Goal: Task Accomplishment & Management: Manage account settings

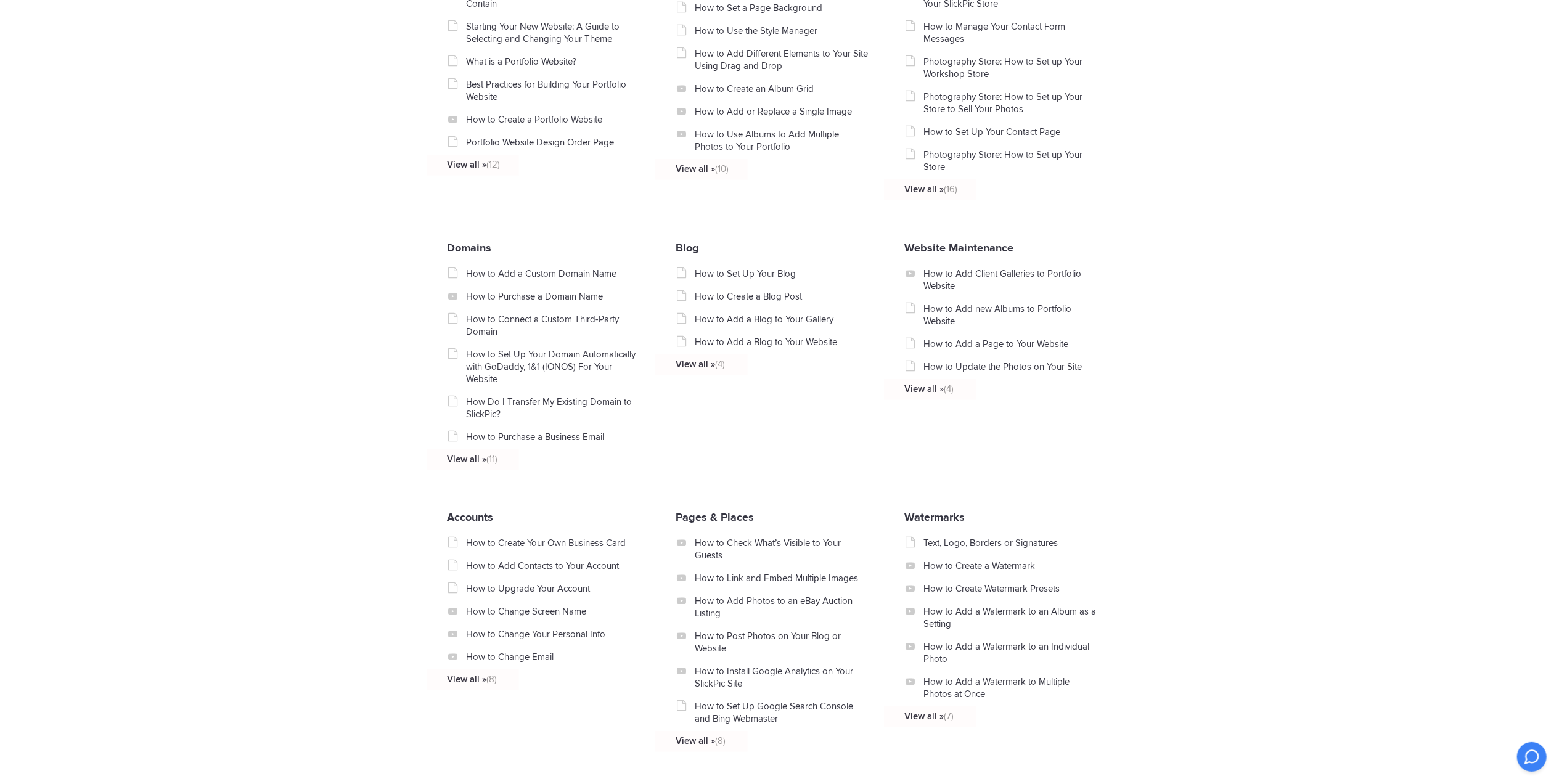
scroll to position [657, 0]
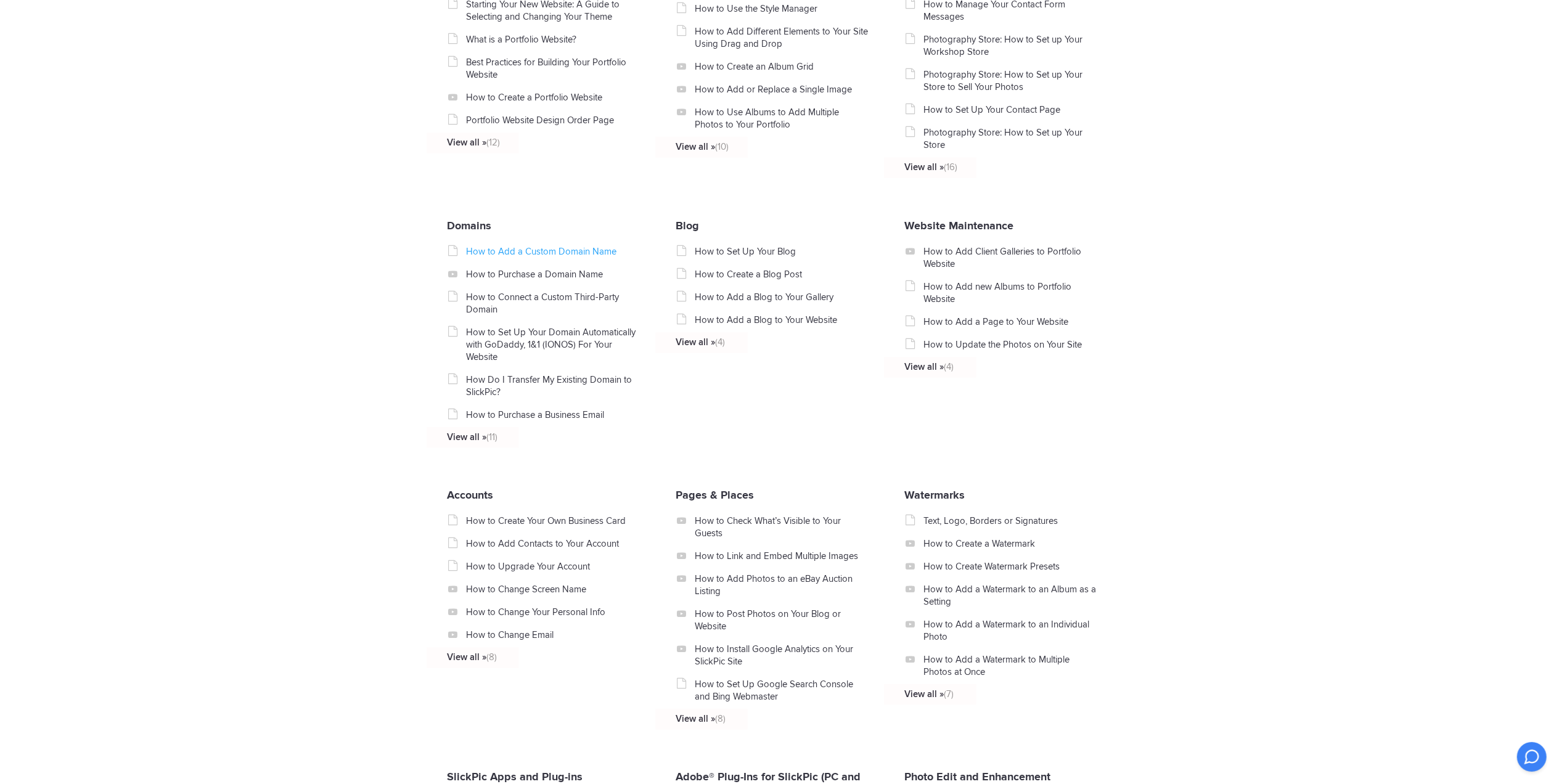
click at [546, 248] on link "How to Add a Custom Domain Name" at bounding box center [553, 251] width 175 height 12
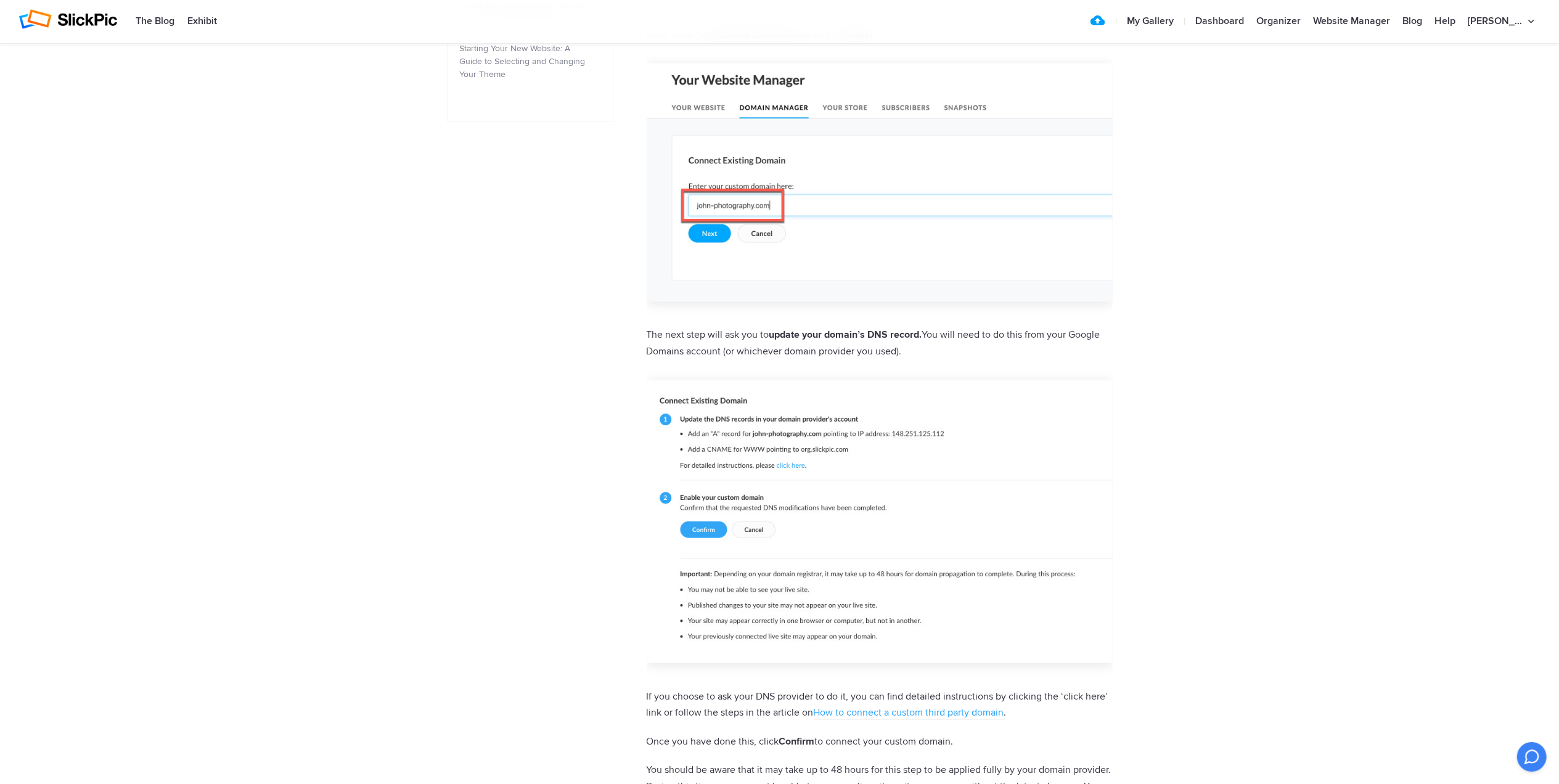
scroll to position [740, 0]
click at [1250, 18] on link "Dashboard" at bounding box center [1221, 21] width 61 height 25
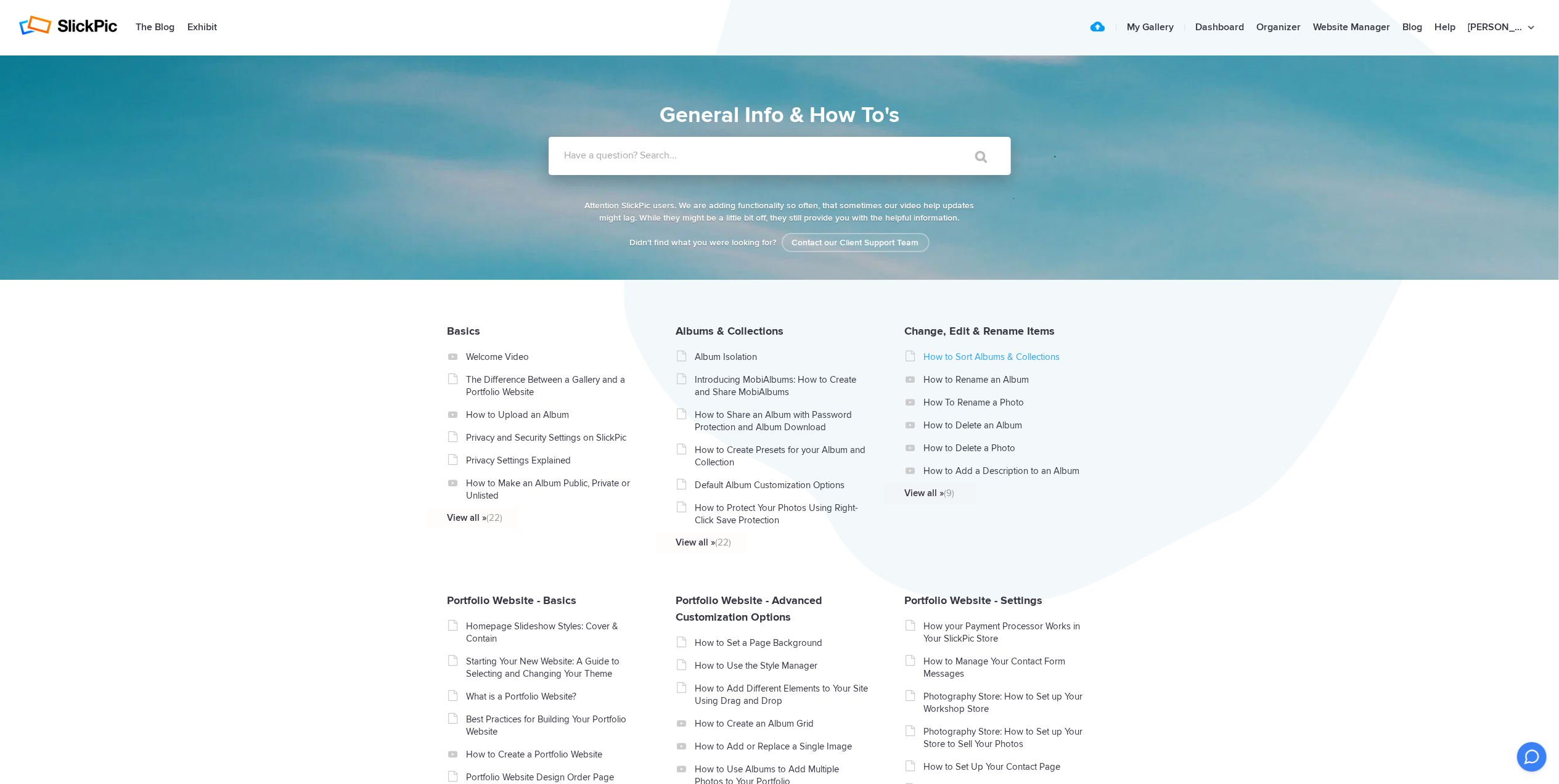
click at [948, 357] on link "How to Sort Albums & Collections" at bounding box center [1010, 357] width 175 height 12
click at [988, 384] on link "How to Rename an Album" at bounding box center [1010, 380] width 175 height 12
click at [996, 424] on link "How to Delete an Album" at bounding box center [1010, 425] width 175 height 12
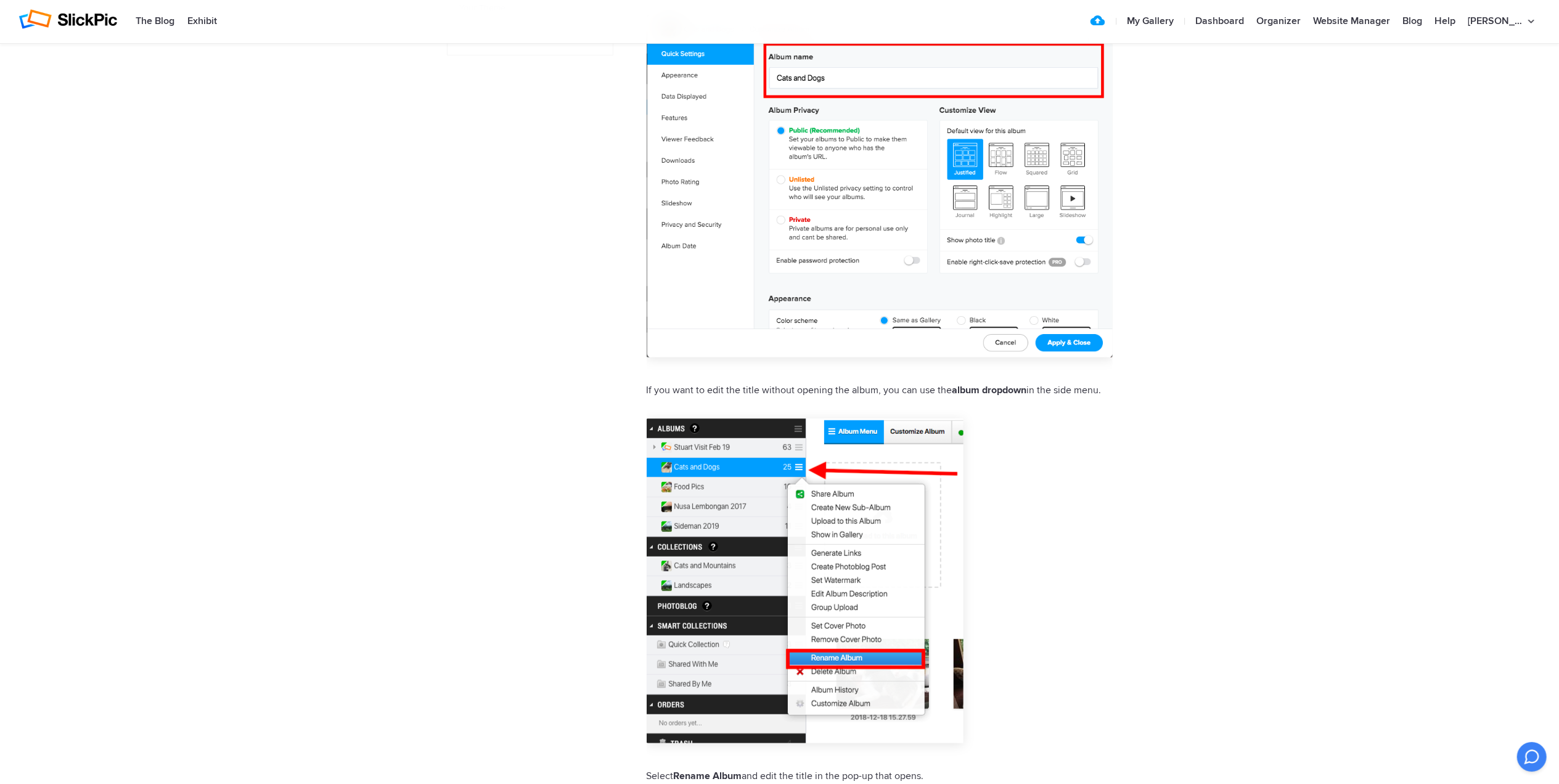
scroll to position [1068, 0]
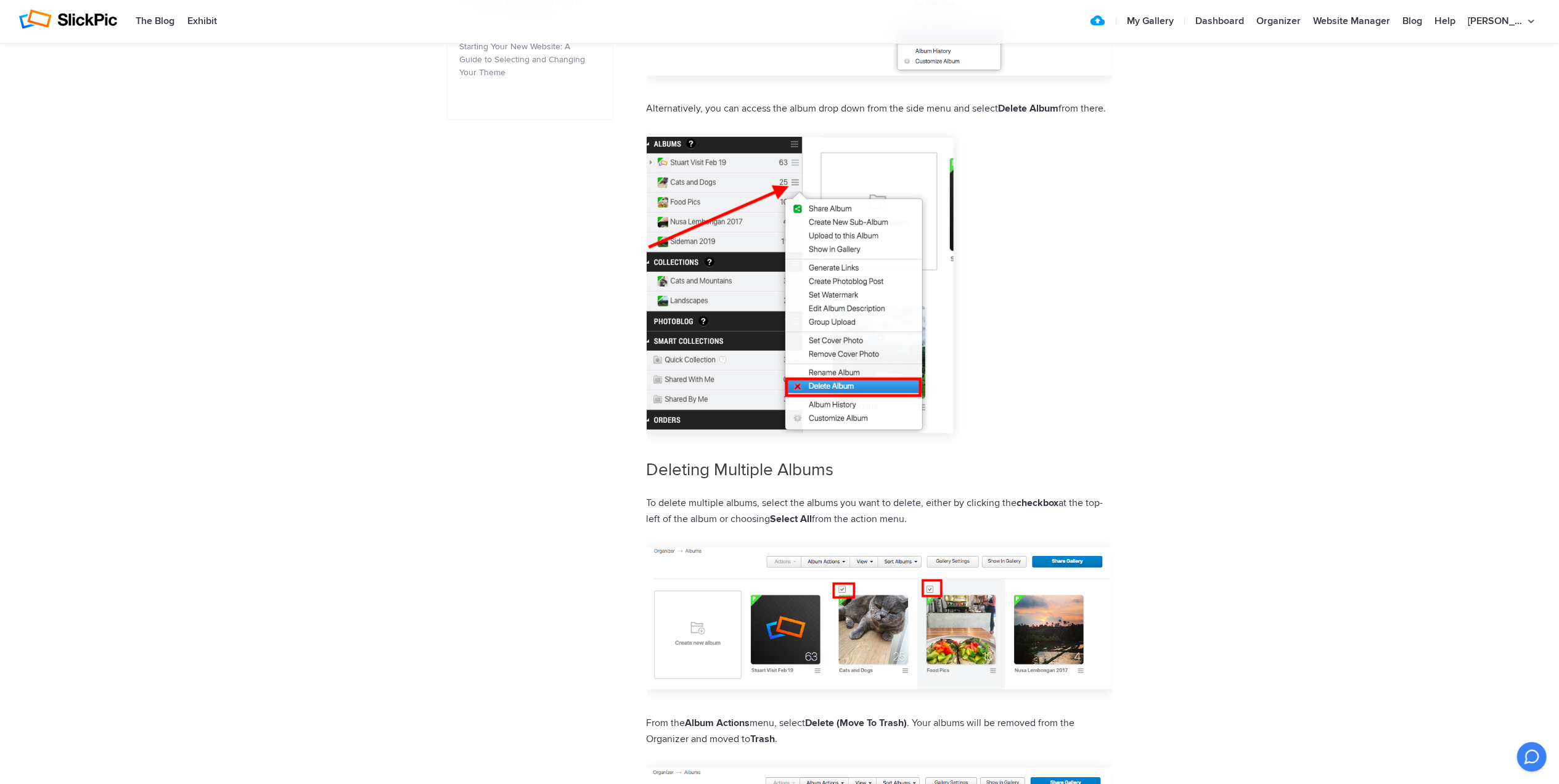
scroll to position [493, 0]
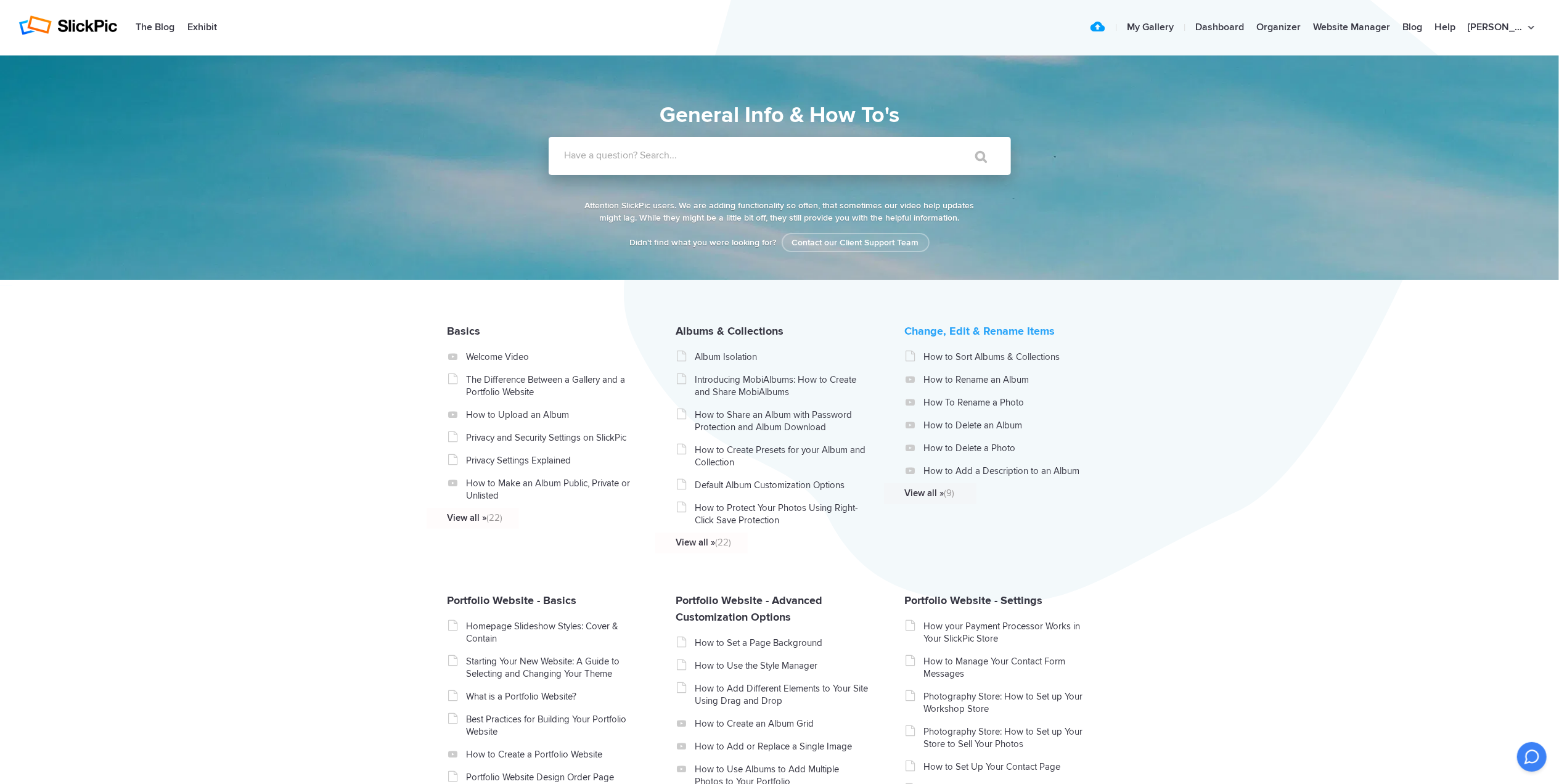
click at [938, 337] on link "Change, Edit & Rename Items" at bounding box center [980, 331] width 150 height 14
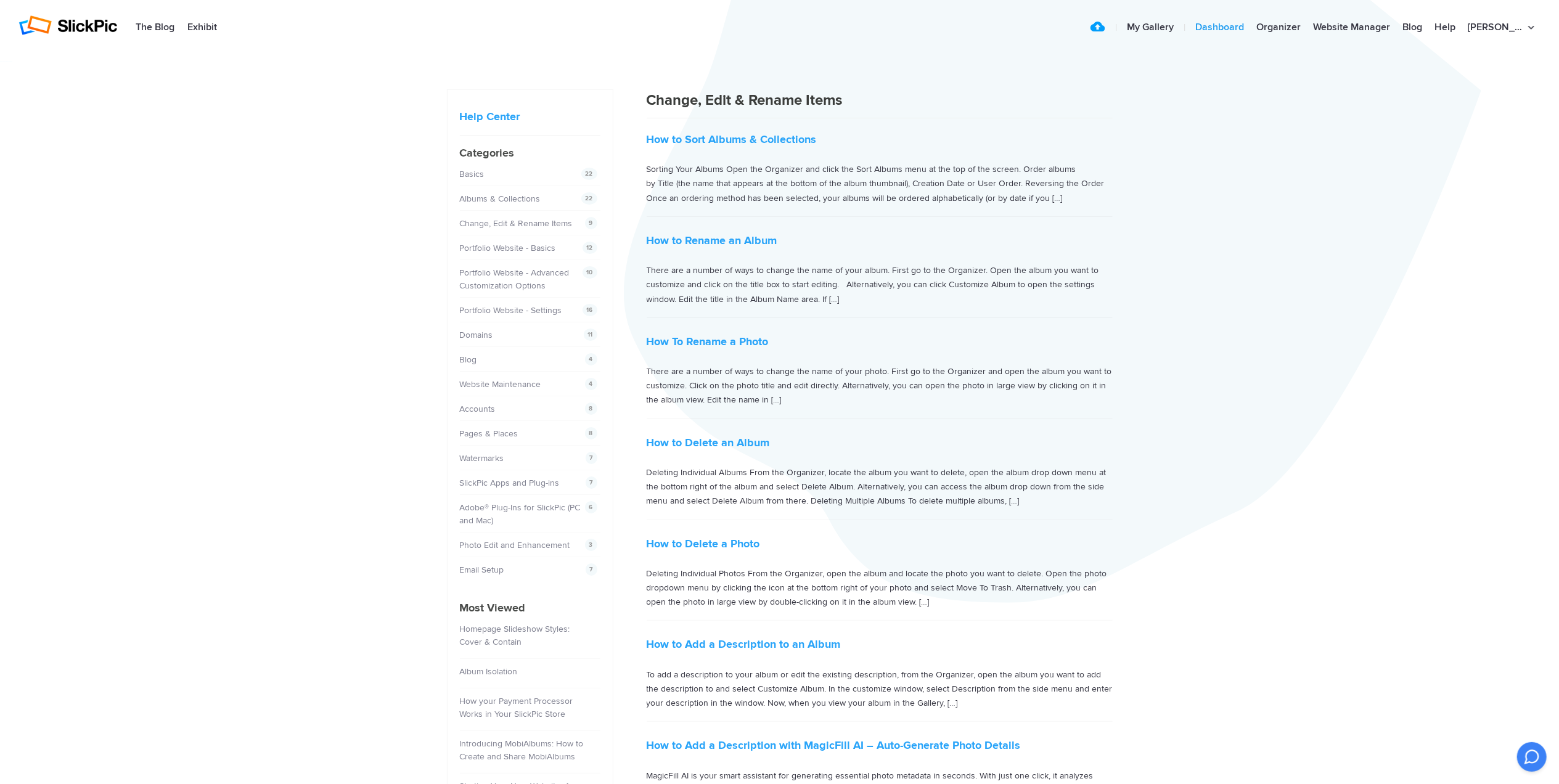
click at [1250, 25] on link "Dashboard" at bounding box center [1221, 28] width 61 height 25
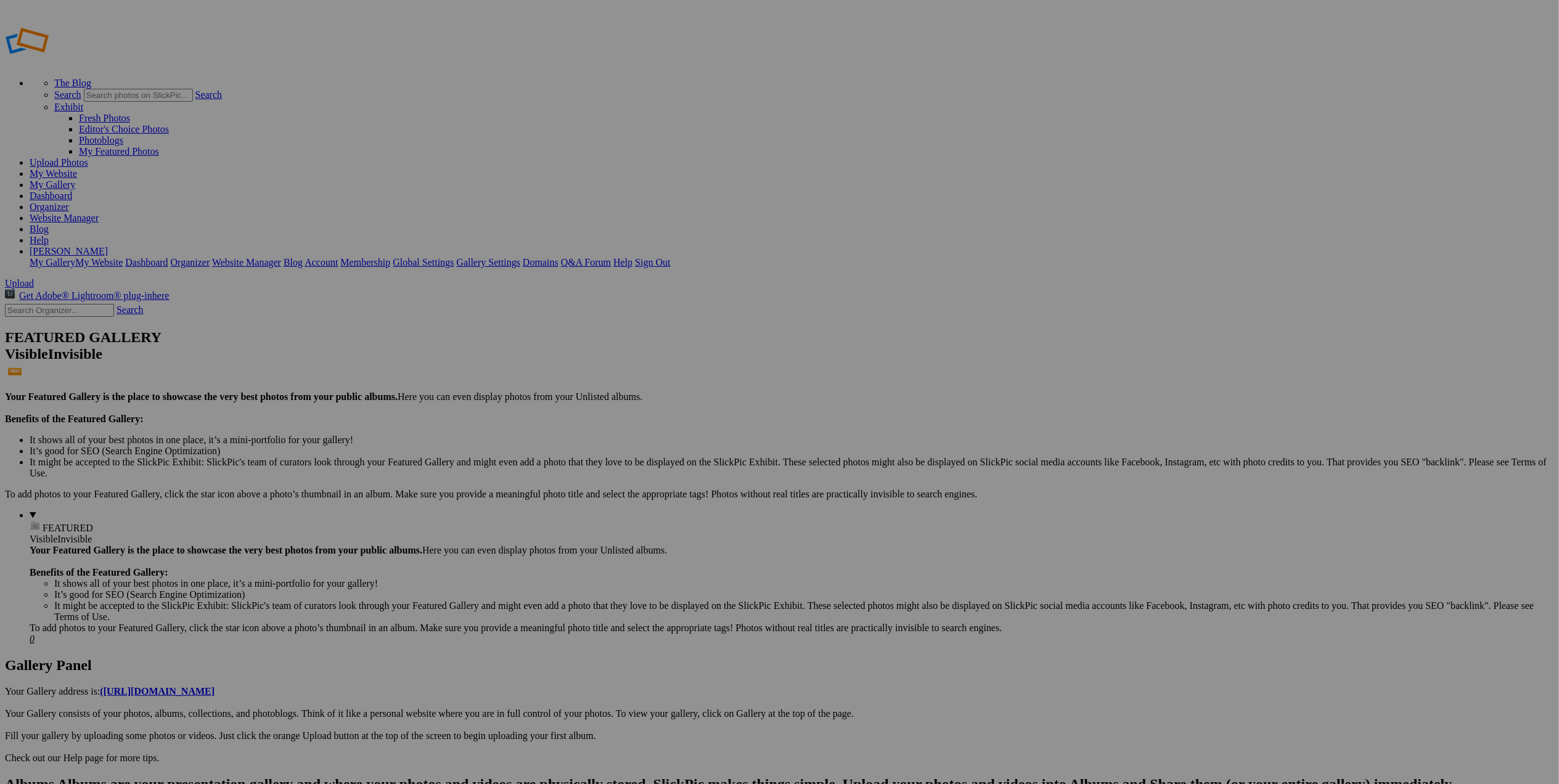
click at [48, 235] on link "Help" at bounding box center [38, 240] width 19 height 11
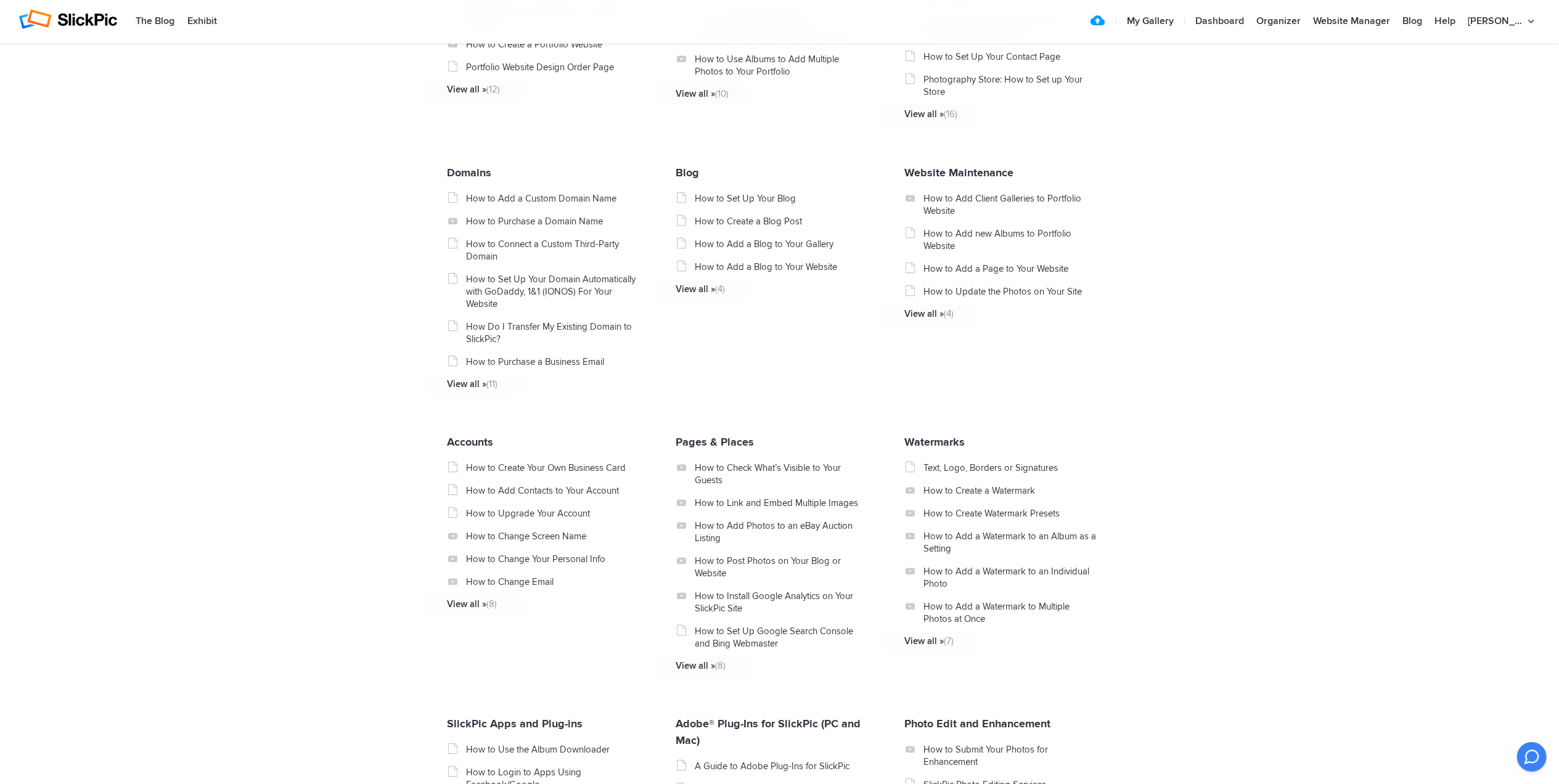
scroll to position [740, 0]
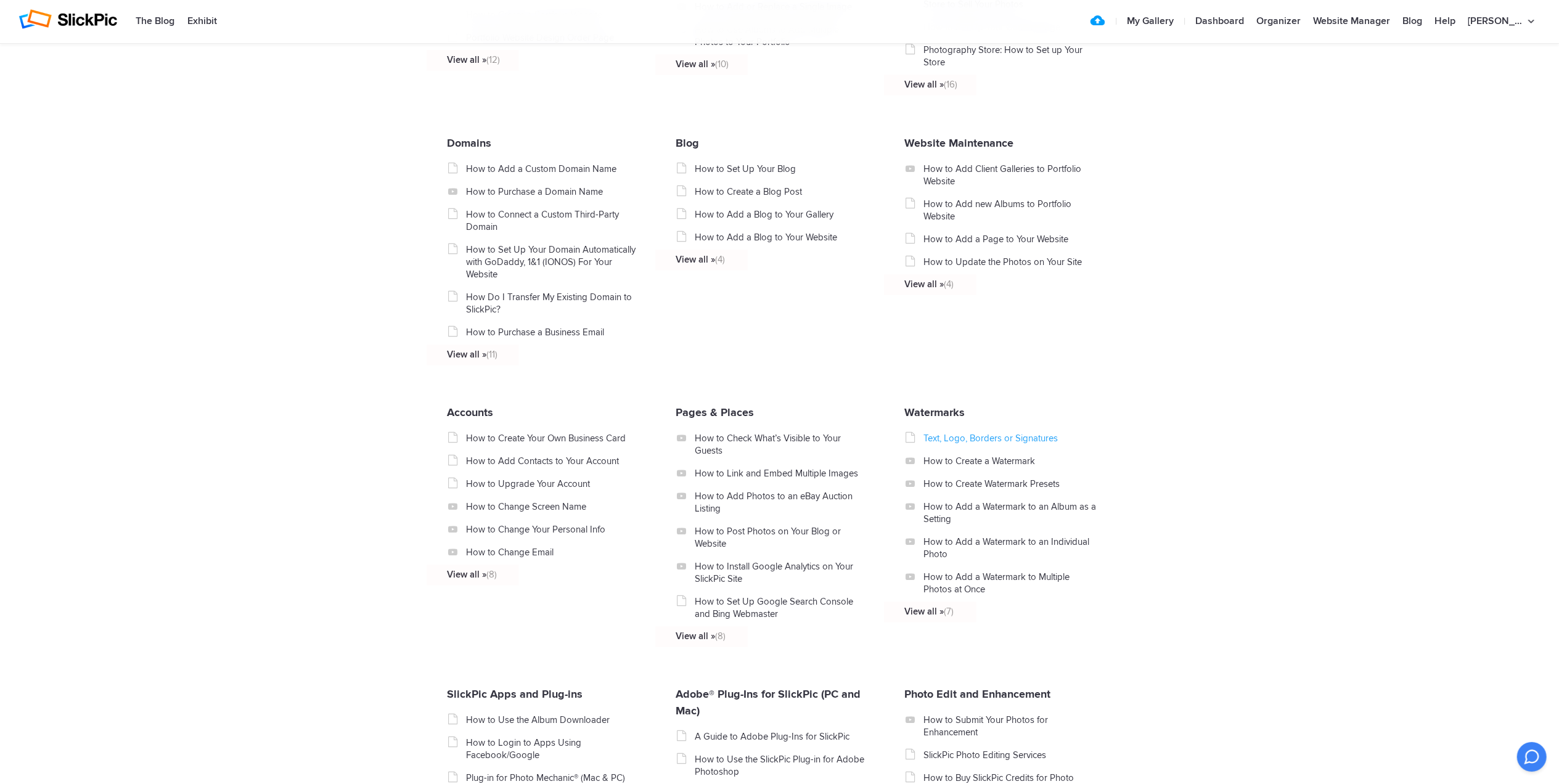
click at [1002, 439] on link "Text, Logo, Borders or Signatures" at bounding box center [1010, 438] width 175 height 12
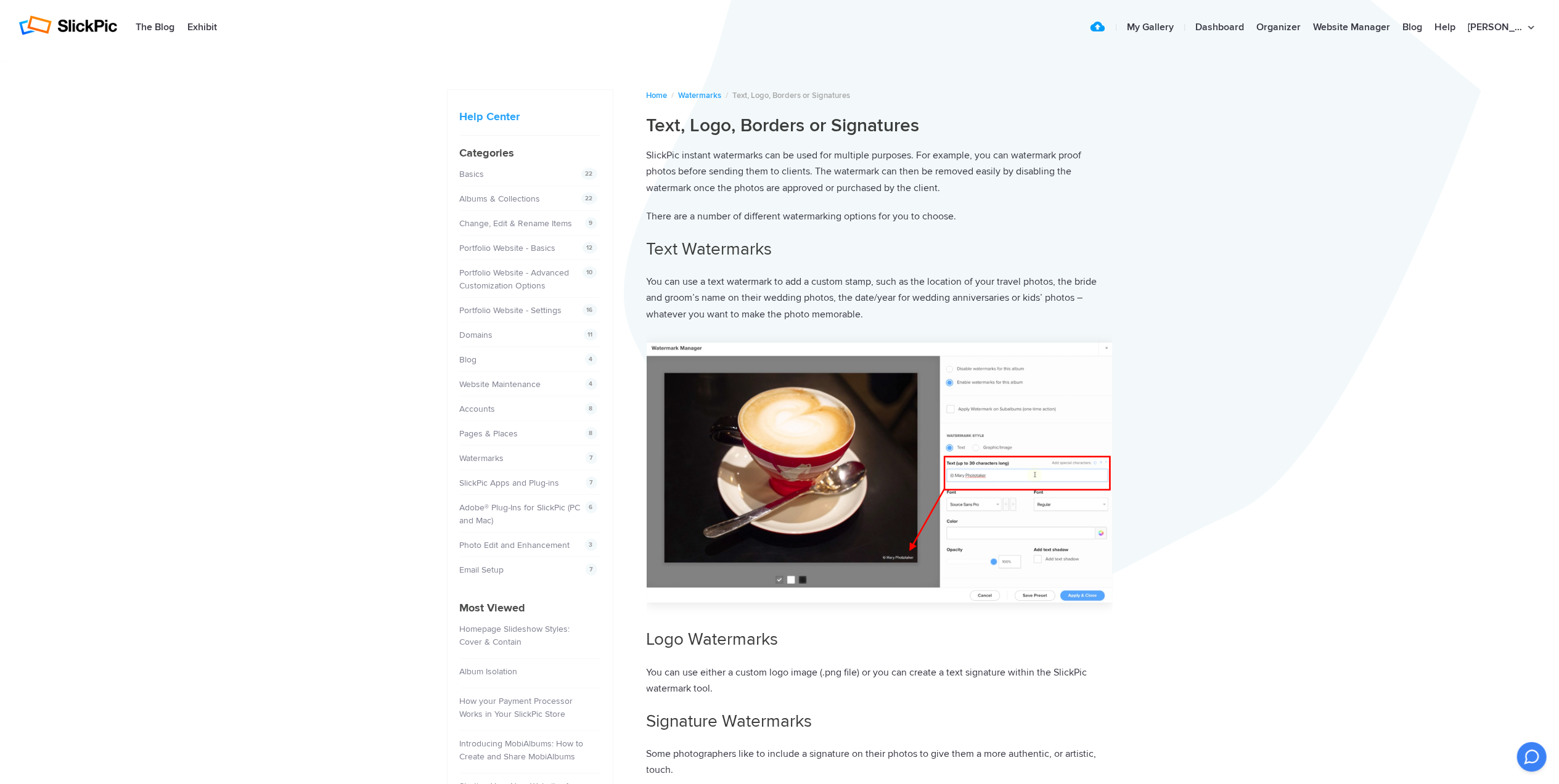
click at [840, 494] on img at bounding box center [880, 472] width 466 height 260
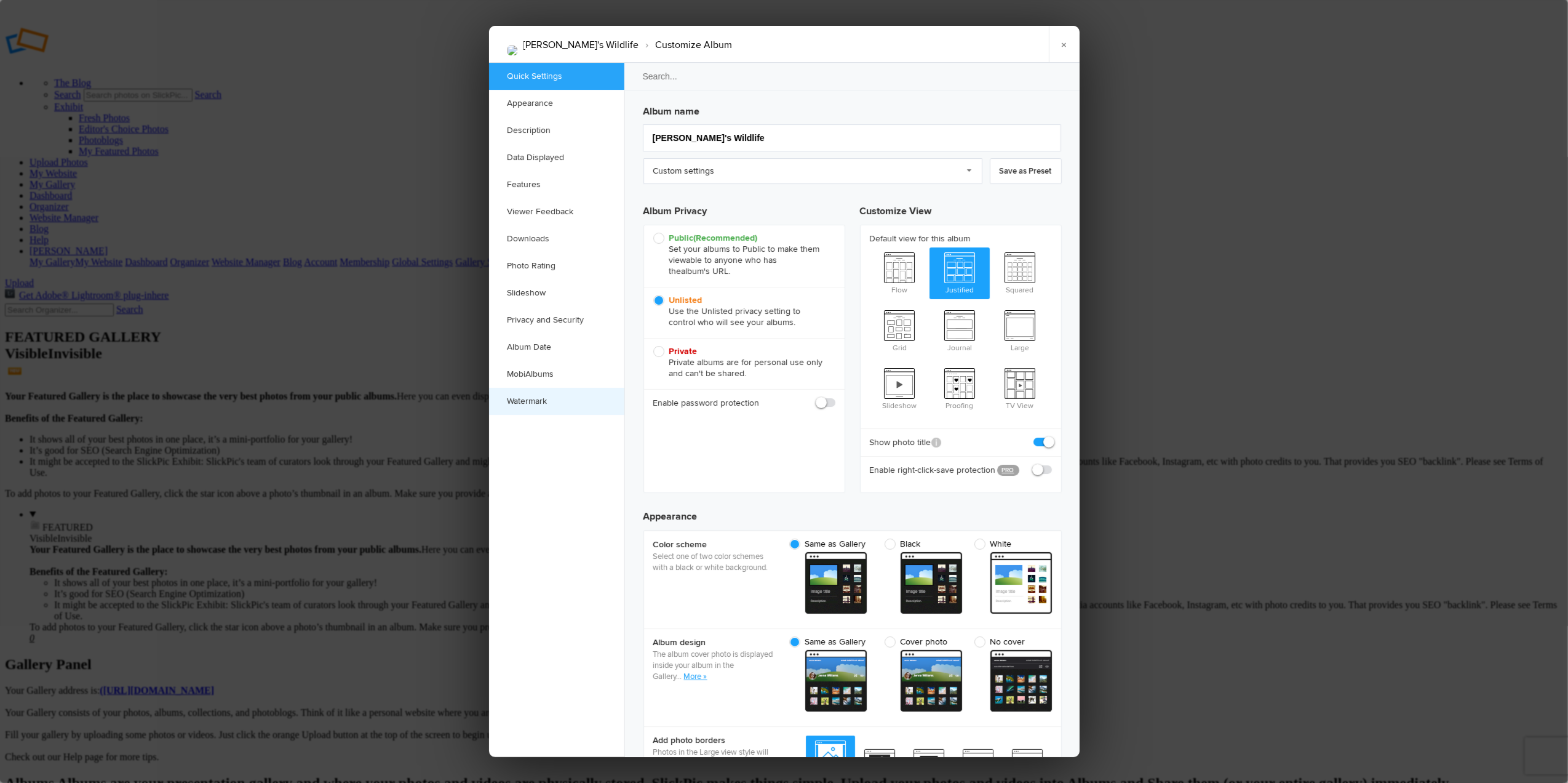
click at [521, 398] on link "Watermark" at bounding box center [556, 401] width 135 height 27
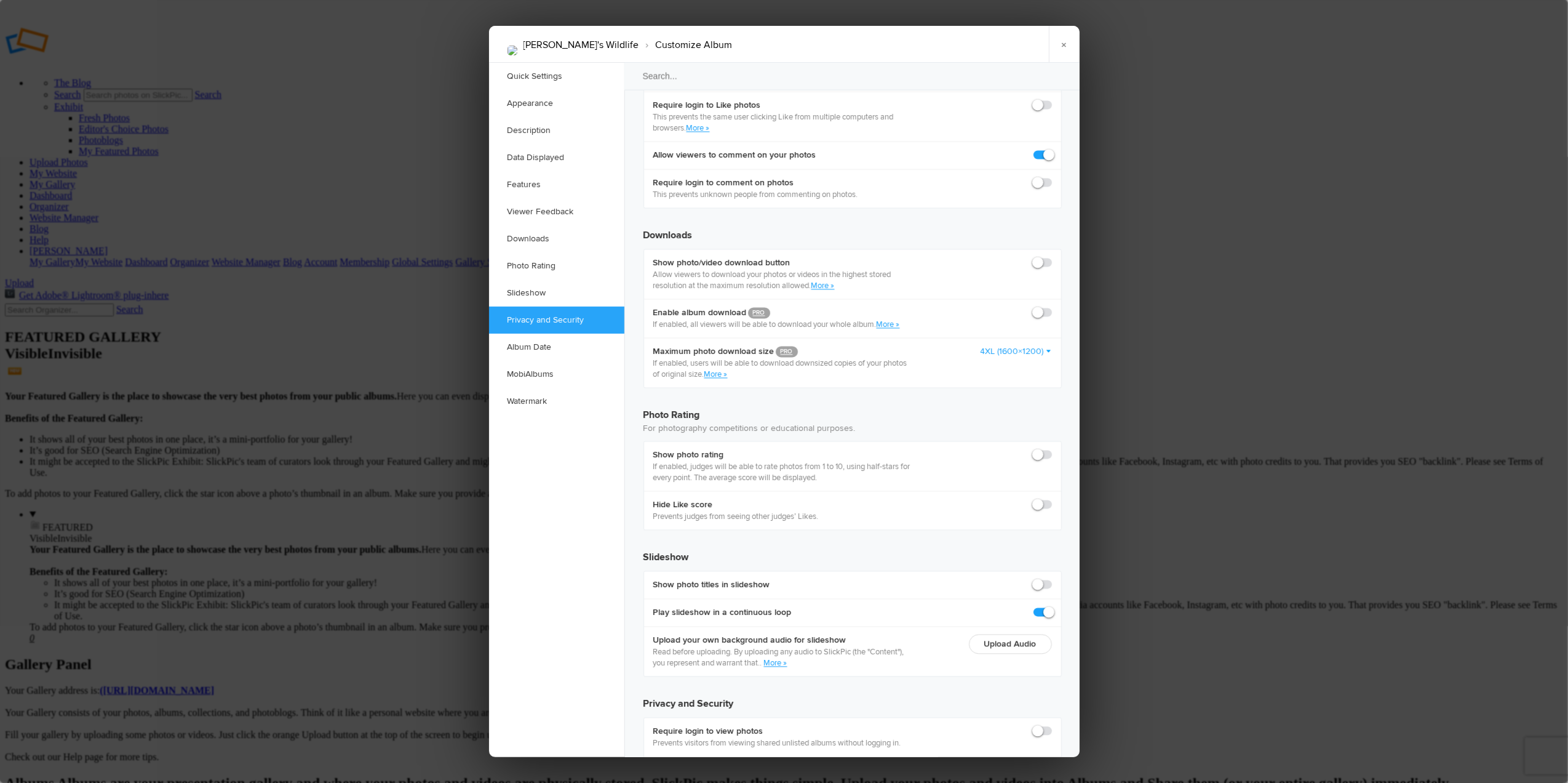
scroll to position [2445, 0]
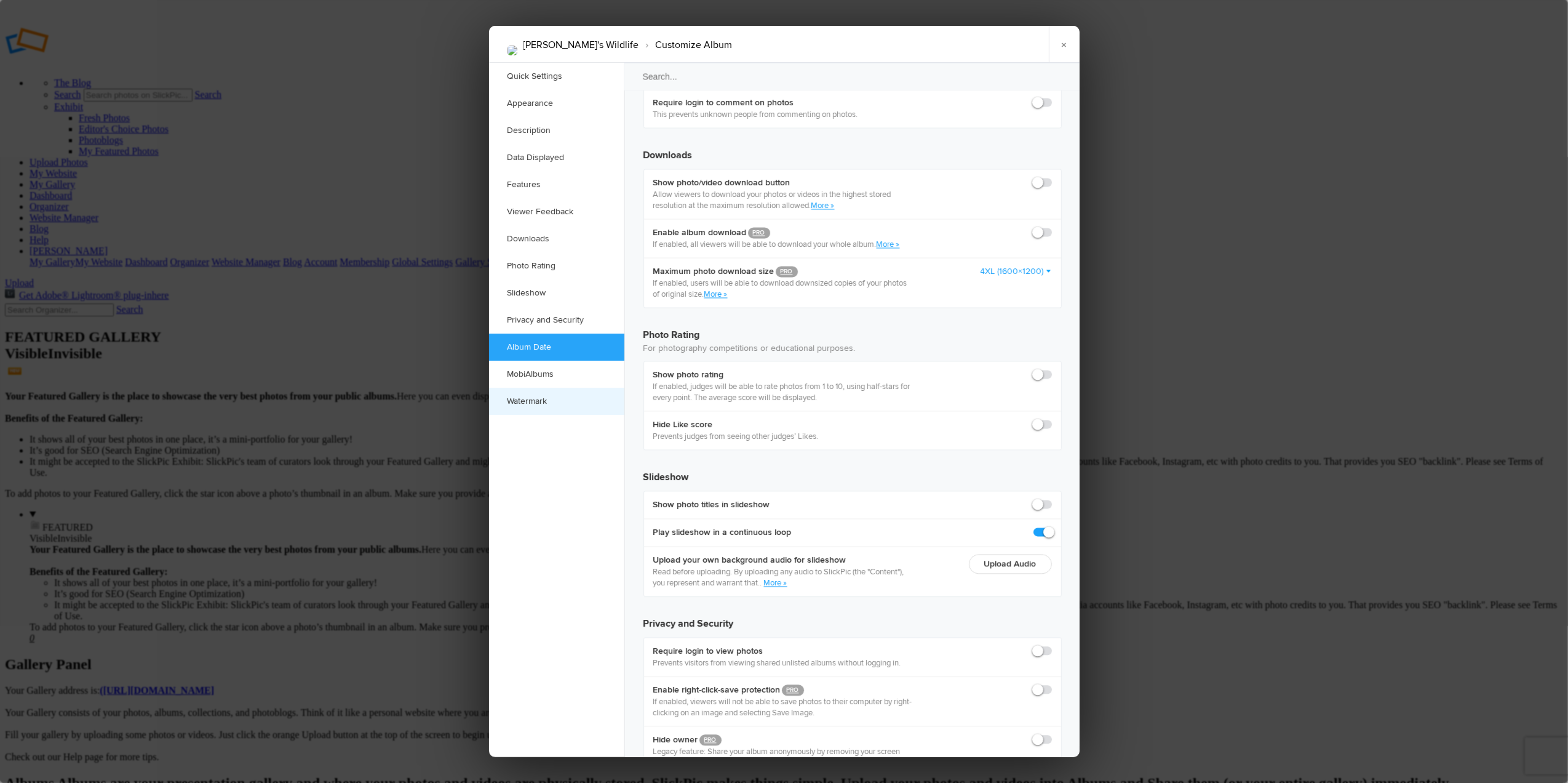
click at [534, 396] on link "Watermark" at bounding box center [556, 401] width 135 height 27
checkbox input "true"
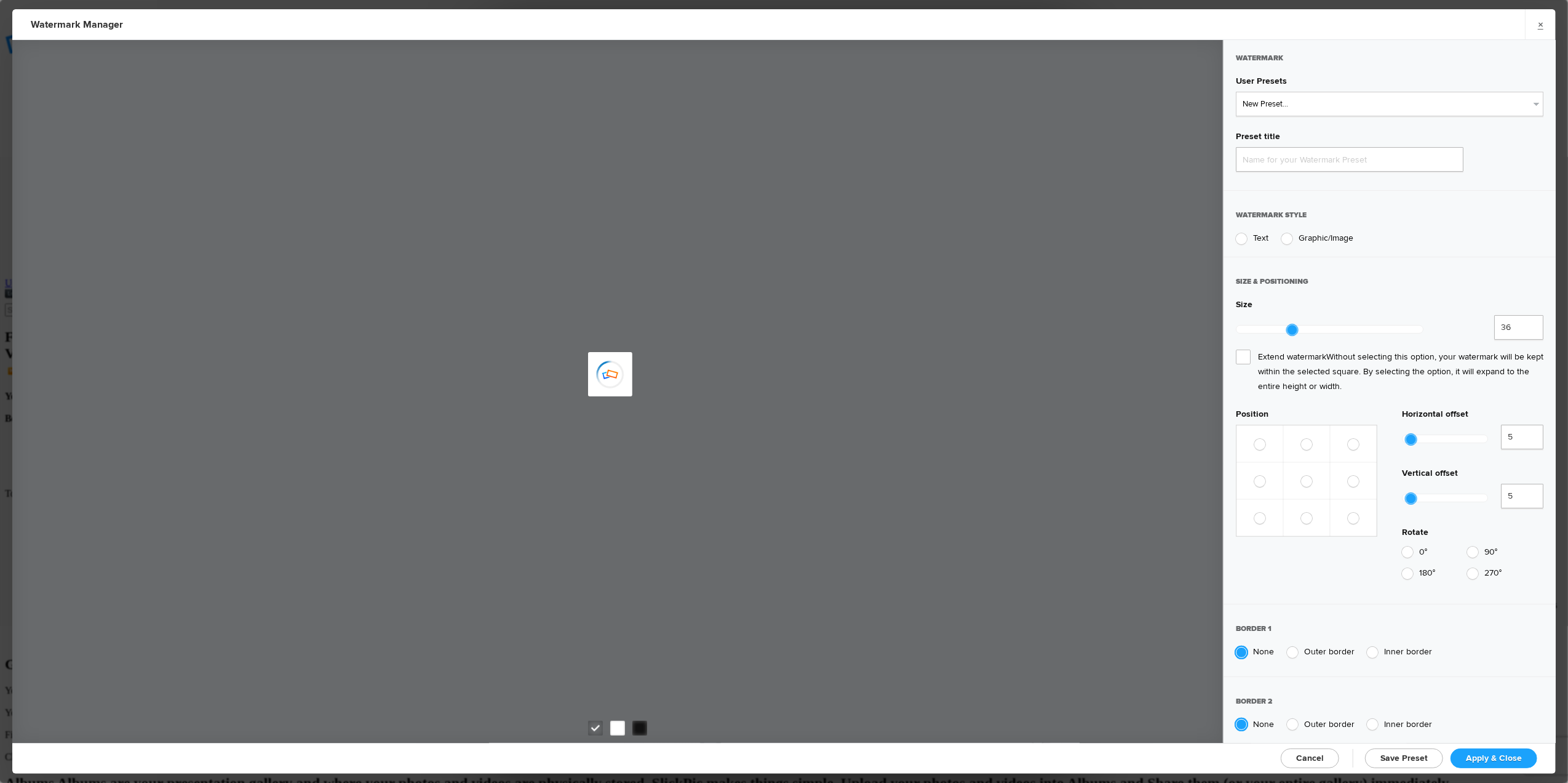
type input "Watermark-8/15/2025"
radio input "true"
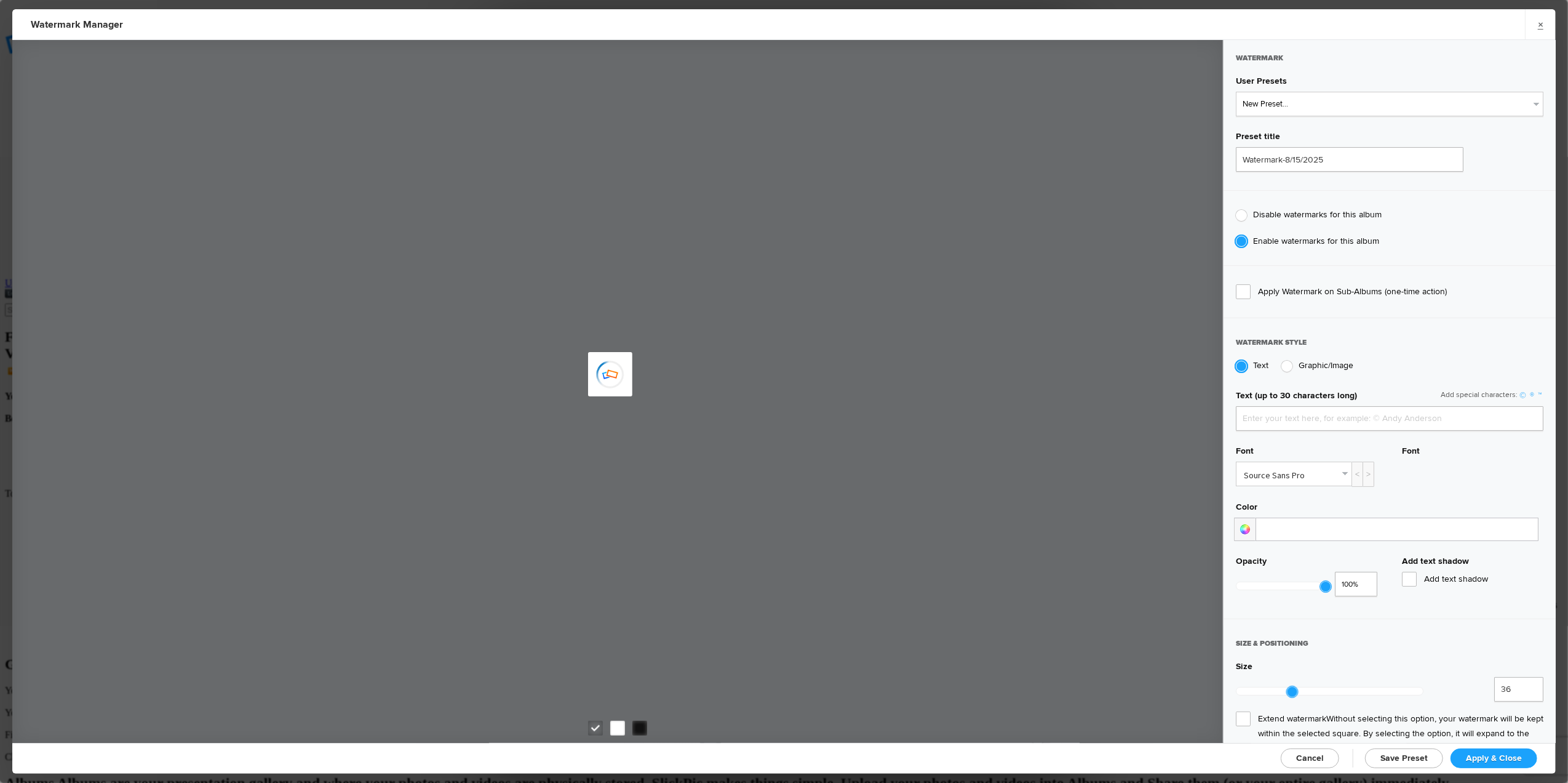
type input "Tom Leslie"
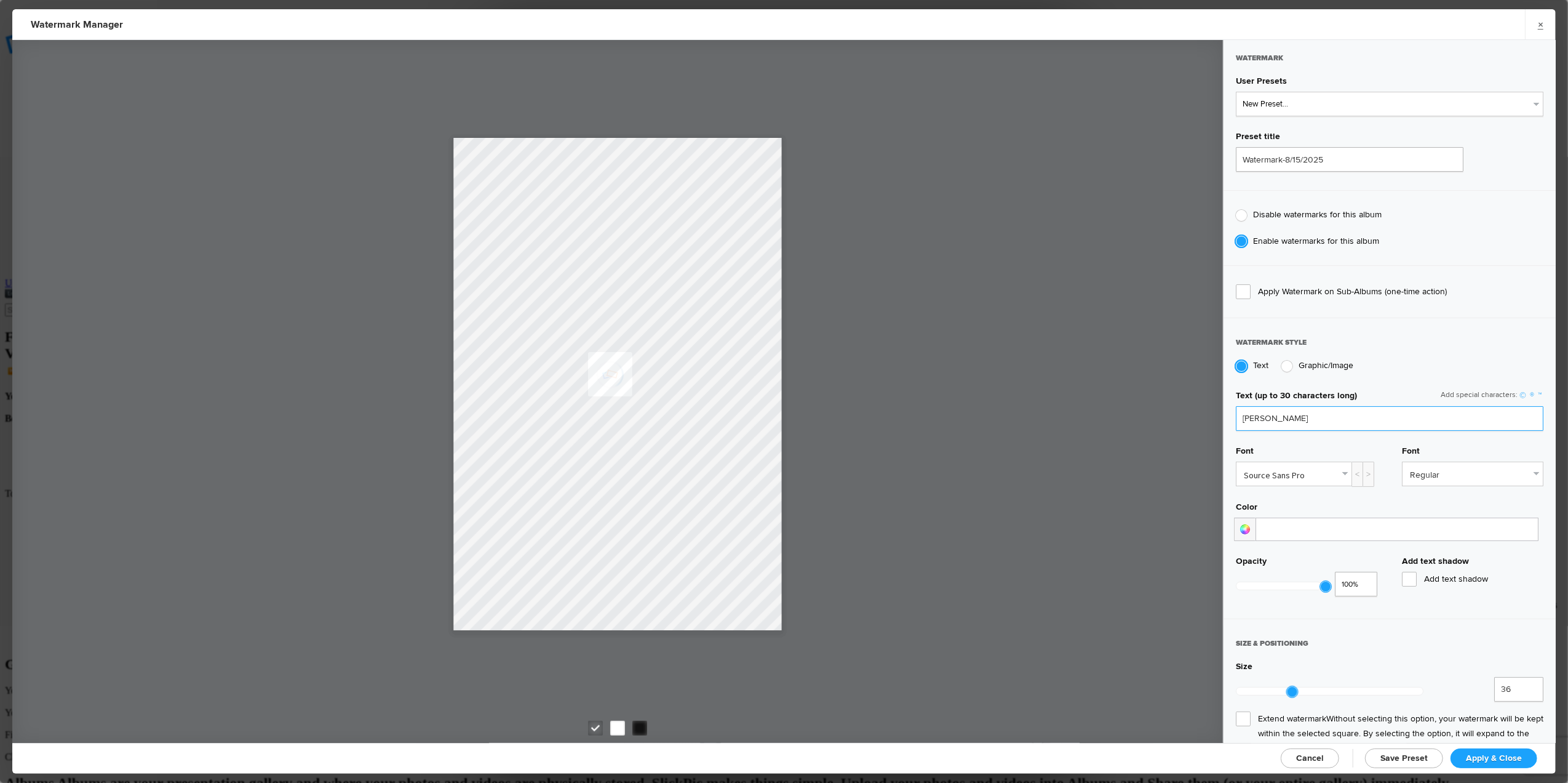
drag, startPoint x: 1286, startPoint y: 416, endPoint x: 1222, endPoint y: 415, distance: 64.0
click at [1222, 415] on div "Watermark User Presets New Preset... Preset title Watermark-8/15/2025 Disable w…" at bounding box center [784, 392] width 1543 height 703
click at [1241, 218] on div at bounding box center [1241, 215] width 11 height 11
click at [1236, 209] on input "Disable watermarks for this album" at bounding box center [1235, 209] width 1 height 1
radio input "true"
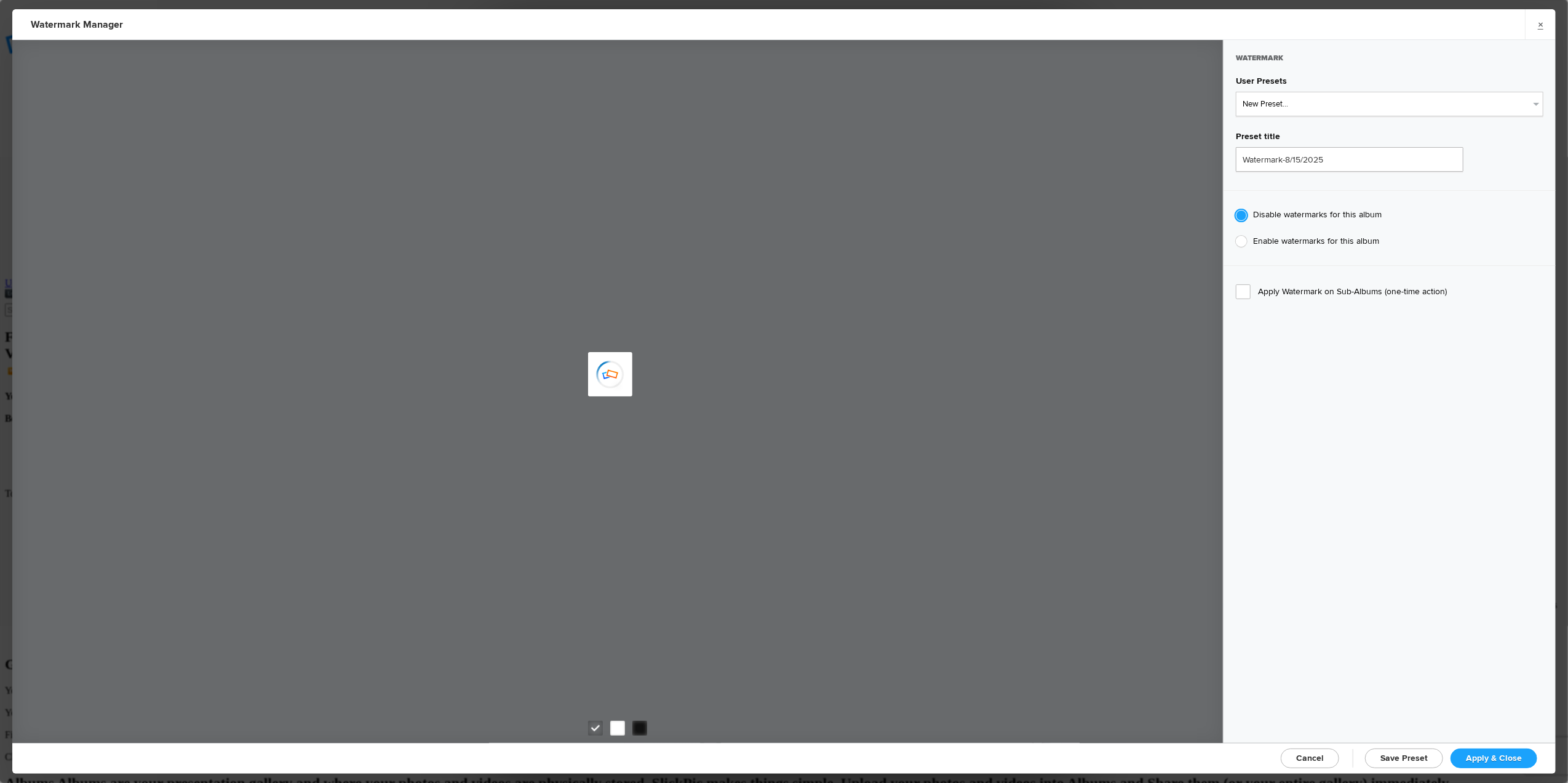
click at [1239, 240] on div at bounding box center [1241, 240] width 11 height 11
click at [1236, 235] on input "Enable watermarks for this album" at bounding box center [1235, 235] width 1 height 1
radio input "true"
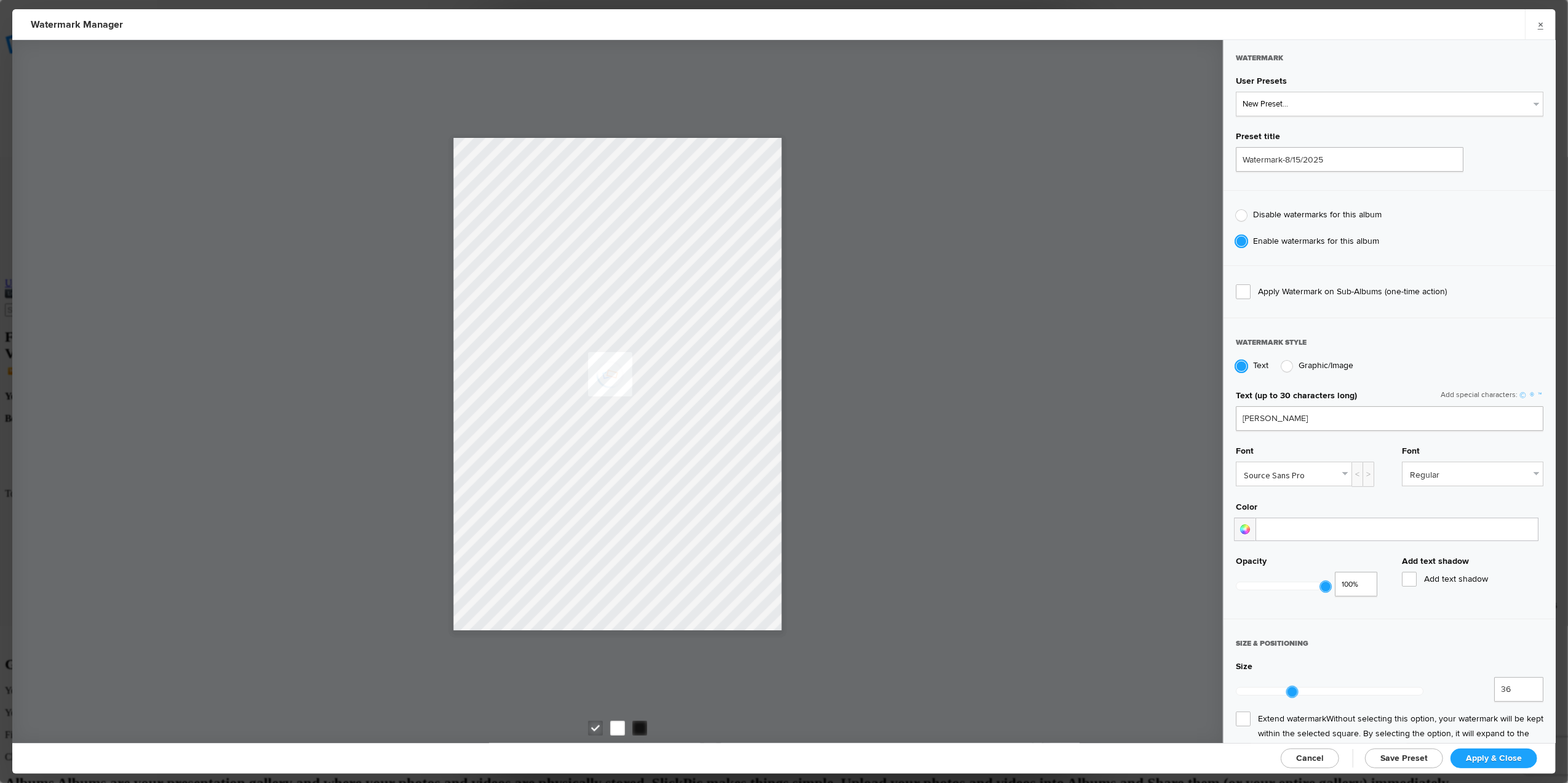
click at [1342, 474] on link "Source Sans Pro" at bounding box center [1293, 474] width 115 height 24
click at [1281, 533] on link "Kumar One Outline" at bounding box center [1297, 541] width 120 height 20
click at [1351, 474] on div "<" at bounding box center [1357, 475] width 12 height 26
click at [1340, 469] on link "Kalam" at bounding box center [1293, 474] width 115 height 24
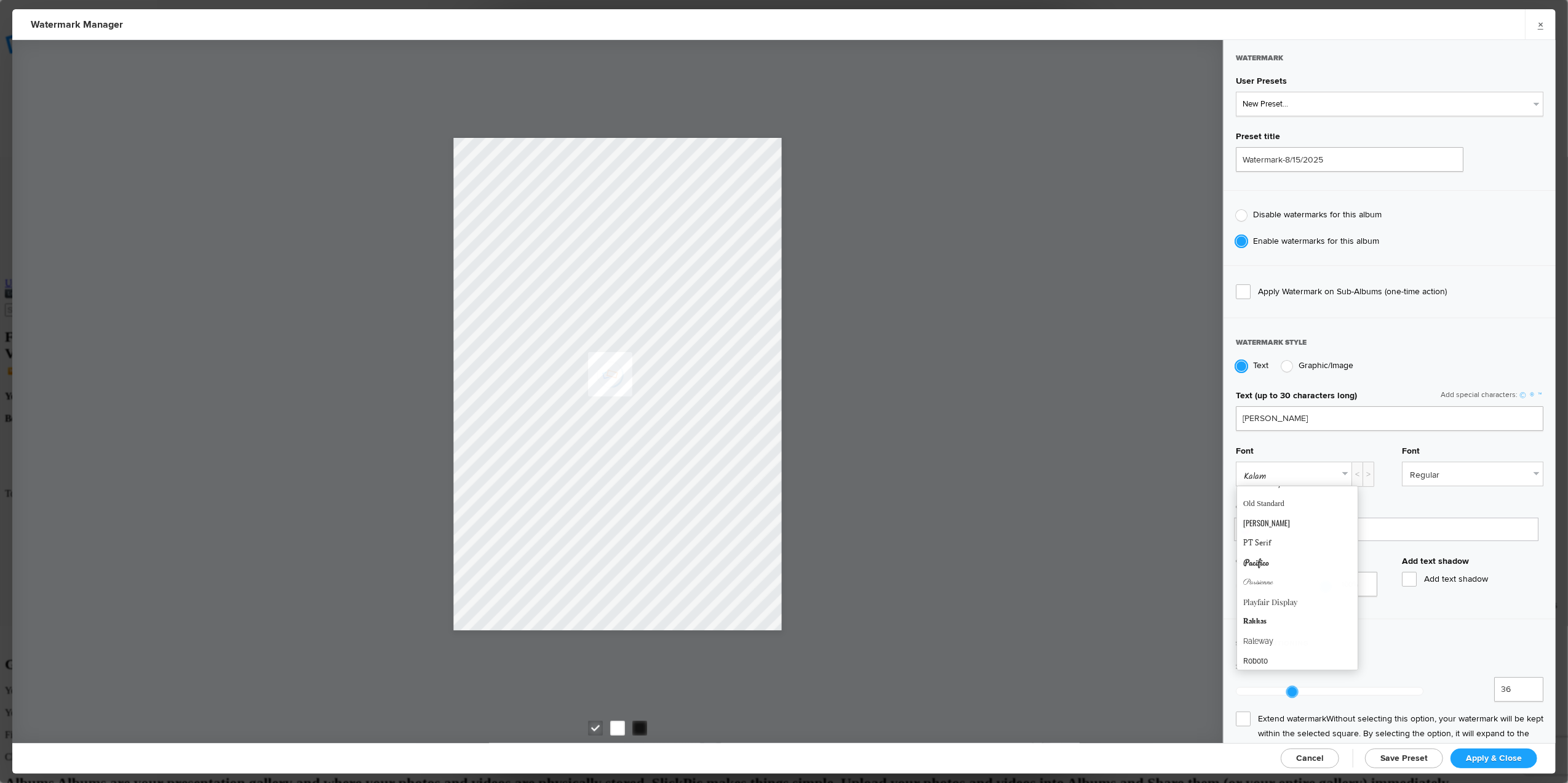
scroll to position [675, 0]
click at [1264, 545] on link "PT Serif" at bounding box center [1297, 537] width 120 height 20
drag, startPoint x: 1285, startPoint y: 415, endPoint x: 1252, endPoint y: 420, distance: 33.4
click at [1255, 420] on input "Tom Leslie" at bounding box center [1390, 418] width 307 height 25
type input "T"
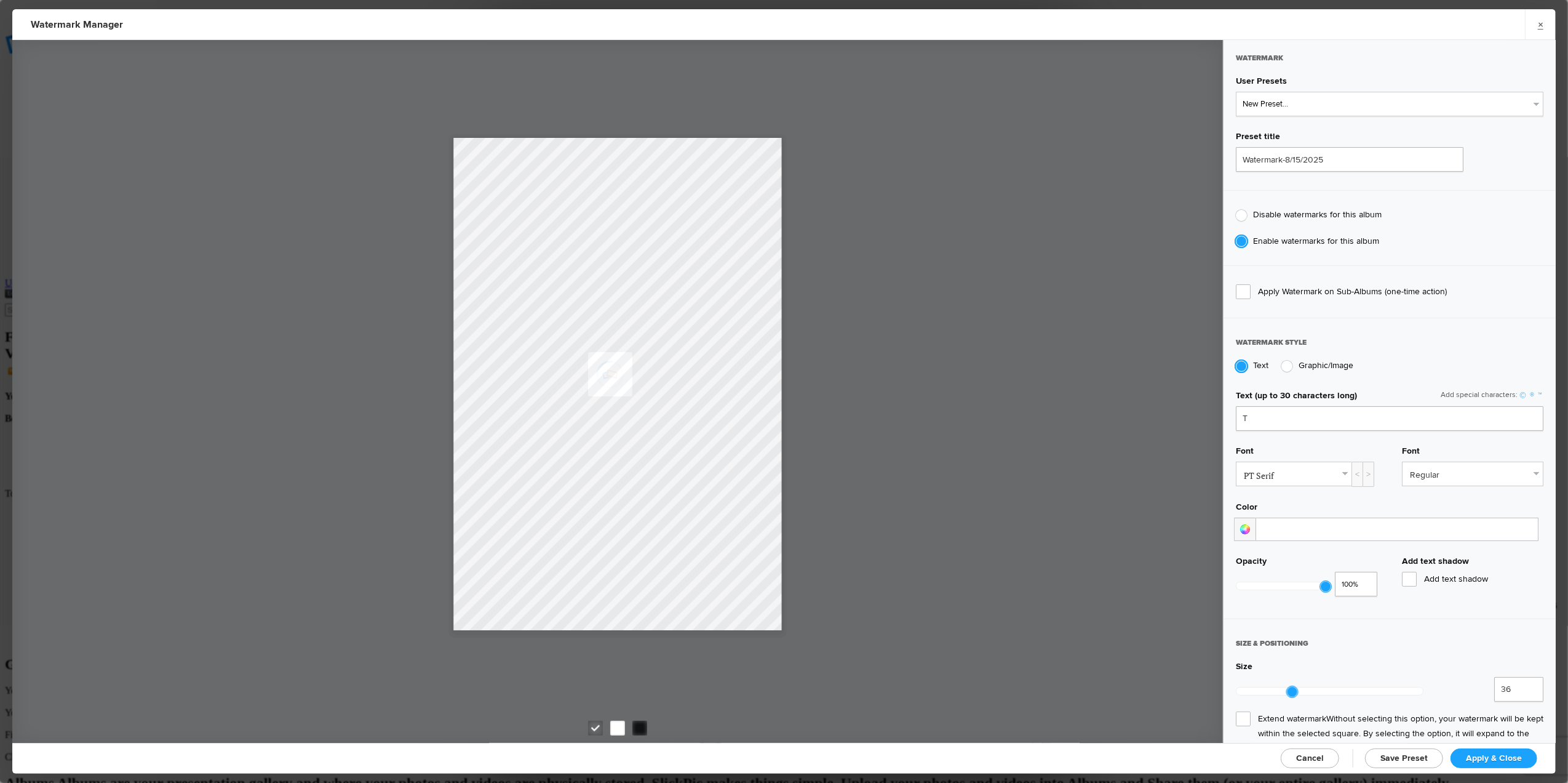
click at [1521, 470] on link "Regular" at bounding box center [1473, 474] width 140 height 24
click at [1409, 520] on link "Italic" at bounding box center [1473, 522] width 139 height 20
click at [1523, 471] on link "Italic" at bounding box center [1473, 474] width 140 height 24
click at [1423, 497] on link "Regular" at bounding box center [1473, 502] width 139 height 20
type input "1"
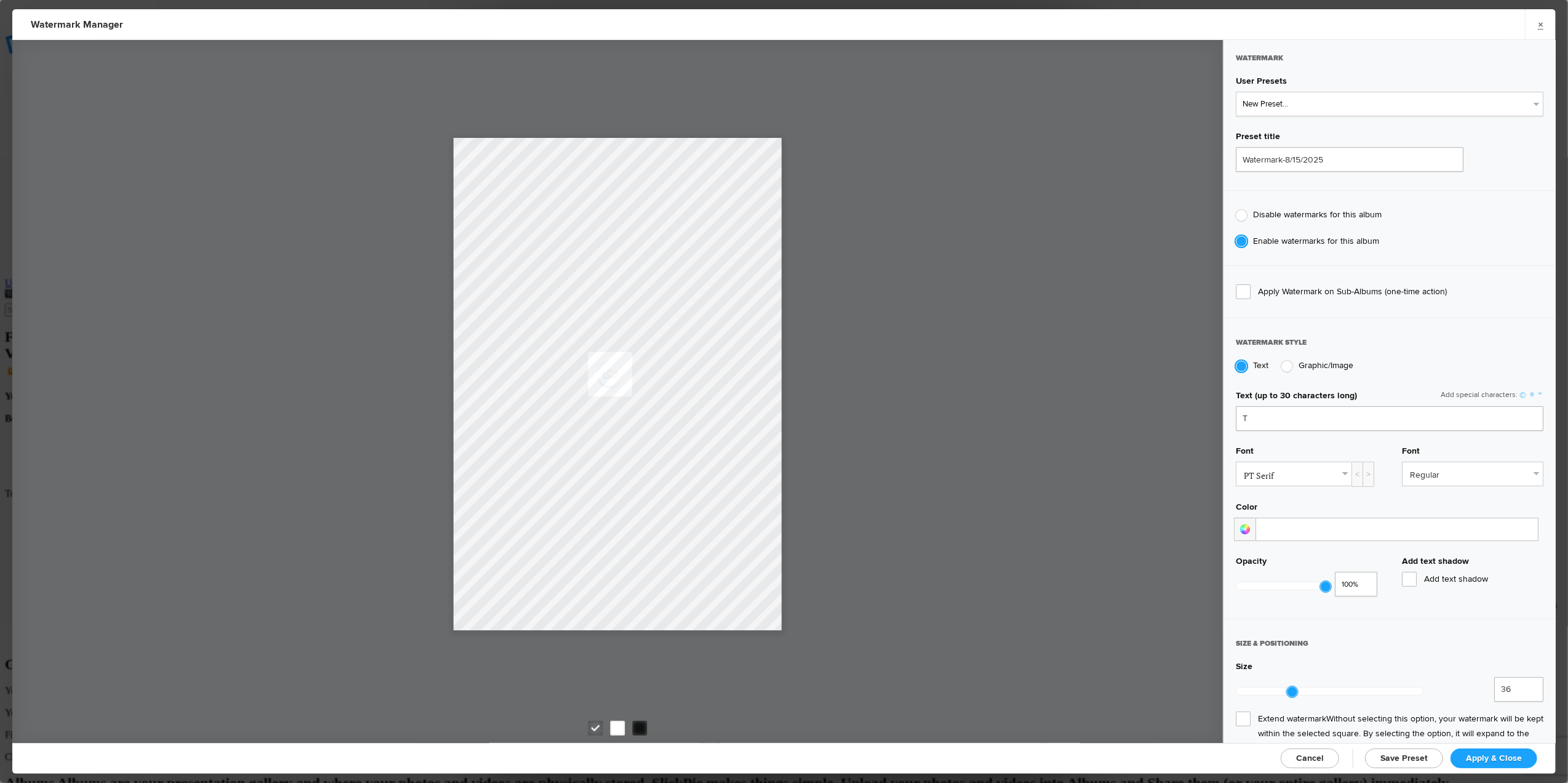
drag, startPoint x: 1321, startPoint y: 585, endPoint x: 1330, endPoint y: 585, distance: 9.0
click at [1330, 572] on div "1 100%" at bounding box center [1307, 572] width 142 height 0
drag, startPoint x: 1293, startPoint y: 685, endPoint x: 1260, endPoint y: 685, distance: 33.0
click at [1260, 686] on div at bounding box center [1256, 691] width 11 height 11
click at [1518, 685] on input "11" at bounding box center [1519, 688] width 49 height 25
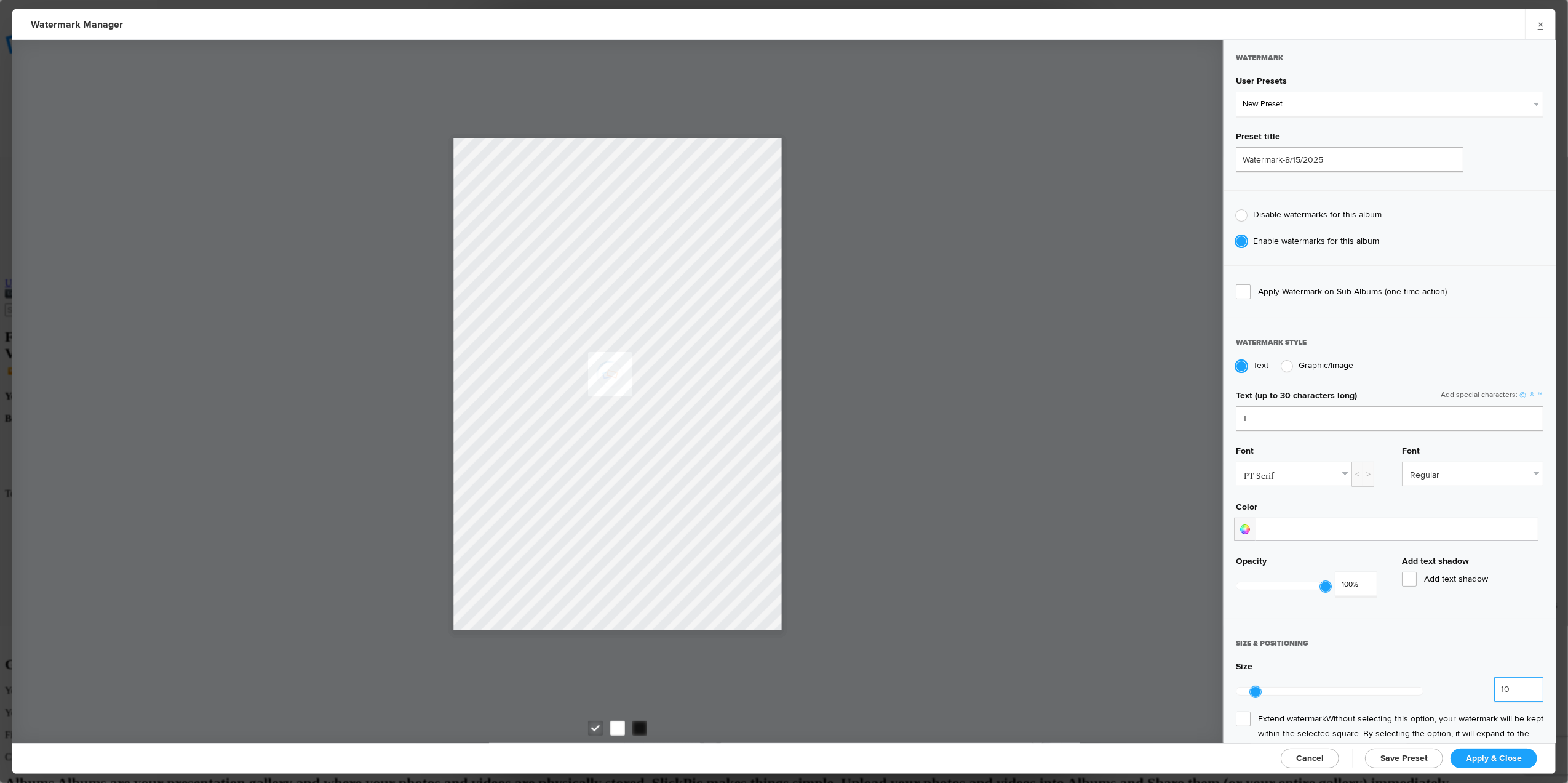
click at [1518, 685] on input "10" at bounding box center [1519, 688] width 49 height 25
click at [1518, 685] on input "9" at bounding box center [1519, 688] width 49 height 25
click at [1518, 685] on input "8" at bounding box center [1519, 688] width 49 height 25
click at [1518, 685] on input "7" at bounding box center [1519, 688] width 49 height 25
click at [1518, 685] on input "6" at bounding box center [1519, 688] width 49 height 25
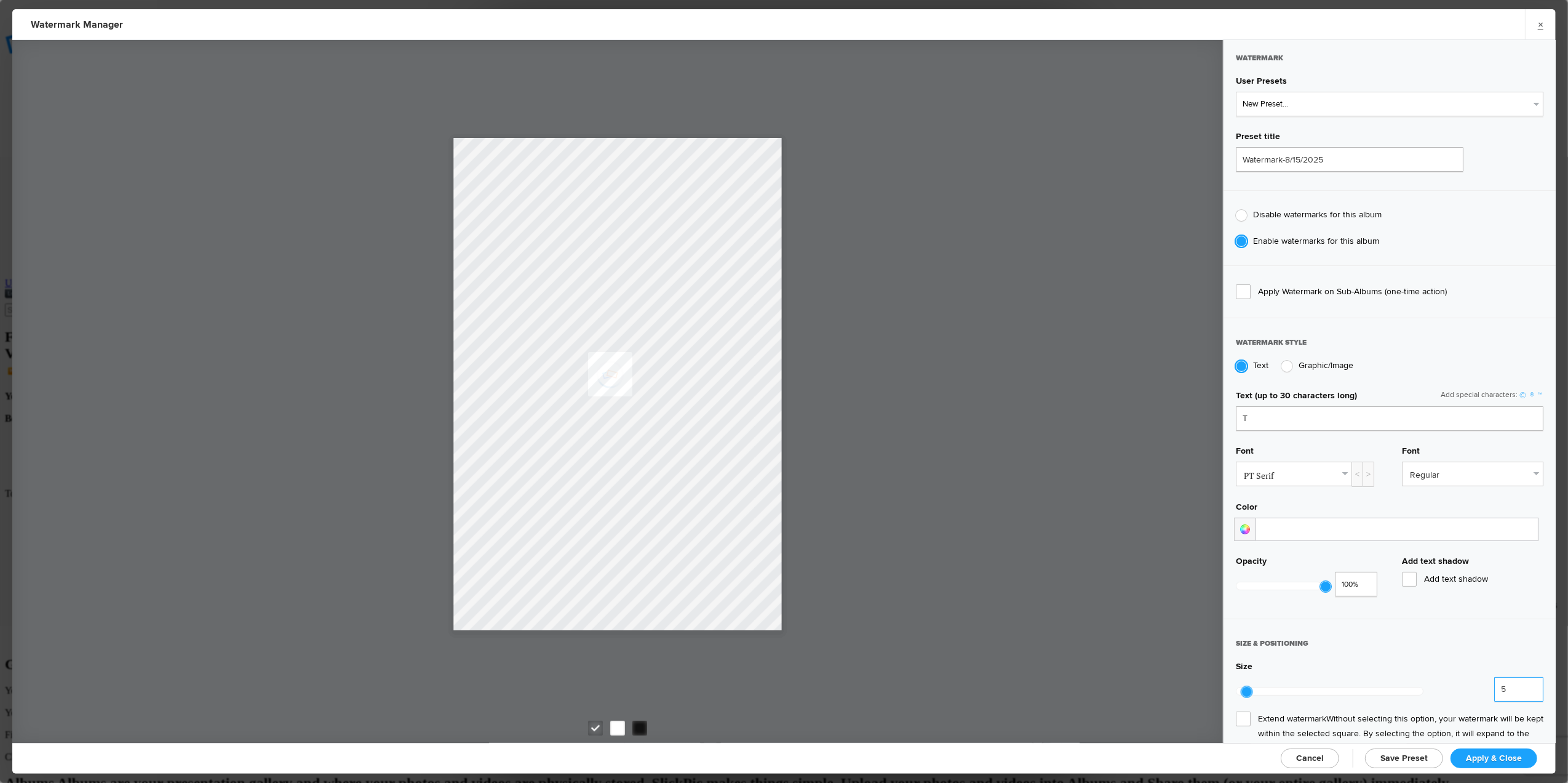
type input "5"
click at [1518, 685] on input "5" at bounding box center [1519, 688] width 49 height 25
type input "0.5"
drag, startPoint x: 1321, startPoint y: 586, endPoint x: 1281, endPoint y: 595, distance: 41.0
click at [1281, 595] on div "Text (up to 30 characters long) Add special characters: © ® ™ T Font PT Serif A…" at bounding box center [1389, 495] width 332 height 234
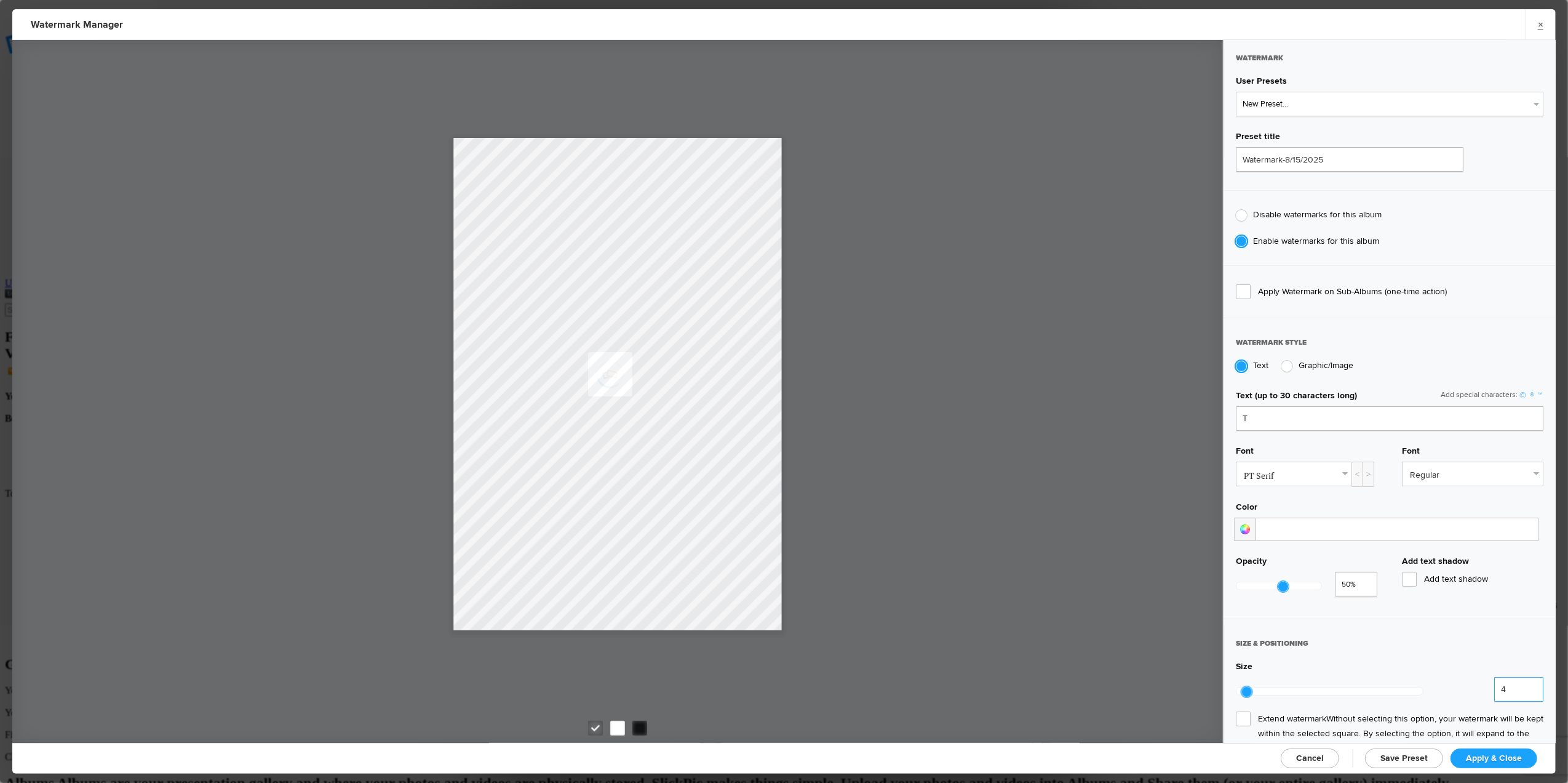
click at [1521, 685] on input "4" at bounding box center [1519, 688] width 49 height 25
click at [1521, 685] on input "3" at bounding box center [1519, 688] width 49 height 25
type input "4"
click at [1521, 681] on input "4" at bounding box center [1519, 688] width 49 height 25
type input "0.3"
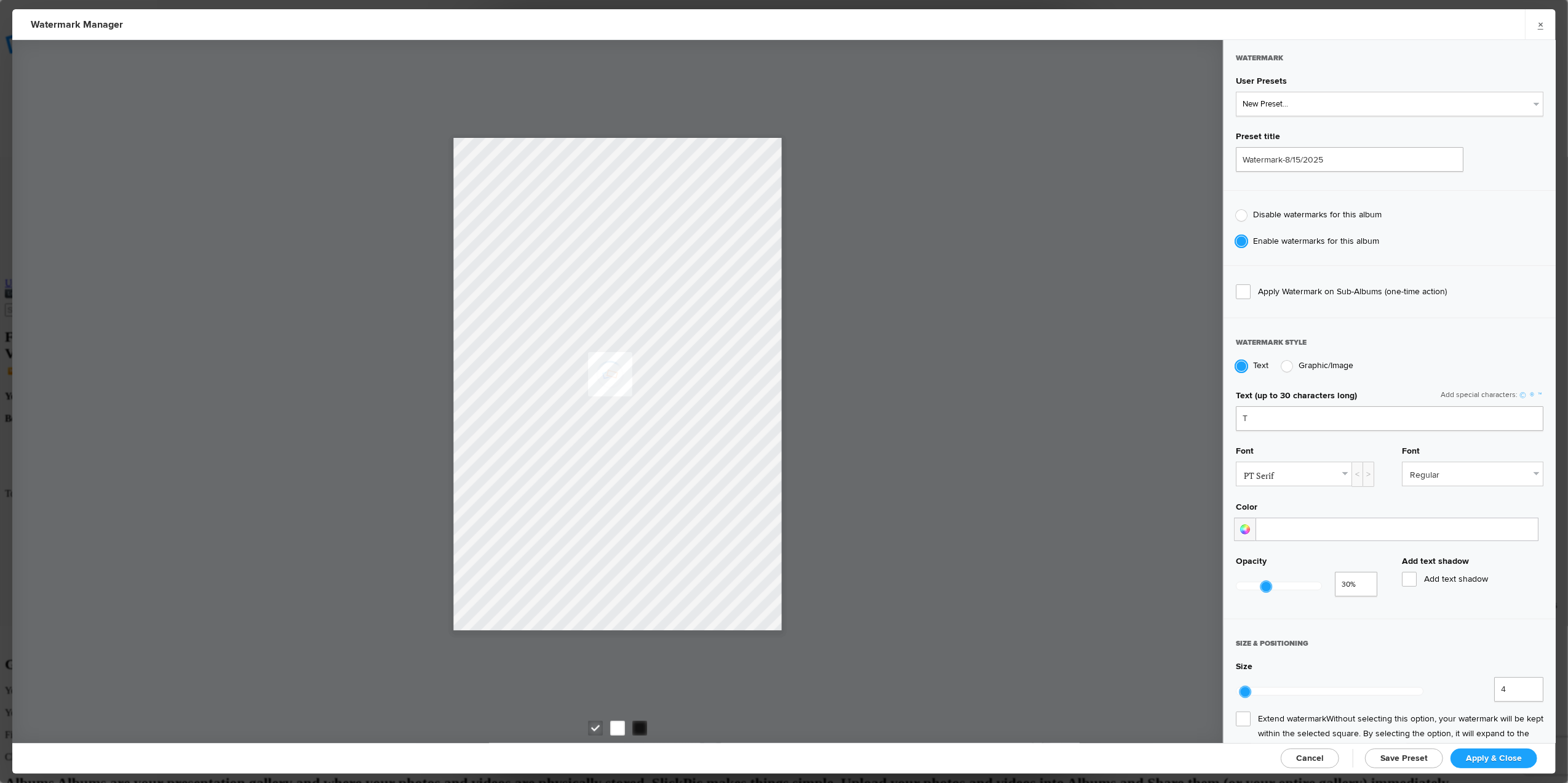
drag, startPoint x: 1282, startPoint y: 582, endPoint x: 1266, endPoint y: 588, distance: 17.1
click at [1266, 588] on div at bounding box center [1279, 586] width 86 height 29
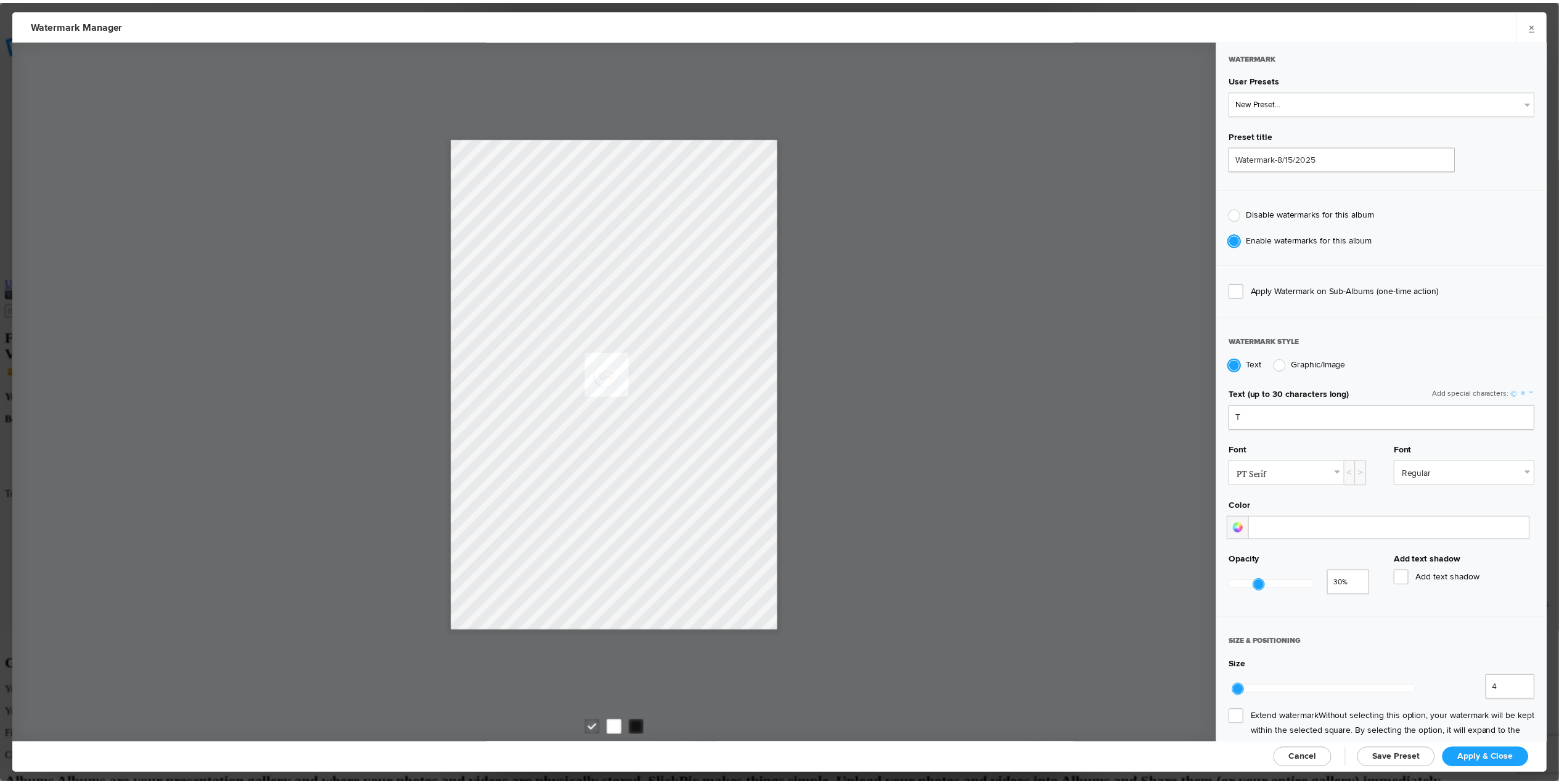
scroll to position [0, 0]
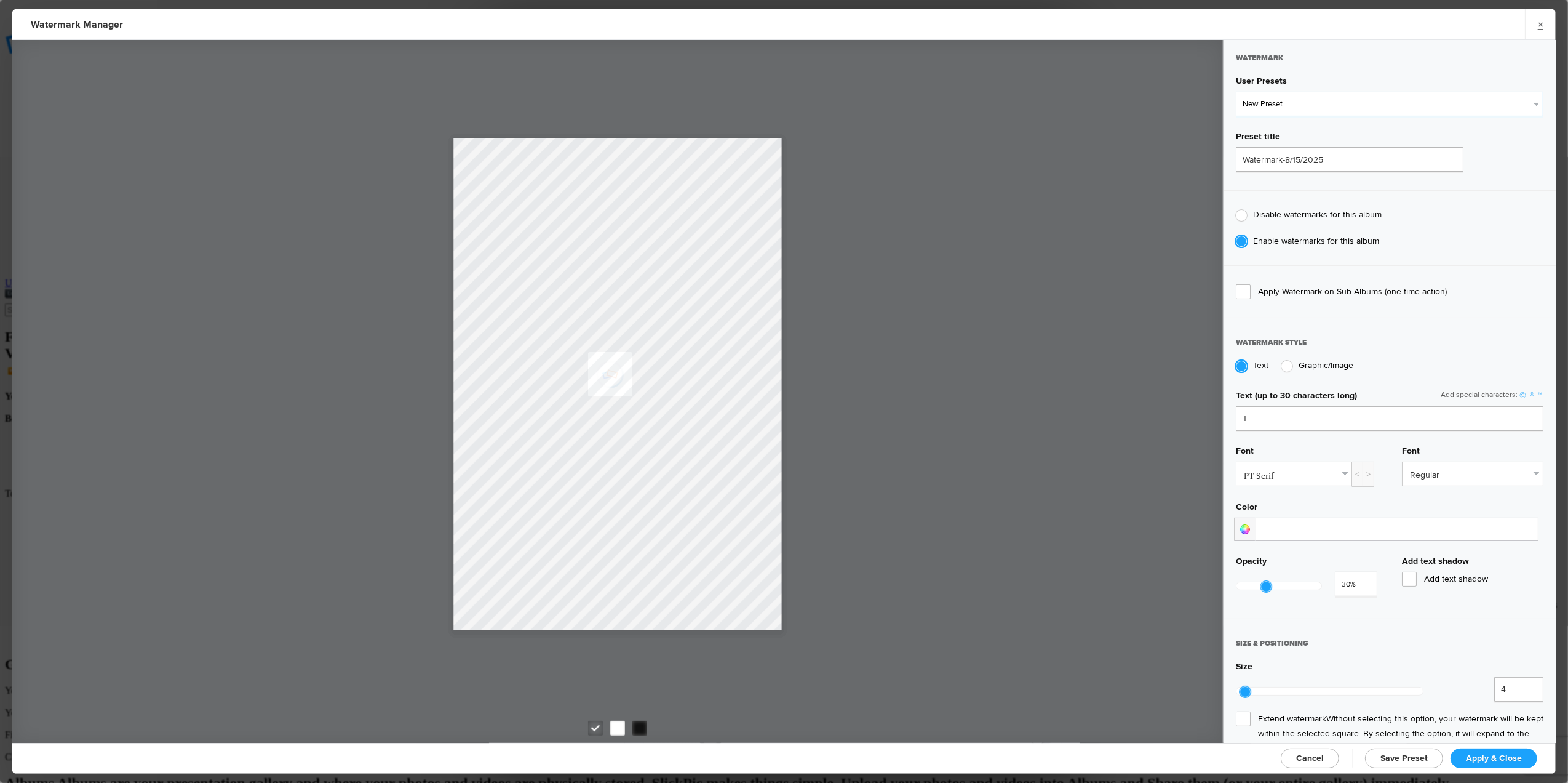
click at [1525, 101] on select "New Preset..." at bounding box center [1390, 103] width 307 height 25
click at [1413, 759] on span "Save Preset" at bounding box center [1404, 757] width 47 height 11
radio input "false"
click at [1272, 98] on select "New Preset... Watermark-8/15/2025" at bounding box center [1390, 103] width 307 height 25
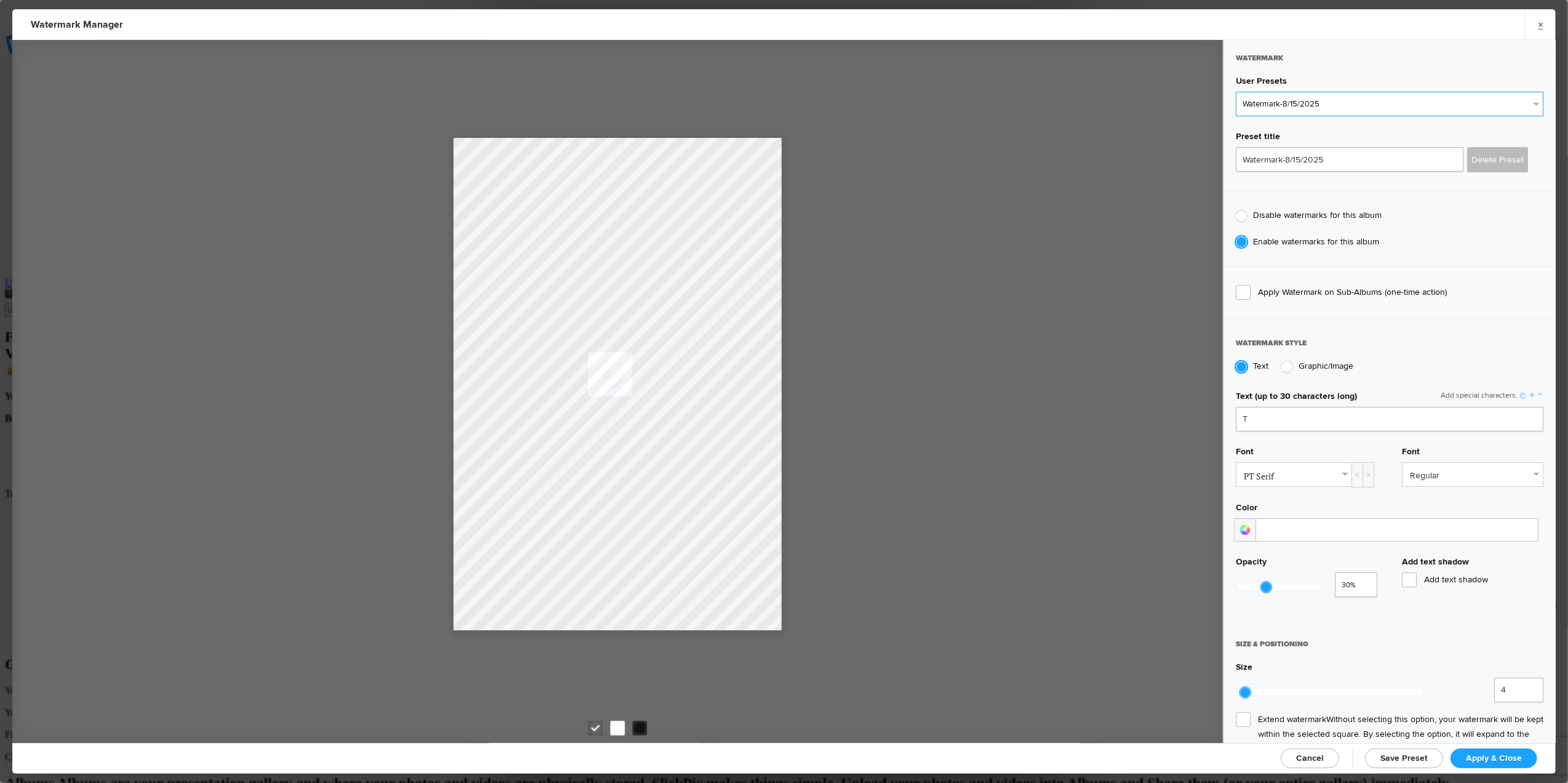
click at [1236, 92] on select "New Preset... Watermark-8/15/2025" at bounding box center [1390, 103] width 307 height 25
click at [1478, 156] on div "Delete Preset" at bounding box center [1498, 160] width 61 height 26
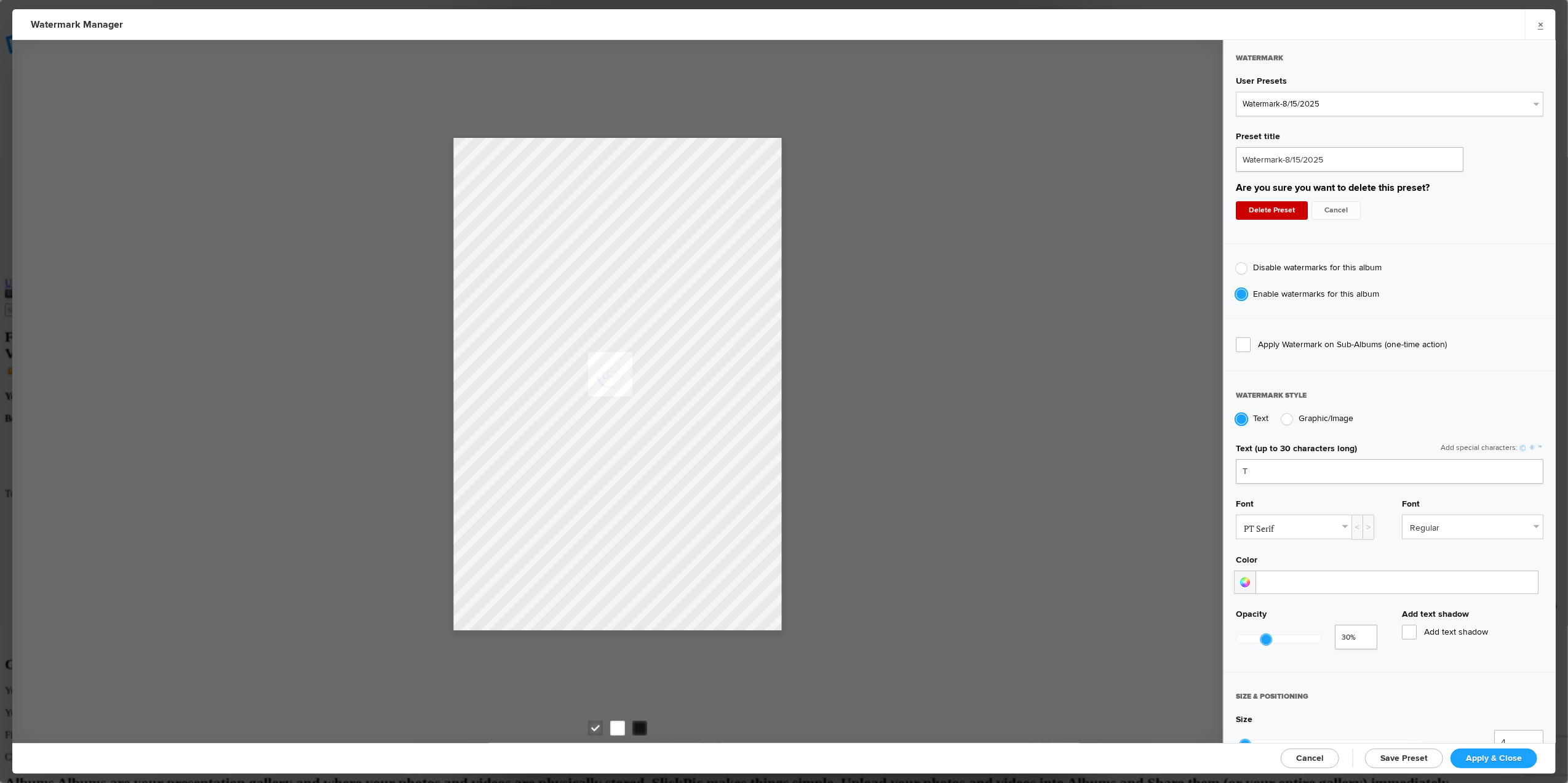
click at [1279, 209] on div "Delete Preset" at bounding box center [1272, 210] width 72 height 19
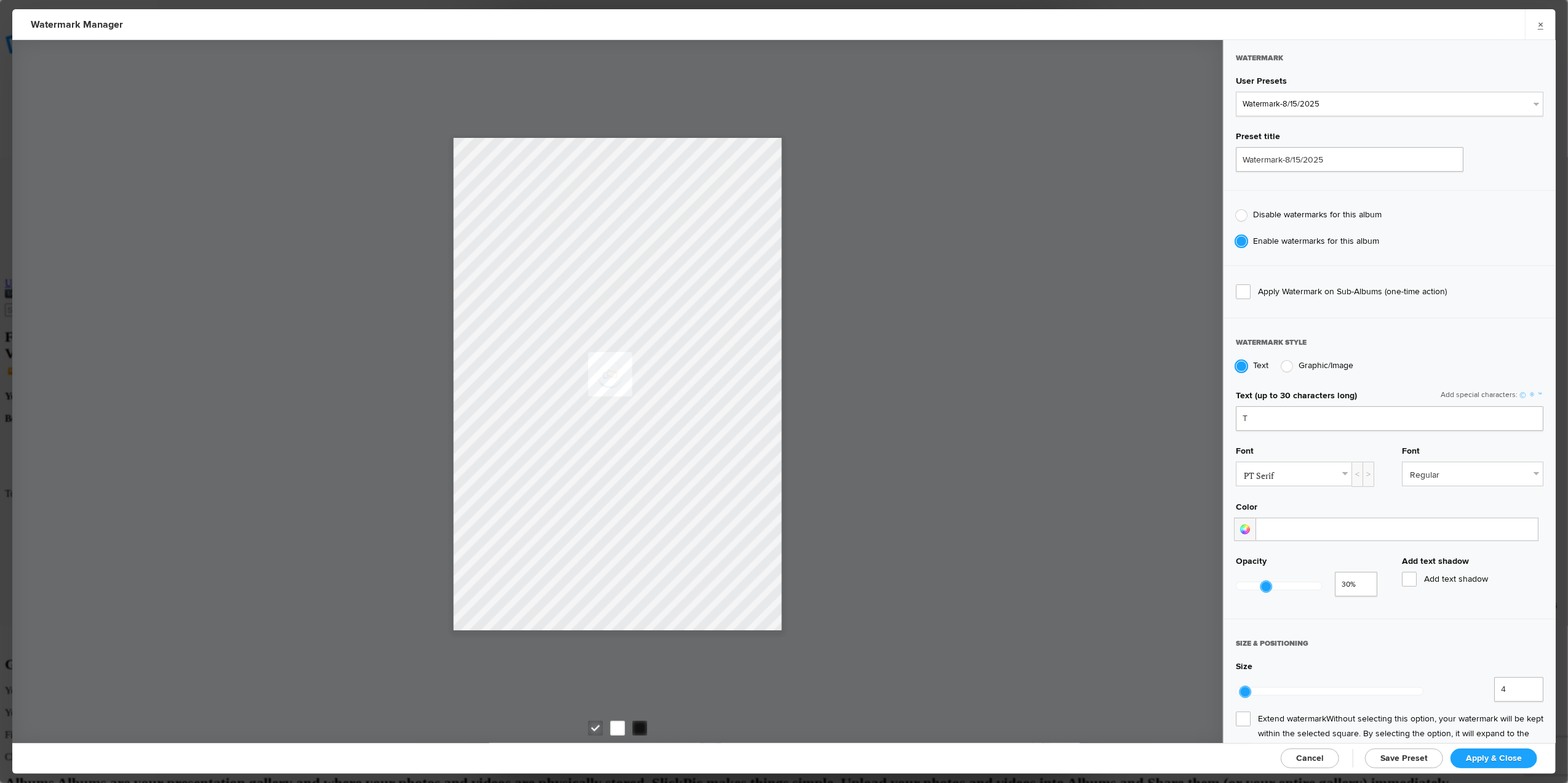
select select "0: Object"
drag, startPoint x: 1348, startPoint y: 157, endPoint x: 1219, endPoint y: 158, distance: 129.0
click at [1219, 158] on div "Watermark User Presets New Preset... Preset title Watermark-8/15/2025 Disable w…" at bounding box center [784, 392] width 1543 height 703
type input "T for Tom's photo"
click at [624, 724] on div at bounding box center [617, 728] width 15 height 15
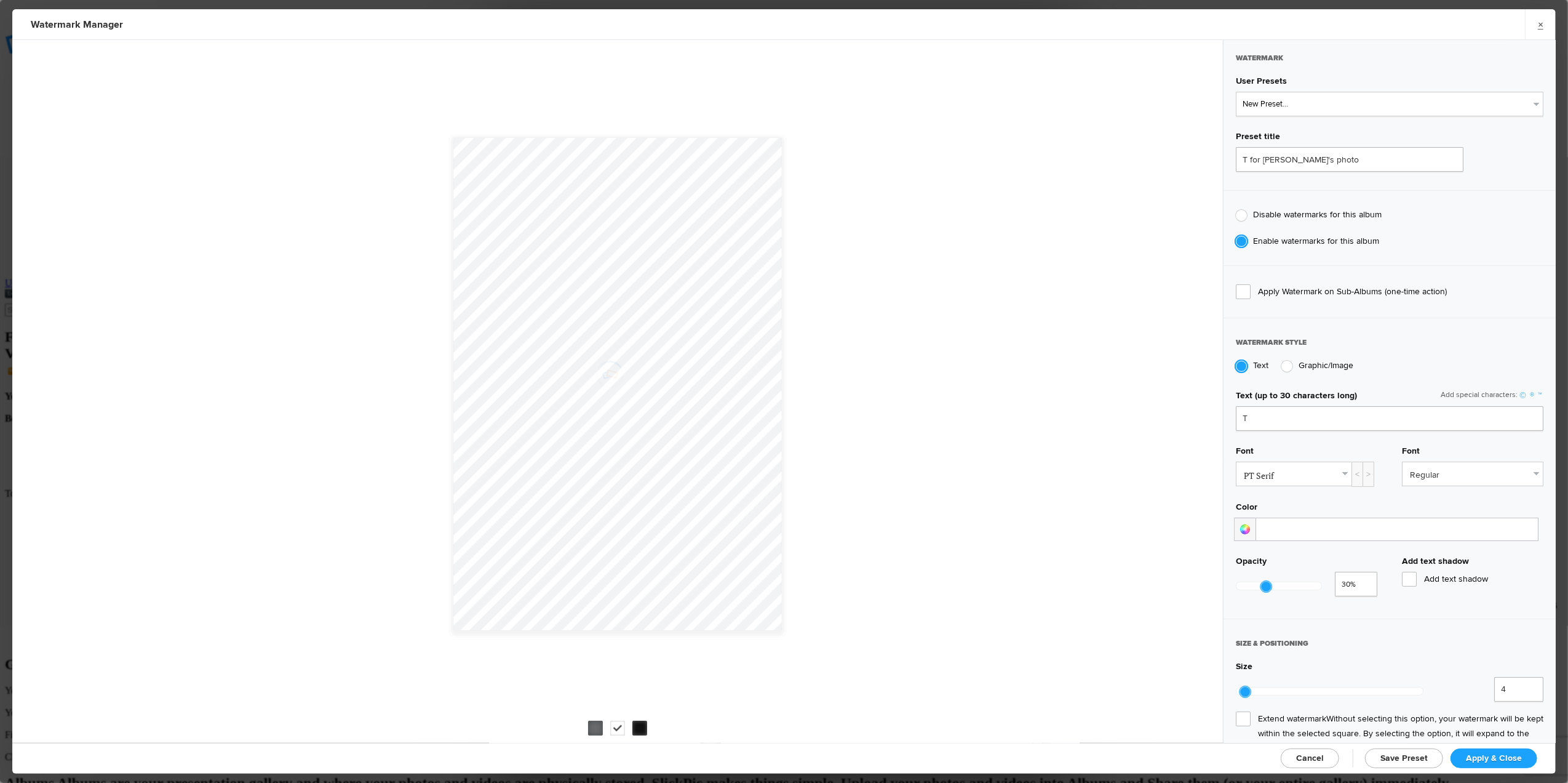
click at [596, 726] on div at bounding box center [595, 728] width 15 height 15
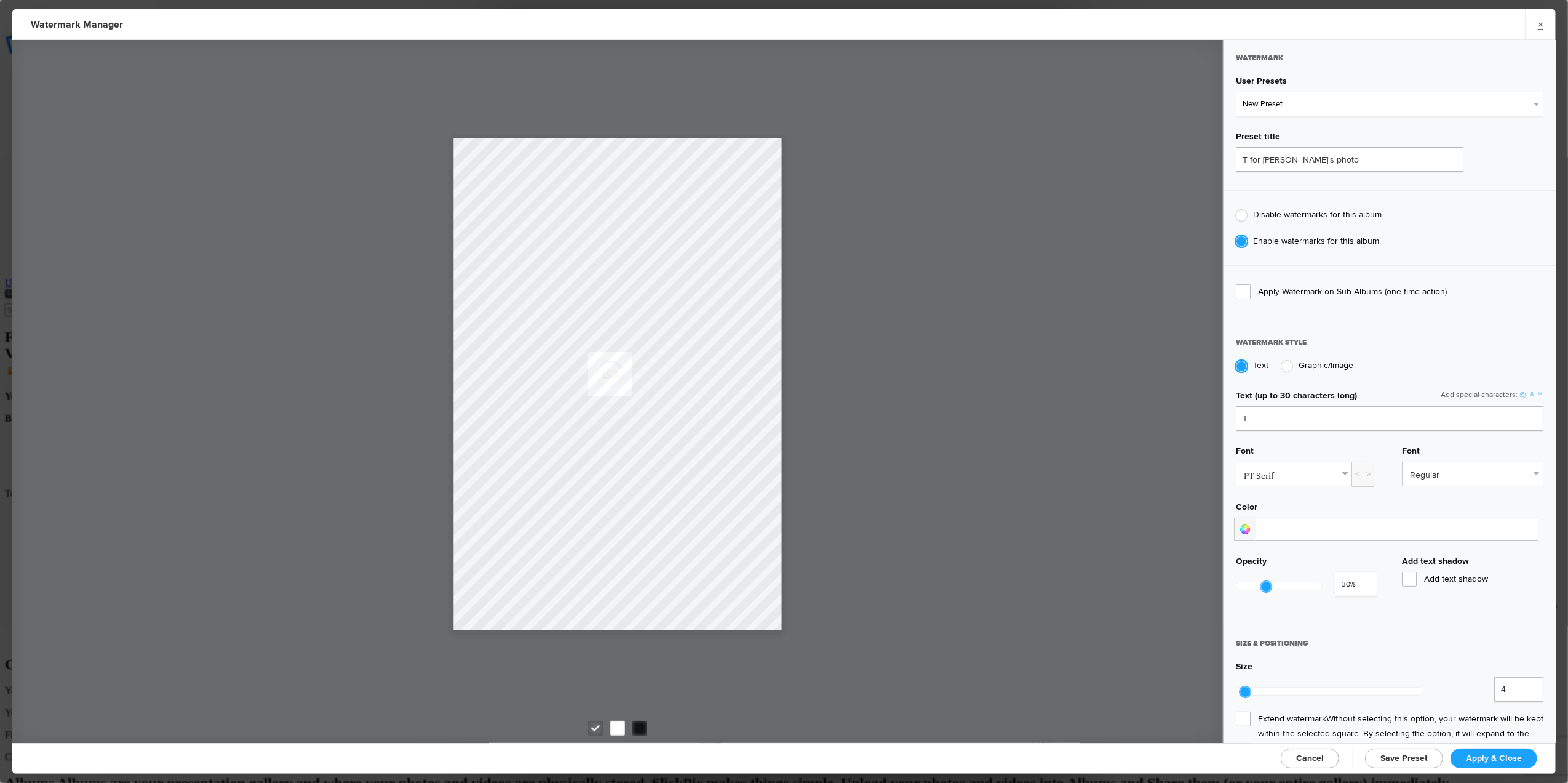
click at [1394, 760] on span "Save Preset" at bounding box center [1404, 757] width 47 height 11
select select
click at [1521, 103] on select "New Preset... T for Tom's photo" at bounding box center [1390, 103] width 307 height 25
click at [1498, 757] on span "Apply & Close" at bounding box center [1493, 757] width 56 height 11
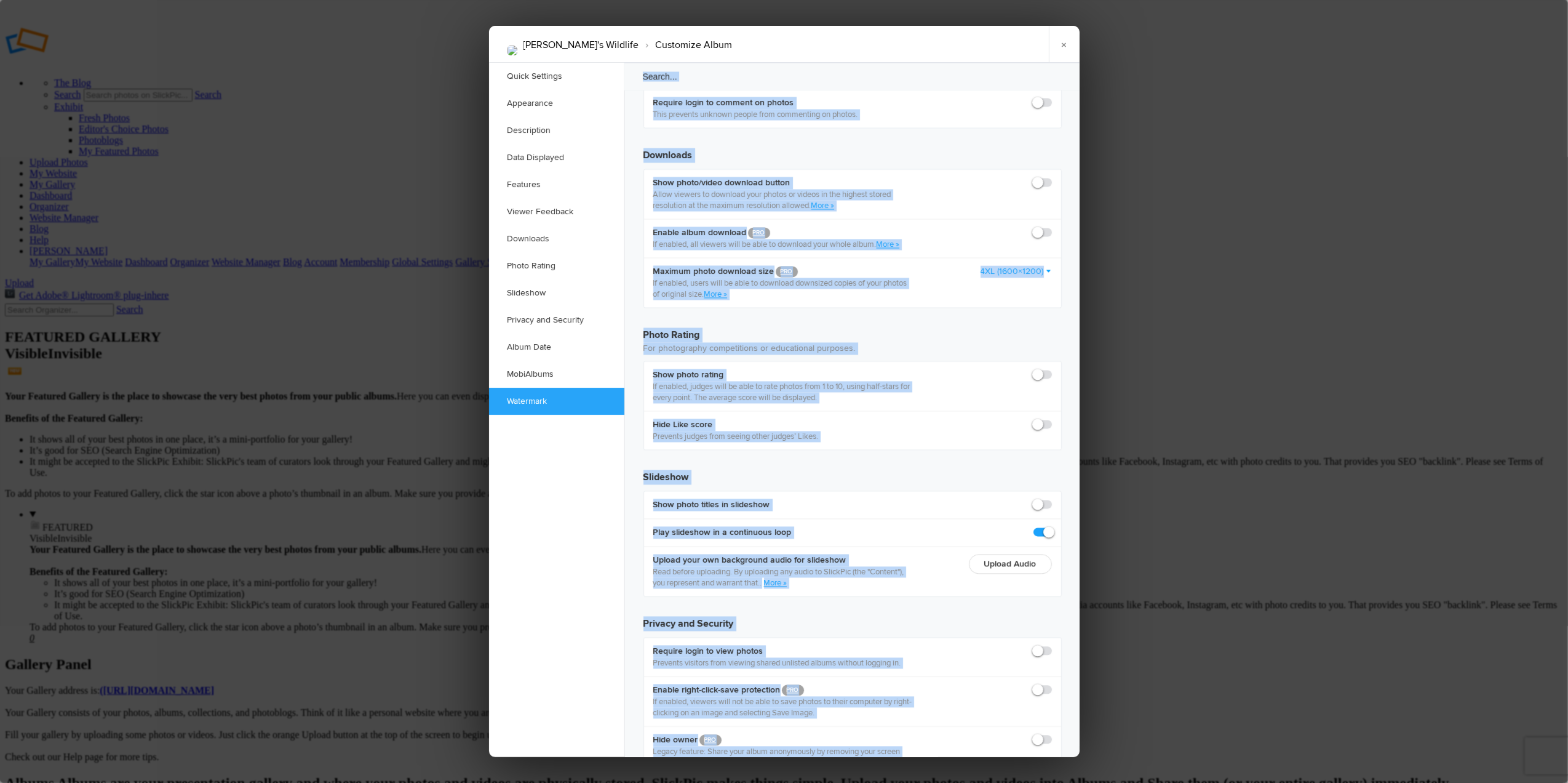
drag, startPoint x: 828, startPoint y: 51, endPoint x: 1049, endPoint y: 348, distance: 370.2
click at [1049, 348] on div "Tom's Wildlife › Customize Album × Saving Saved Quick Settings Appearance Descr…" at bounding box center [784, 391] width 591 height 731
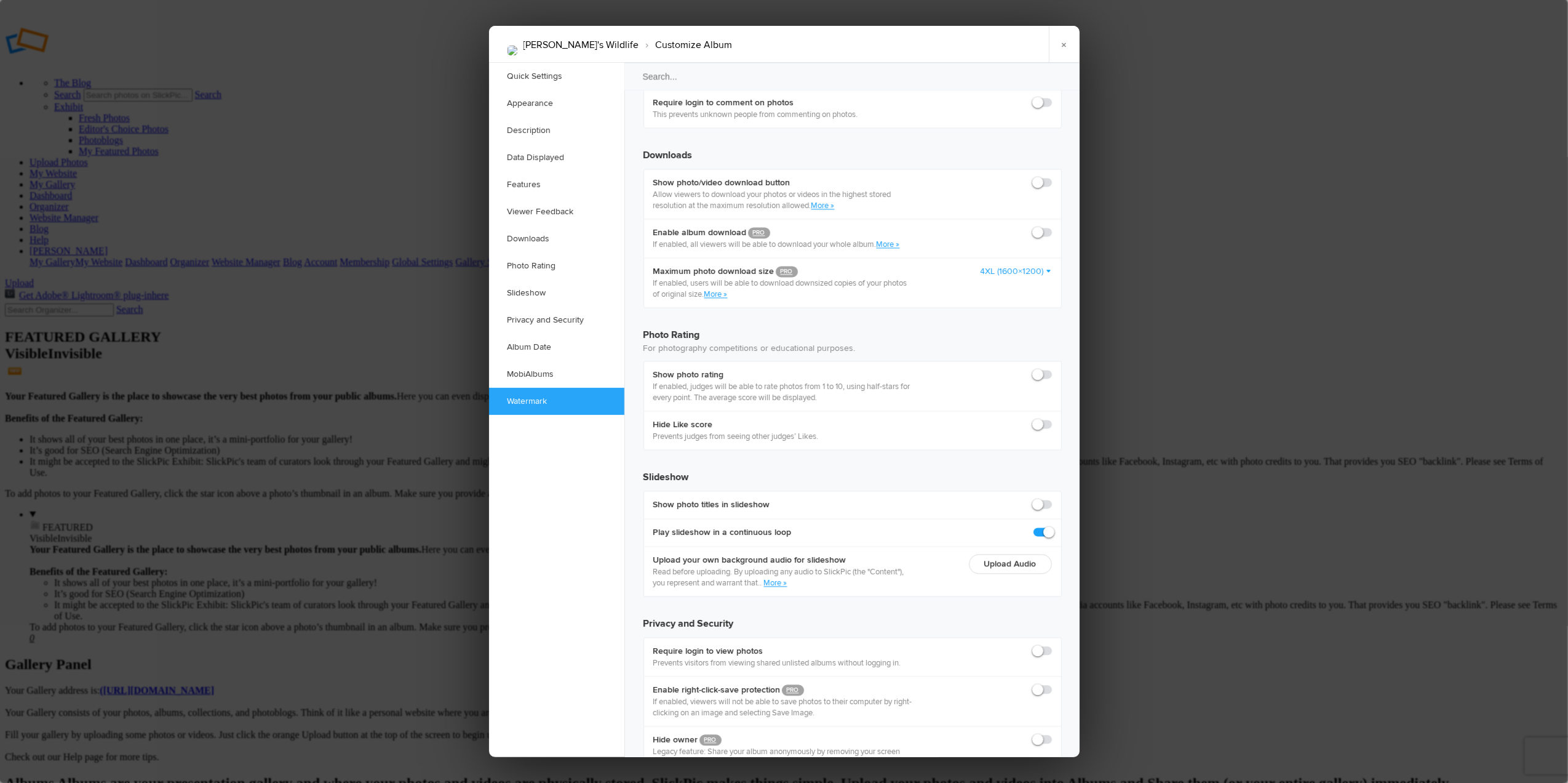
drag, startPoint x: 1260, startPoint y: 389, endPoint x: 1258, endPoint y: 380, distance: 9.2
click at [1260, 386] on div at bounding box center [784, 391] width 1568 height 783
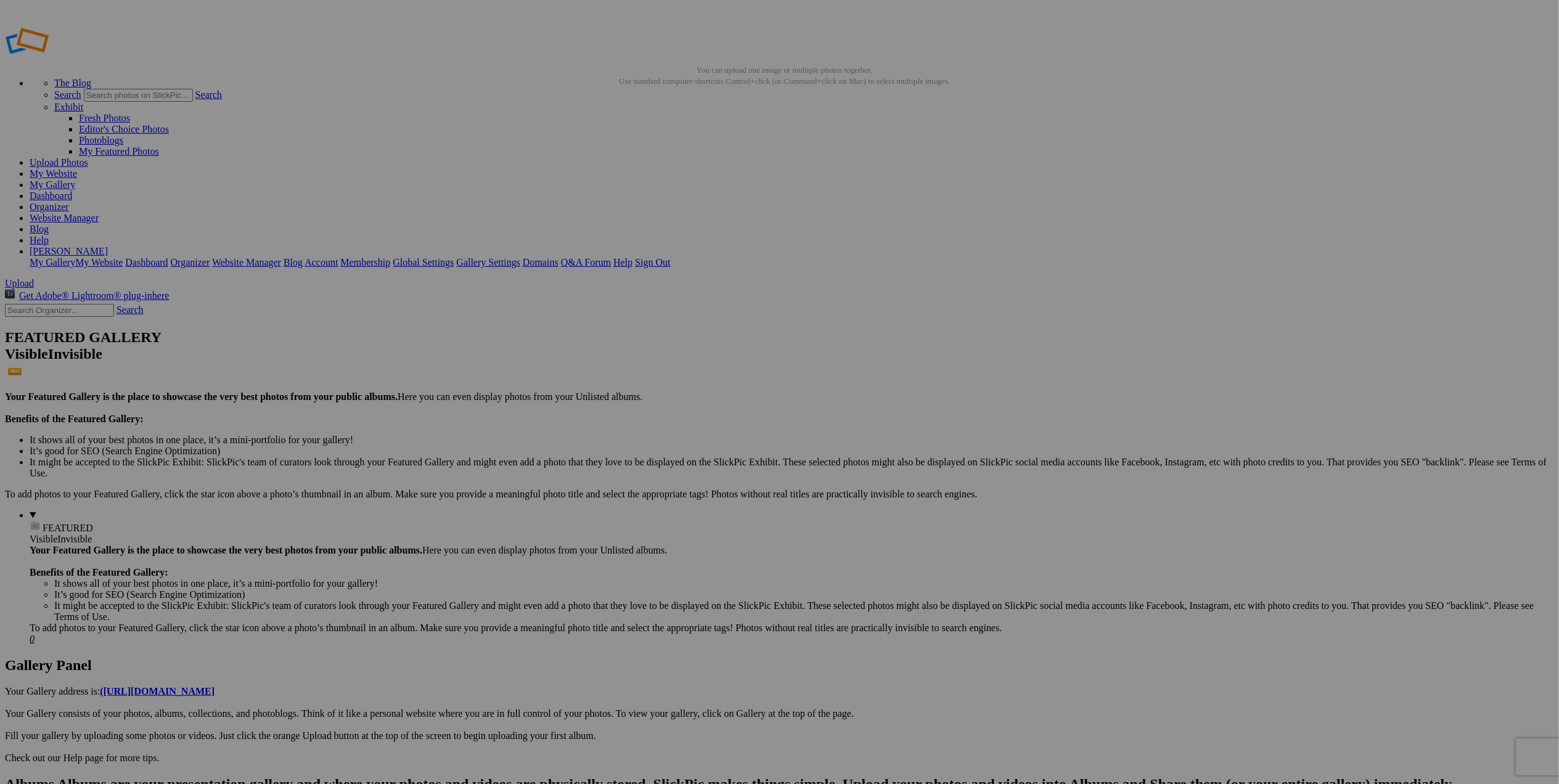
click at [356, 176] on img at bounding box center [343, 185] width 61 height 93
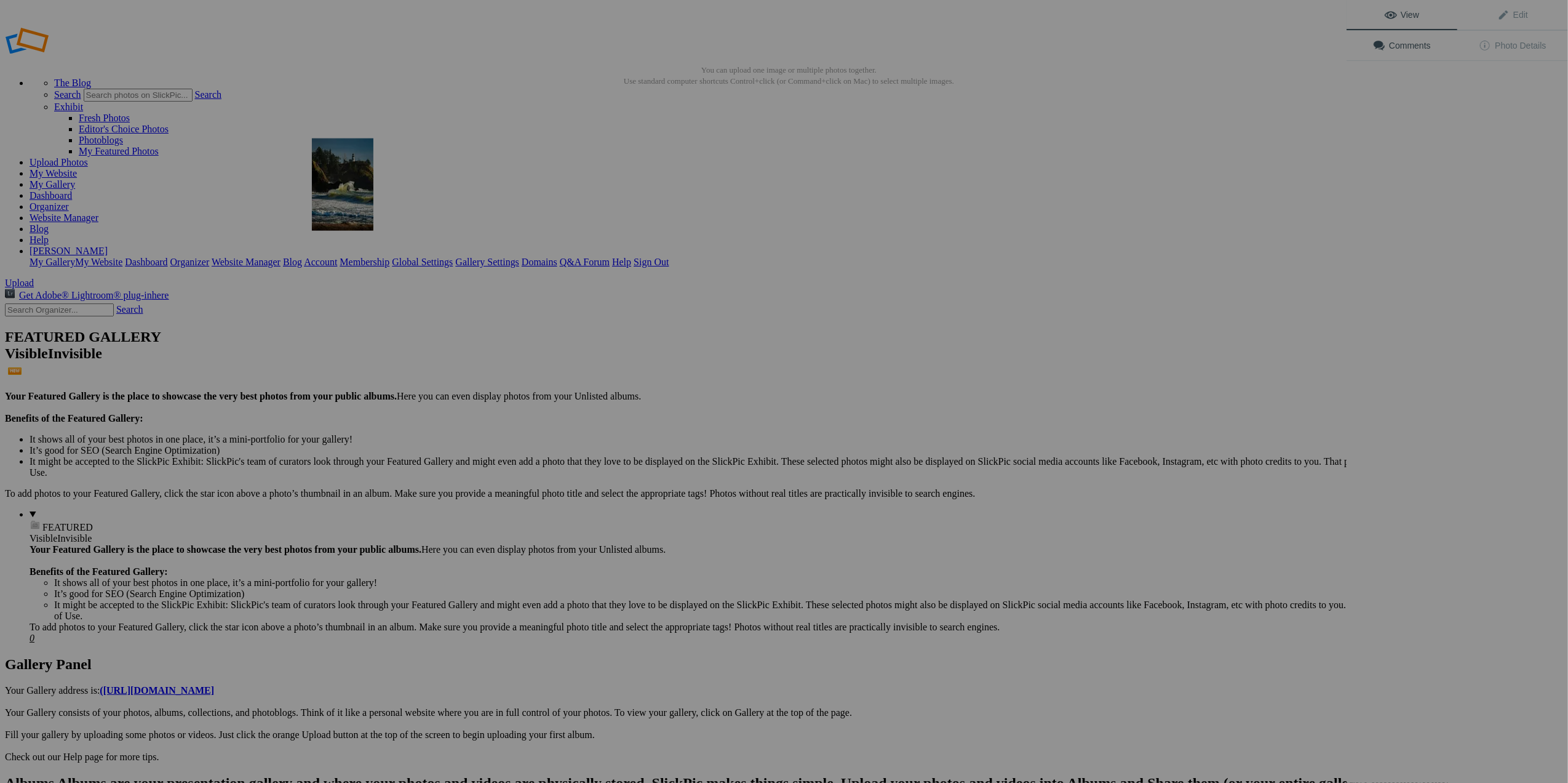
click at [329, 203] on div at bounding box center [673, 391] width 1347 height 783
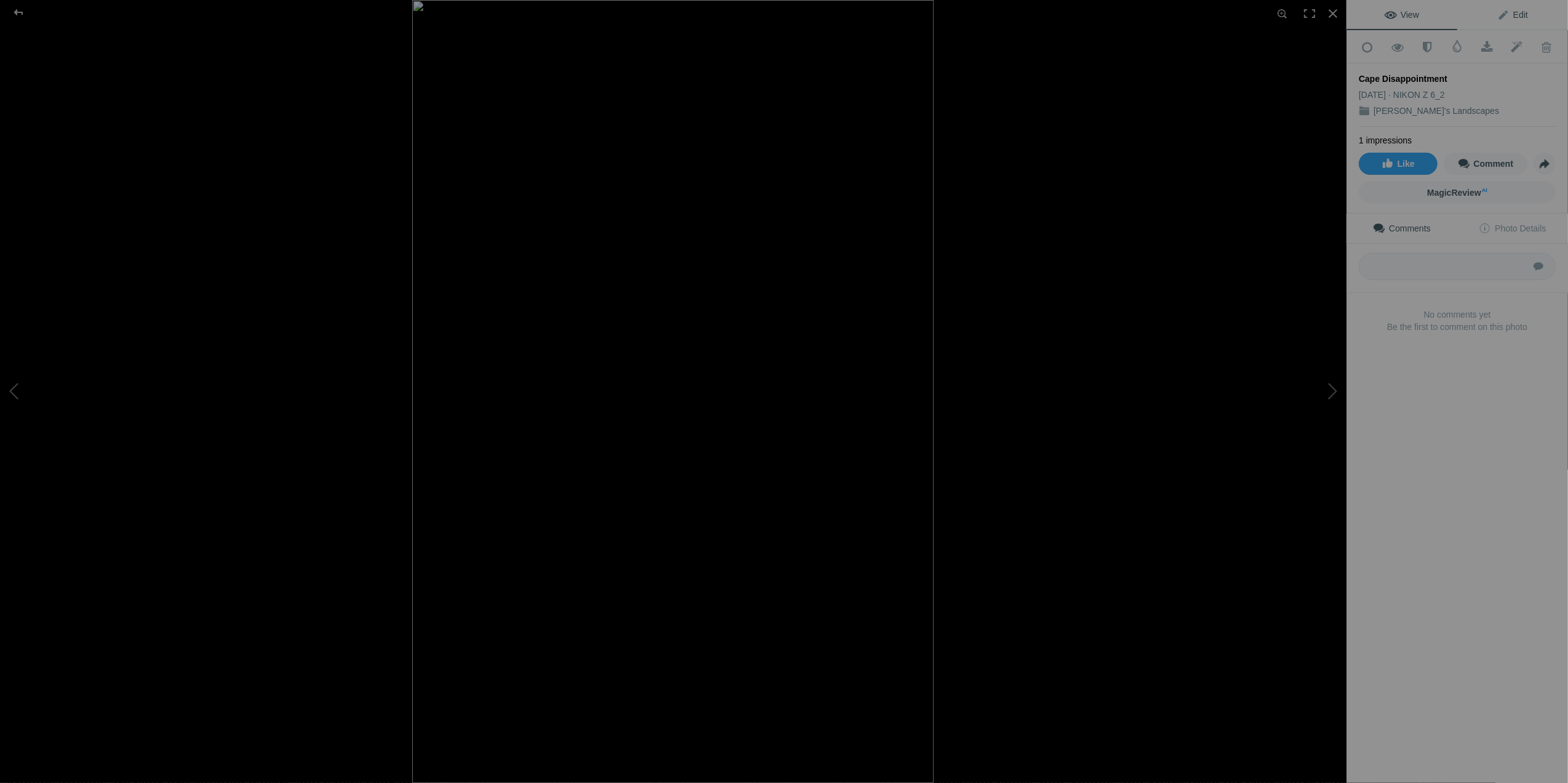
click at [1509, 11] on span "Edit" at bounding box center [1512, 15] width 31 height 10
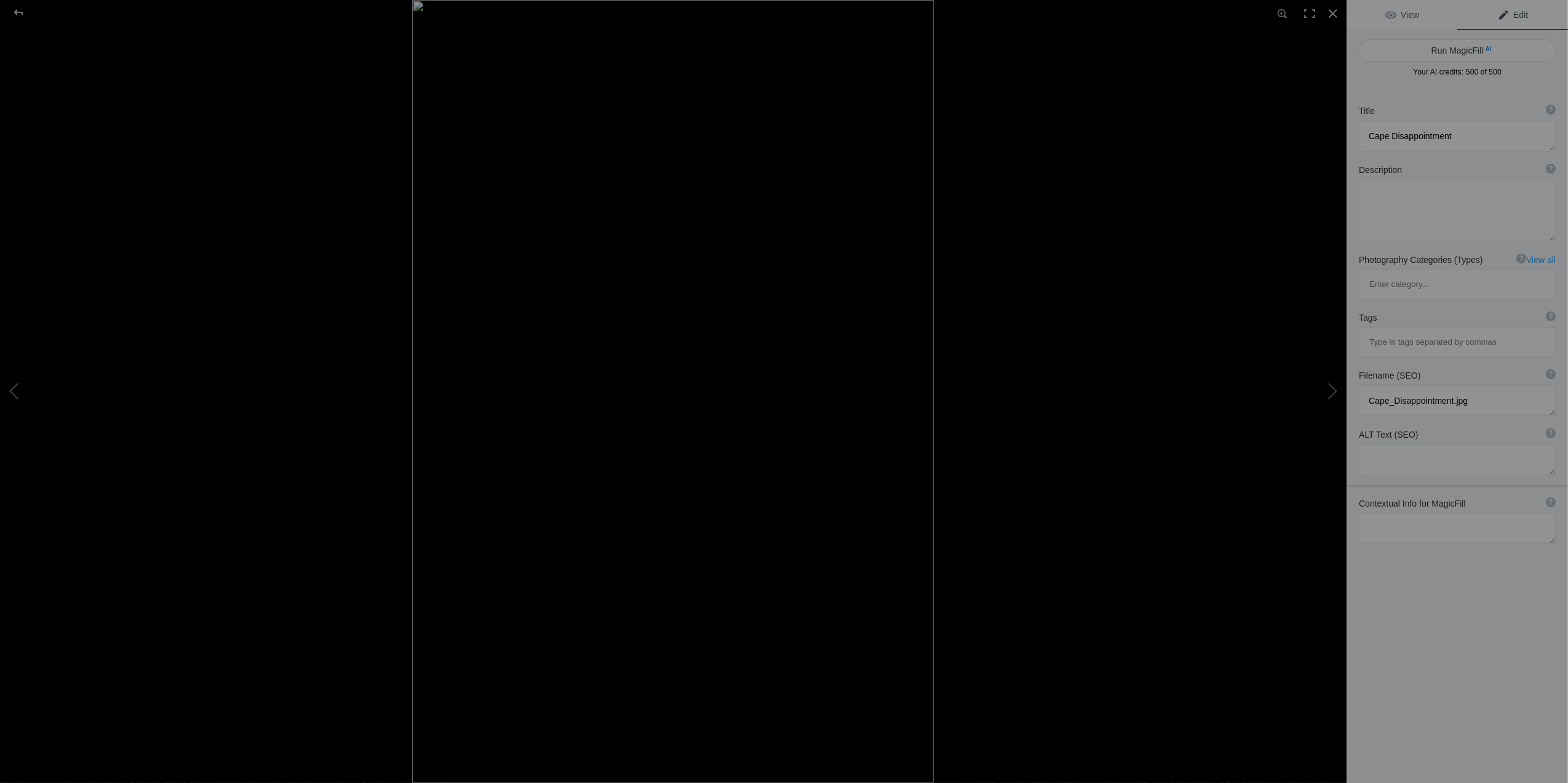
click at [1404, 15] on span "View" at bounding box center [1402, 15] width 34 height 10
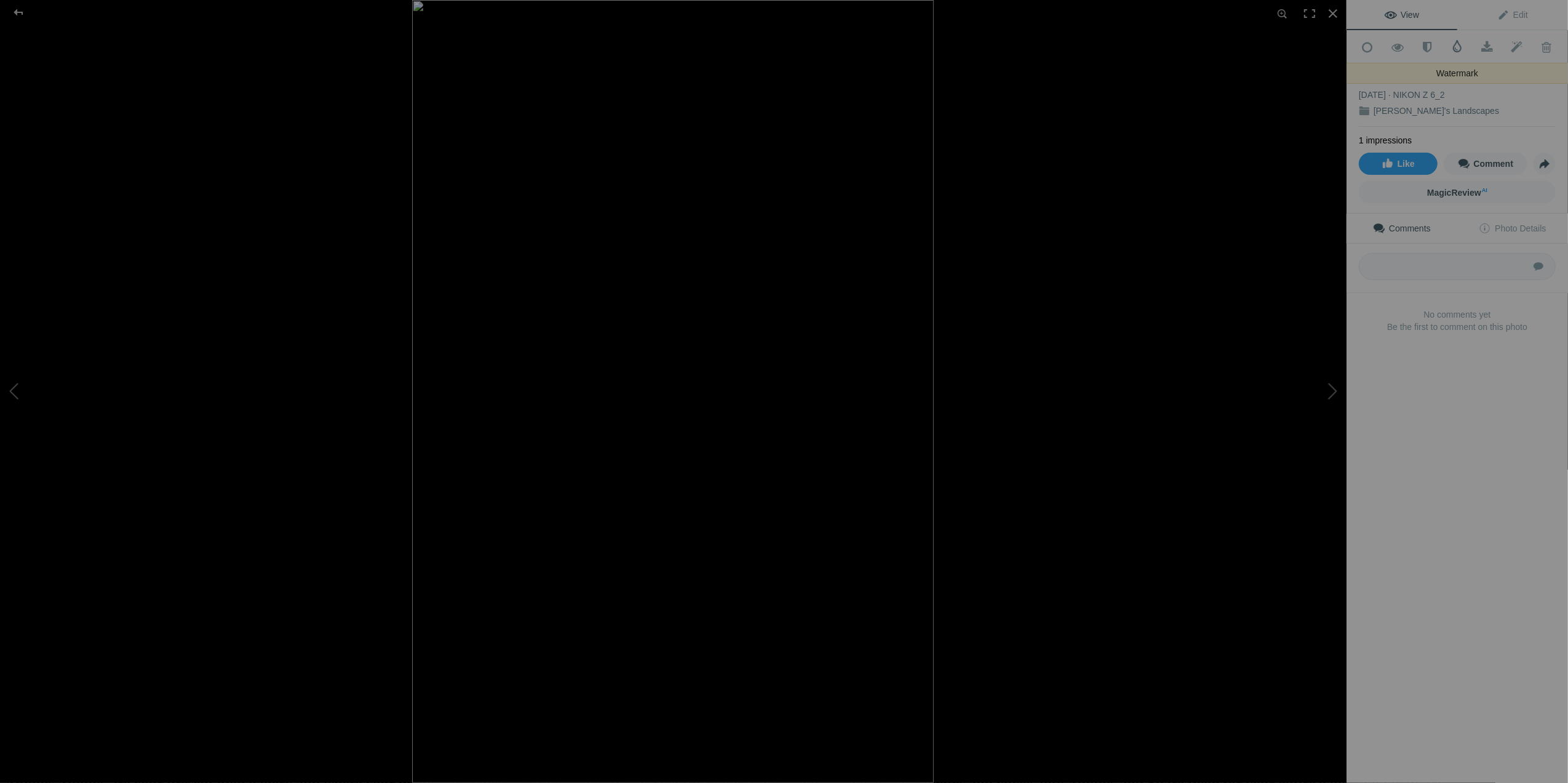
click at [1453, 47] on span at bounding box center [1457, 46] width 12 height 12
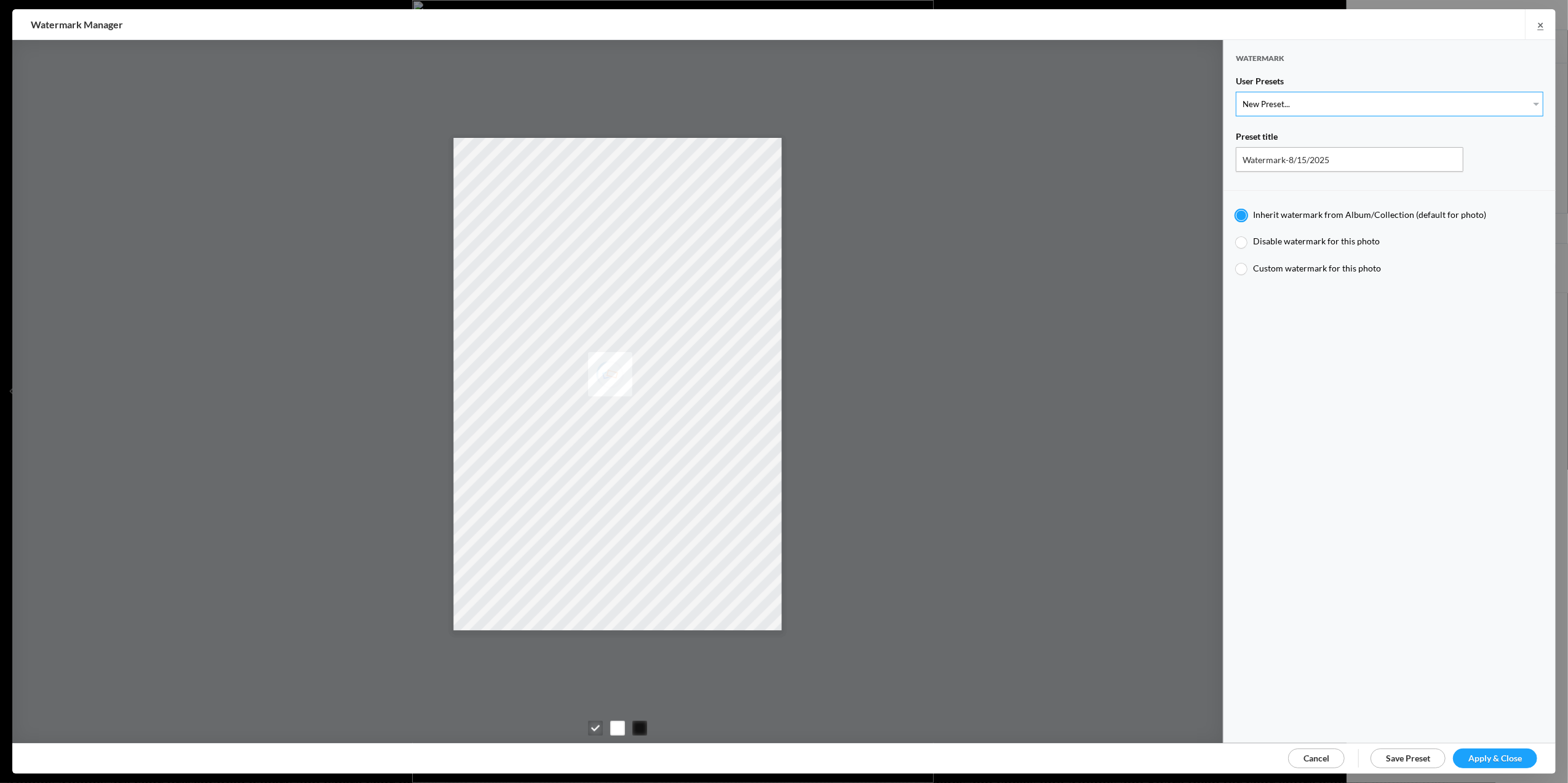
click at [1527, 99] on select "New Preset... T for Tom's photo" at bounding box center [1390, 103] width 307 height 25
select select "1: Object"
click at [1236, 92] on select "New Preset... T for Tom's photo" at bounding box center [1390, 103] width 307 height 25
type input "T for [PERSON_NAME]'s photo"
radio input "false"
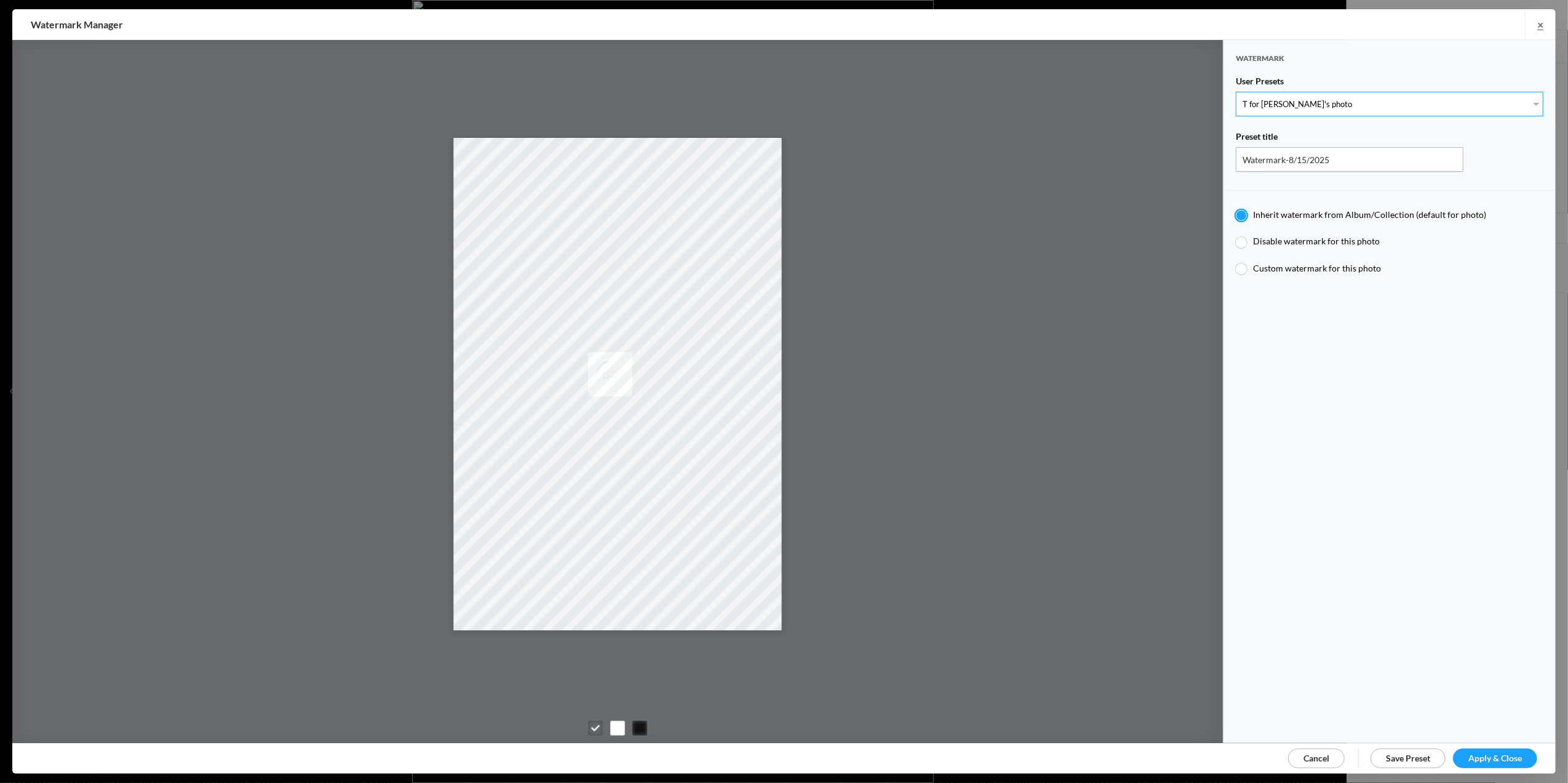
radio input "true"
type input "T"
type input "0.3"
type input "4"
radio input "false"
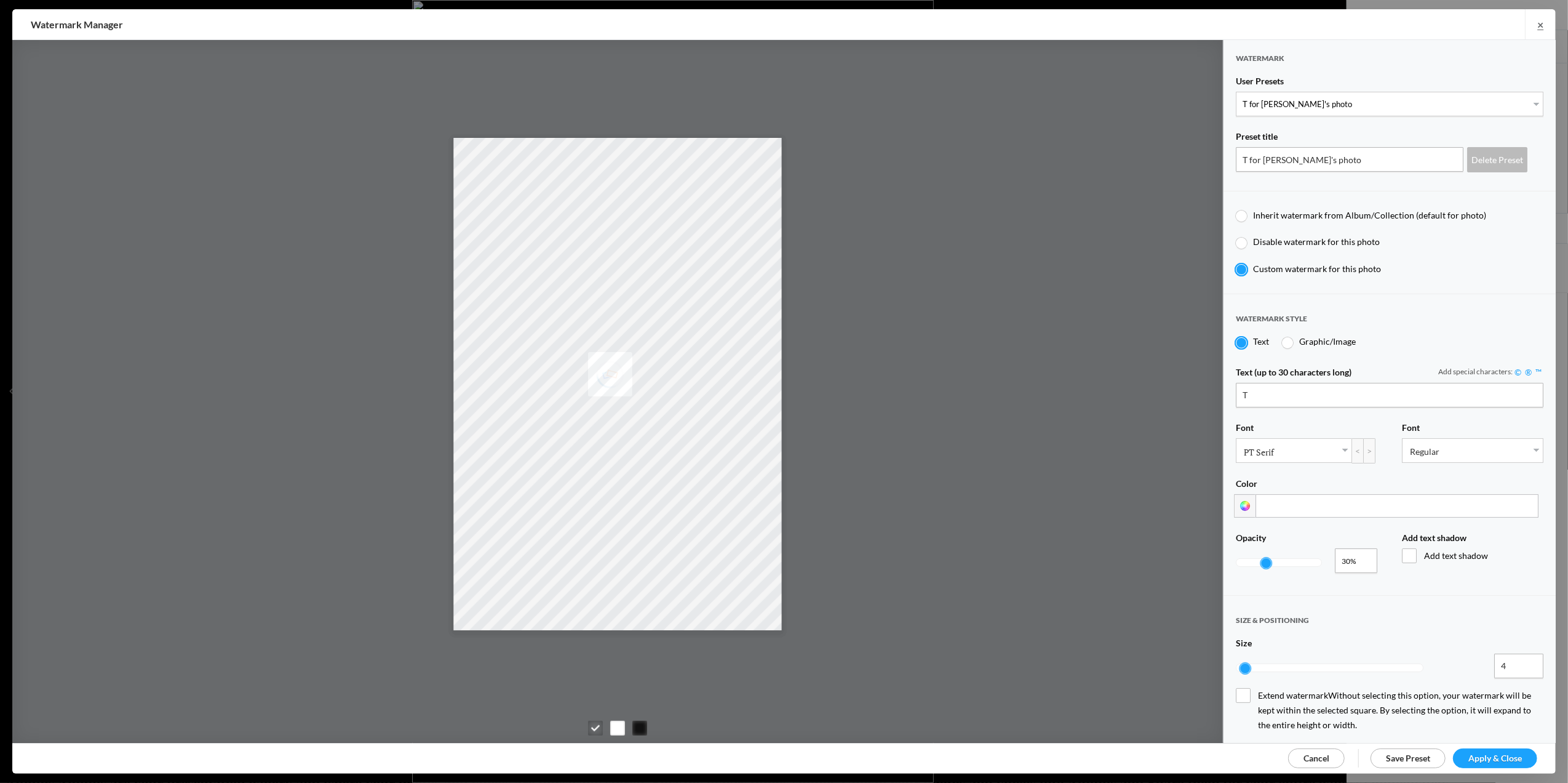
click at [1476, 754] on span "Apply & Close" at bounding box center [1495, 757] width 53 height 11
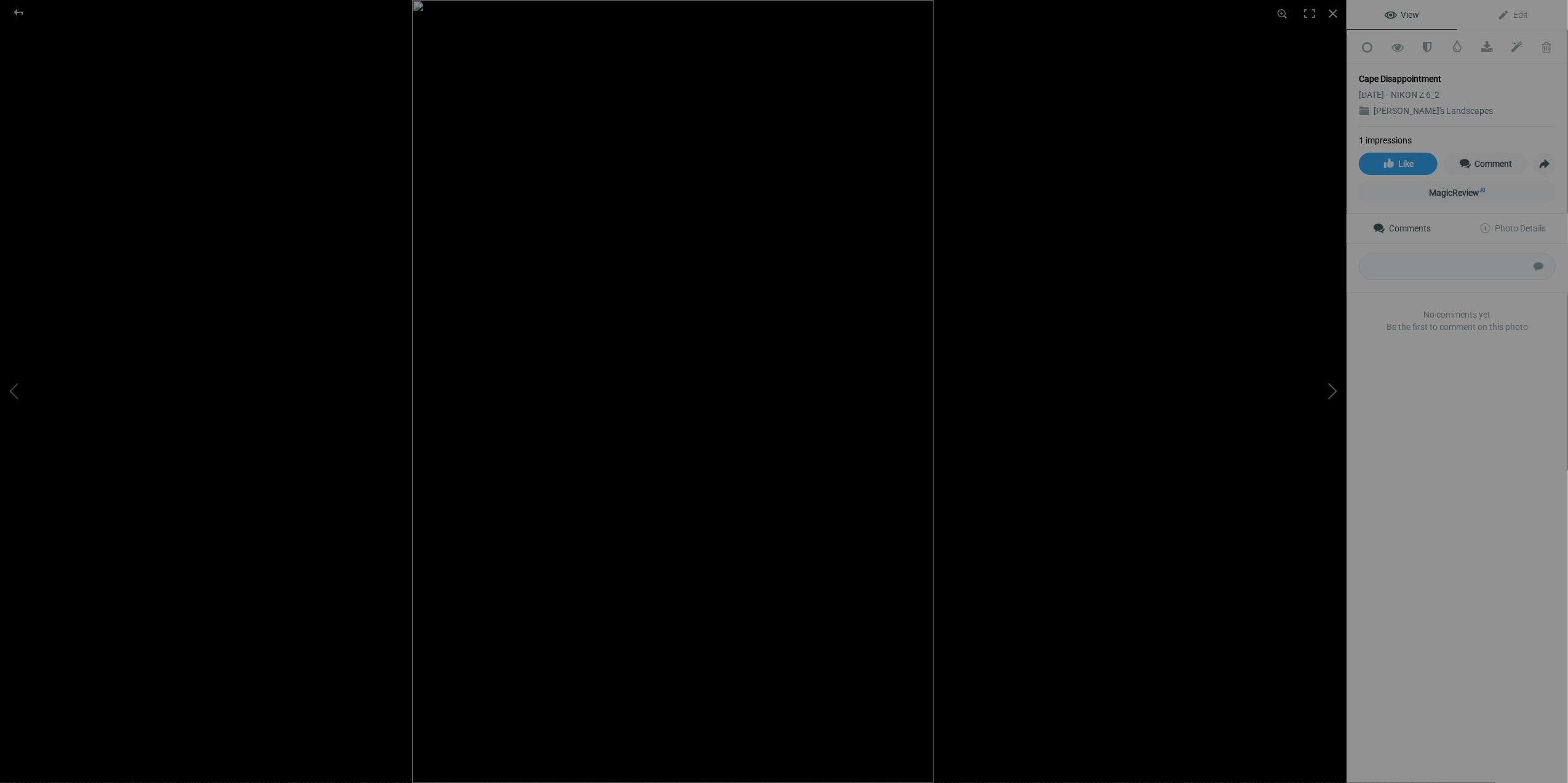
click at [1329, 386] on button at bounding box center [1300, 391] width 93 height 282
click at [1330, 389] on button at bounding box center [1300, 391] width 93 height 282
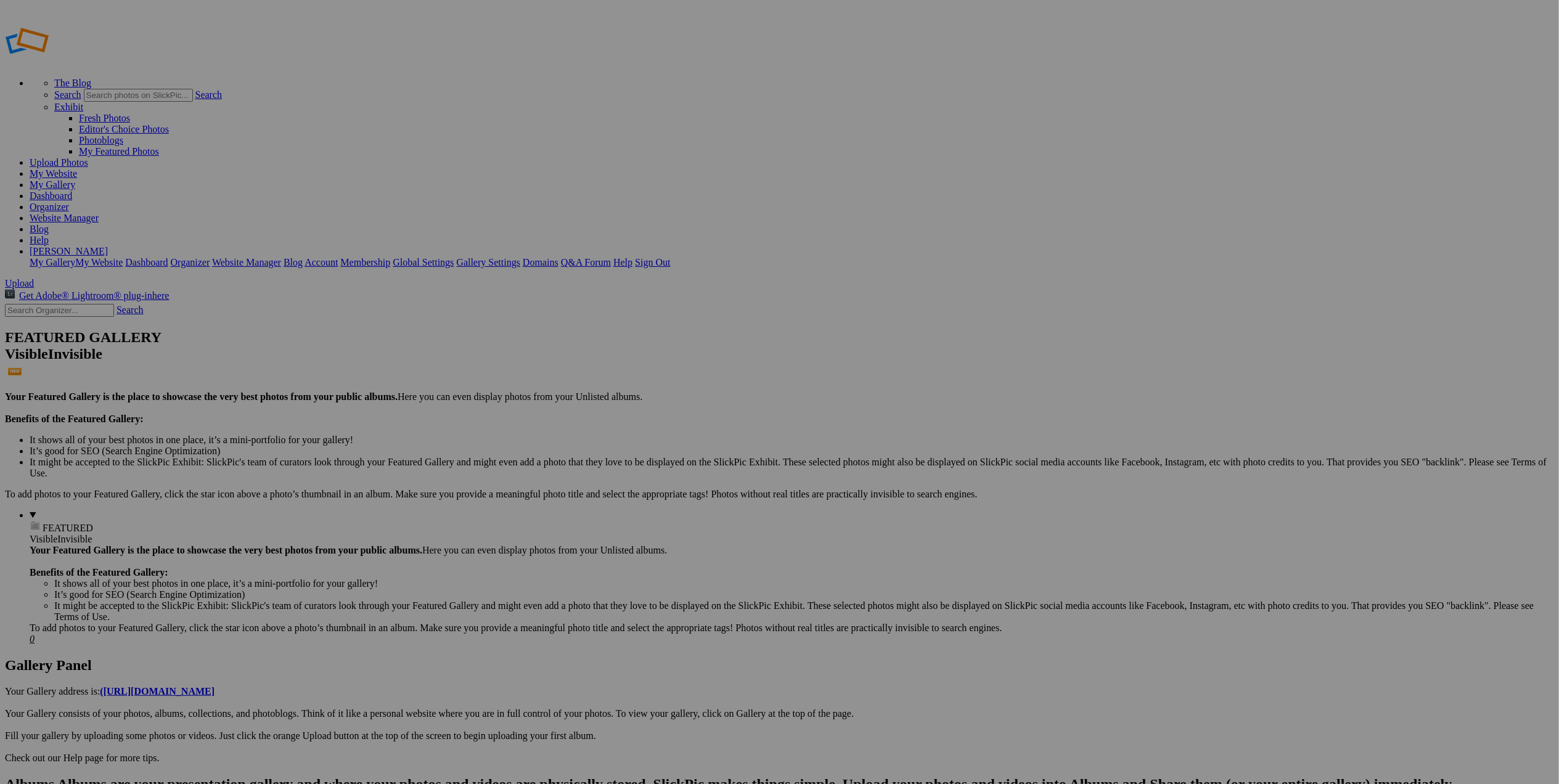
drag, startPoint x: 435, startPoint y: 173, endPoint x: 789, endPoint y: 383, distance: 411.6
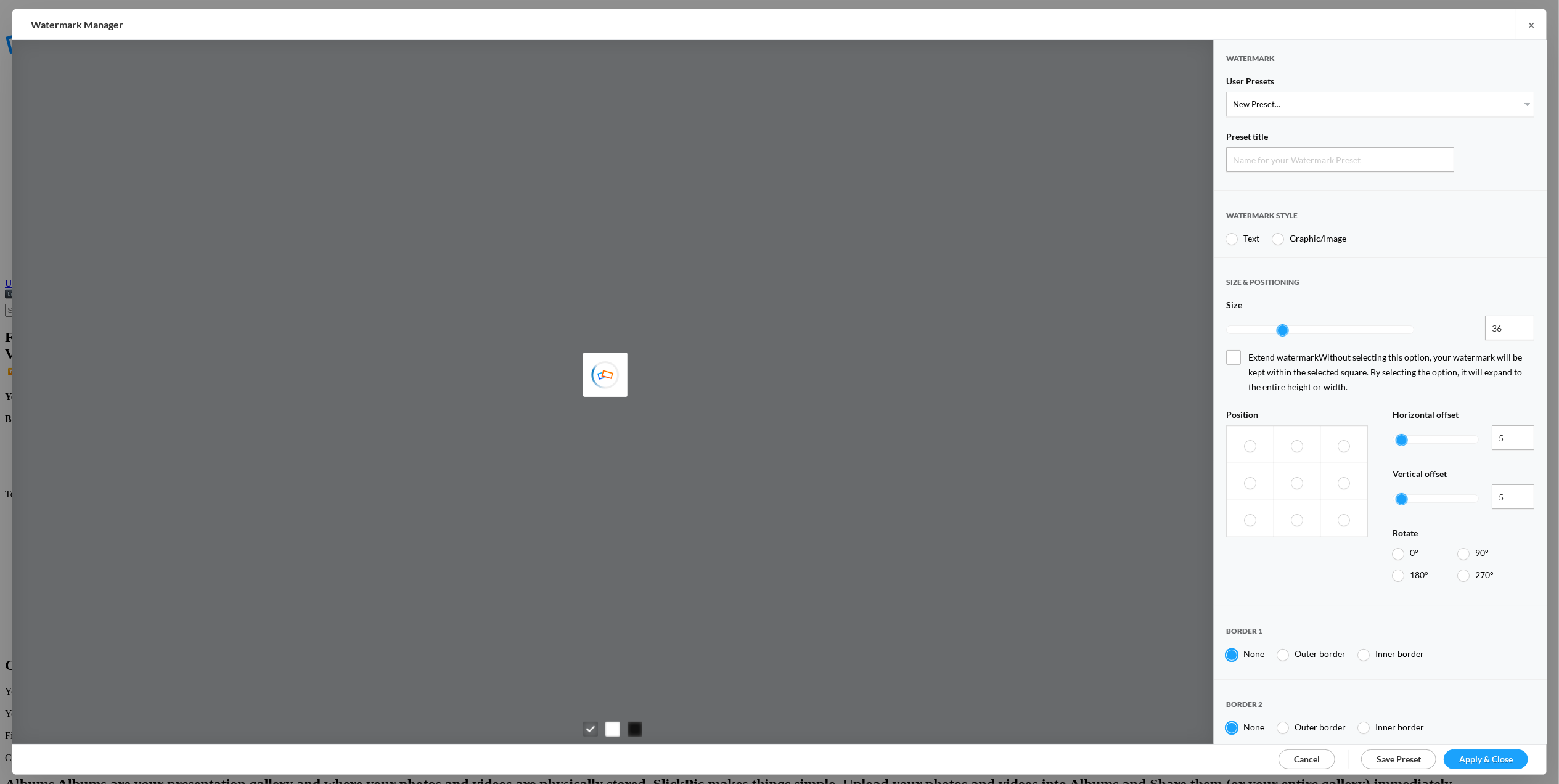
type input "Watermark-8/15/2025"
radio input "true"
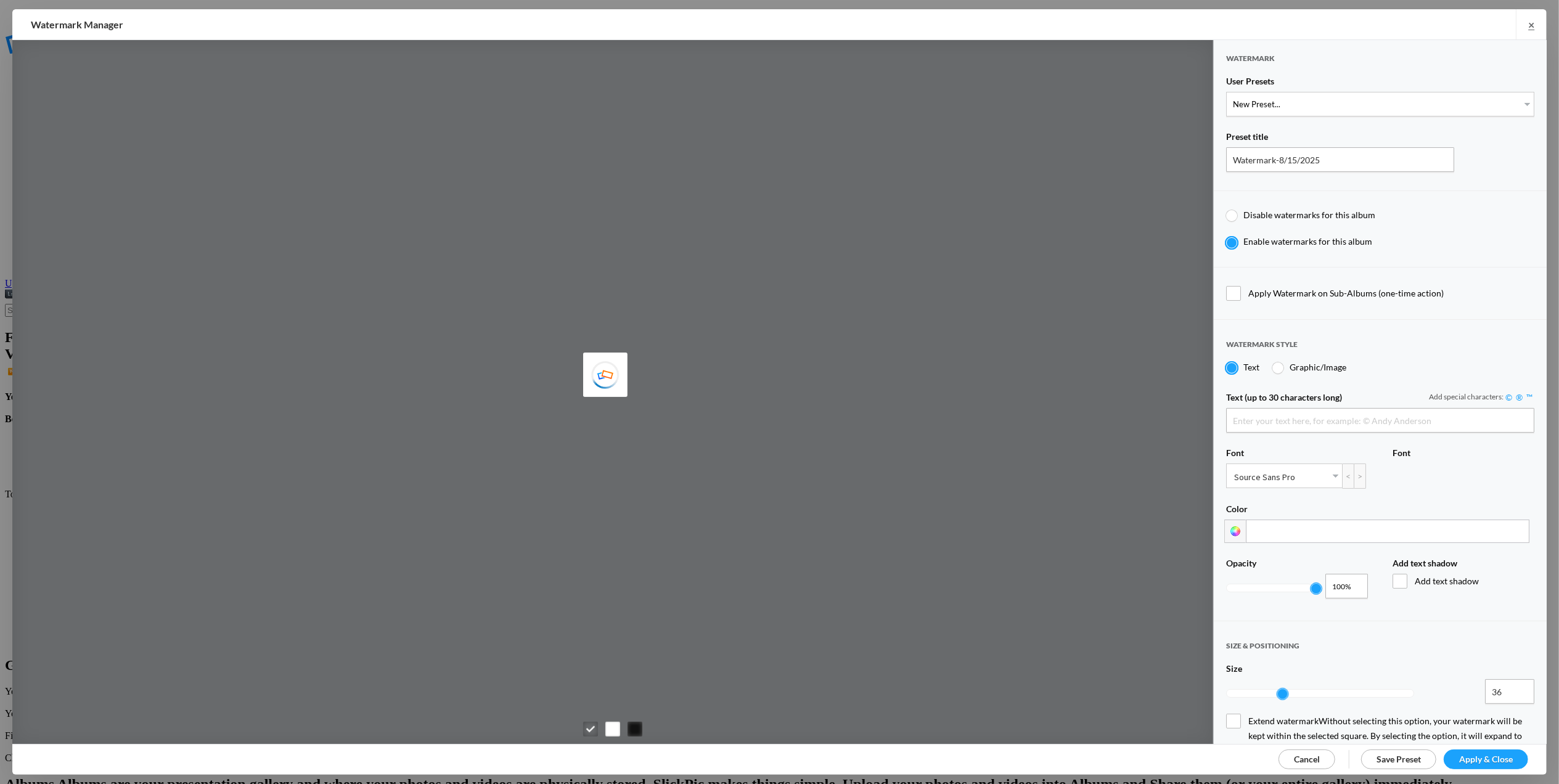
type input "[PERSON_NAME]"
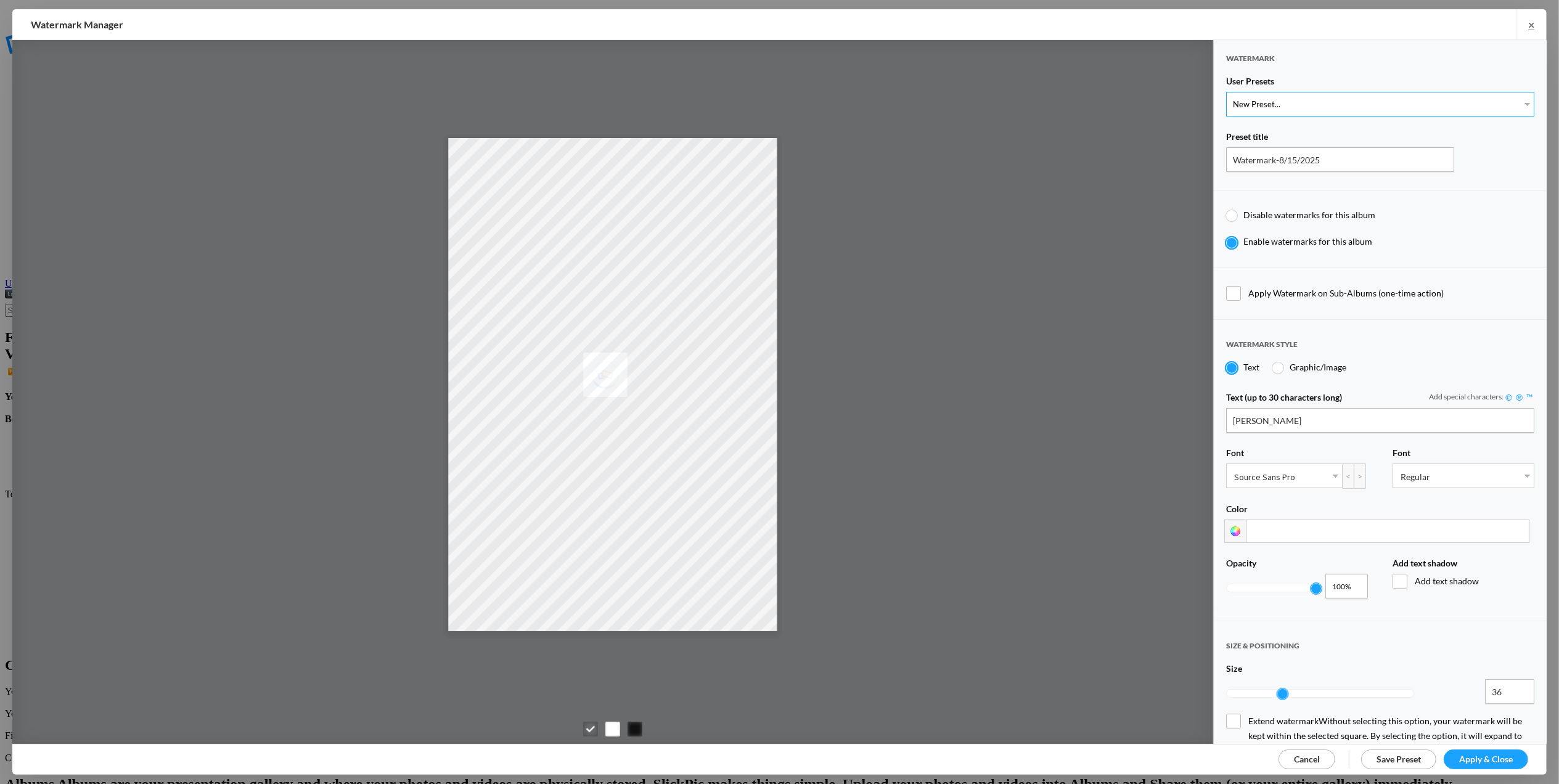
click at [1515, 103] on select "New Preset... T for Tom's photo" at bounding box center [1380, 104] width 308 height 25
select select "1: Object"
click at [1226, 92] on select "New Preset... T for Tom's photo" at bounding box center [1380, 104] width 308 height 25
type input "T for Tom's photo"
type input "T"
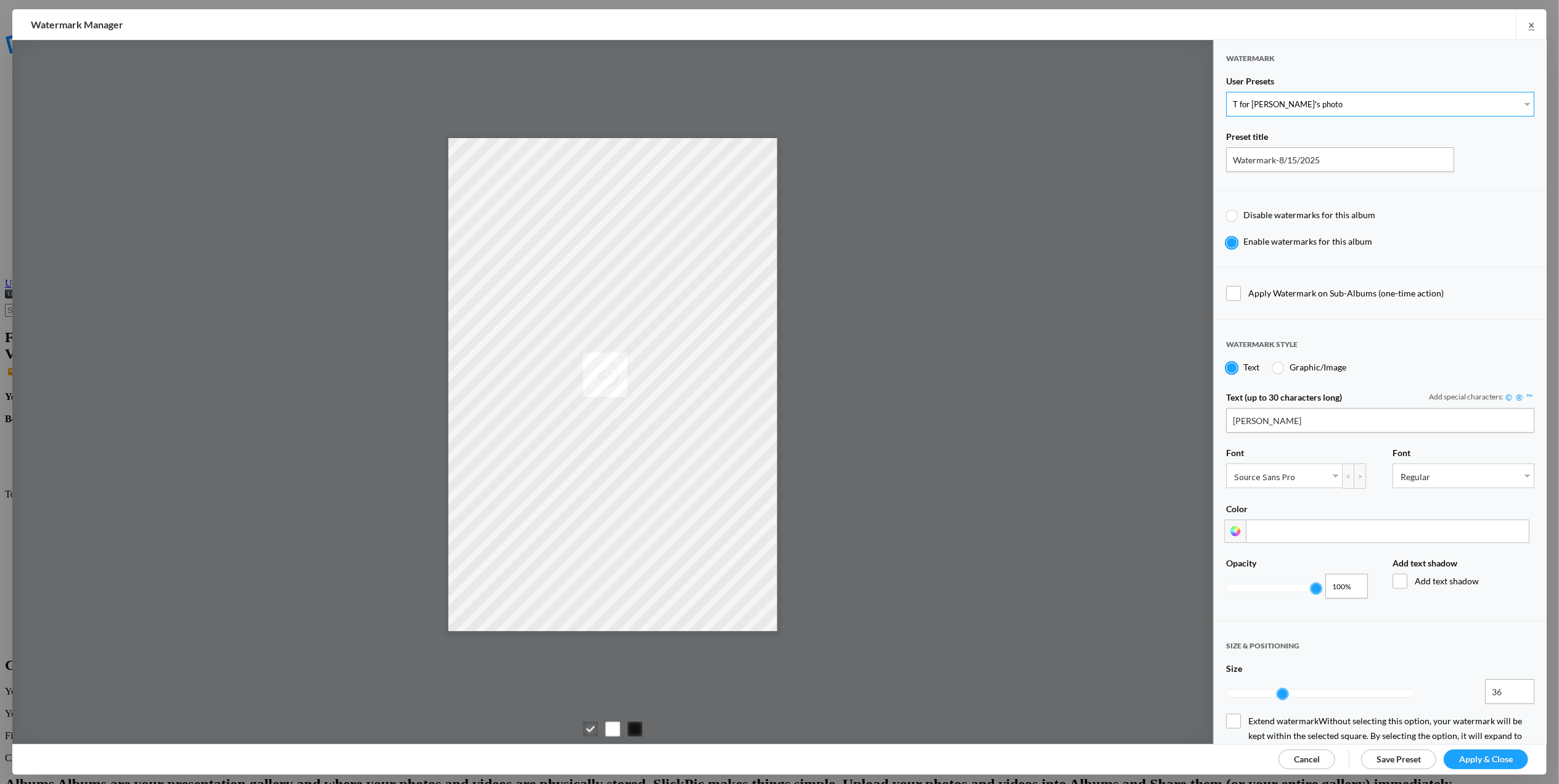
type input "0.3"
type input "4"
radio input "false"
click at [1480, 763] on span "Apply & Close" at bounding box center [1486, 758] width 53 height 11
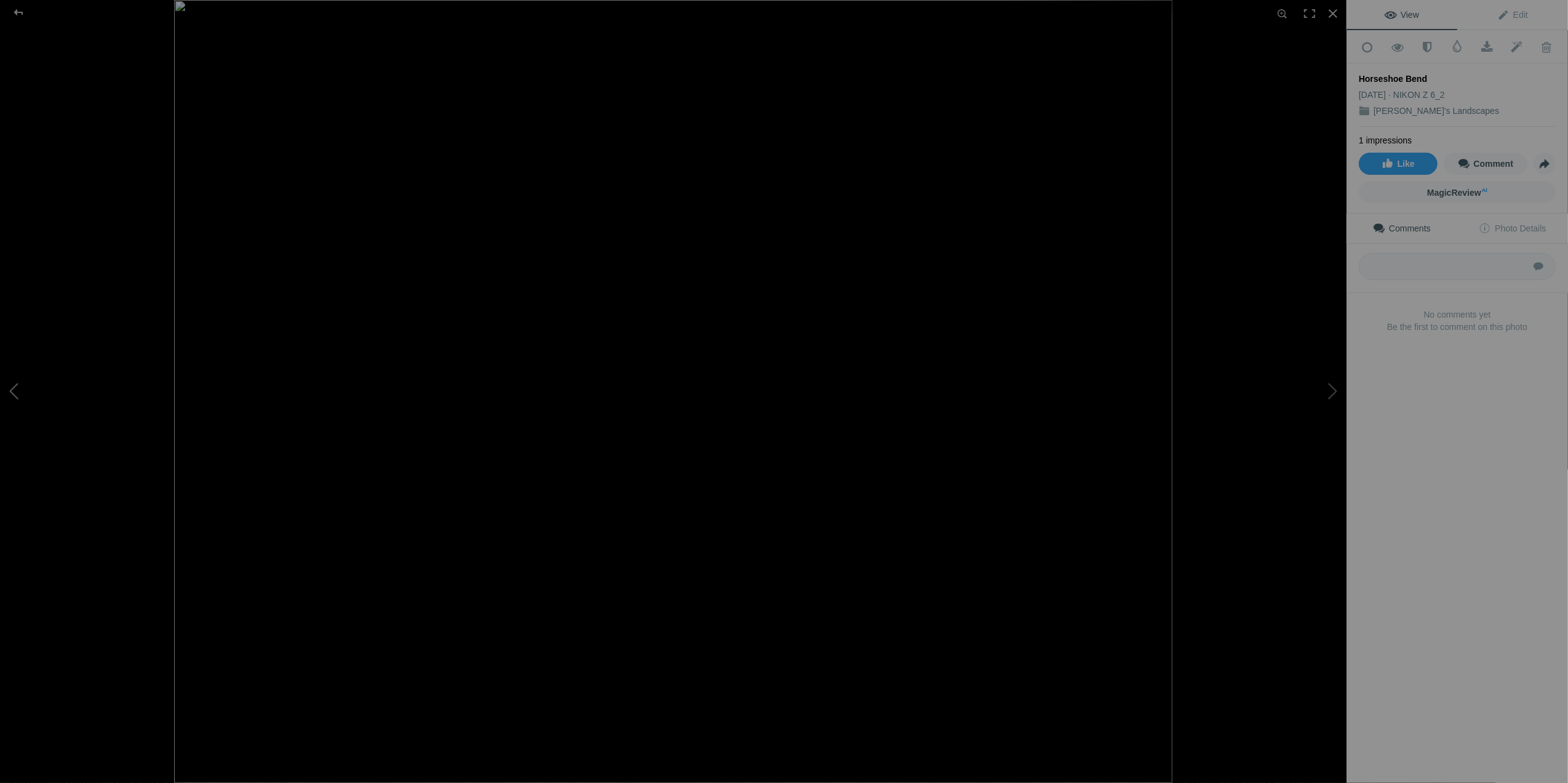
click at [16, 390] on button at bounding box center [46, 391] width 93 height 282
click at [1332, 607] on img at bounding box center [673, 391] width 1347 height 465
click at [10, 390] on button at bounding box center [46, 391] width 93 height 282
click at [1327, 384] on button at bounding box center [1300, 391] width 93 height 282
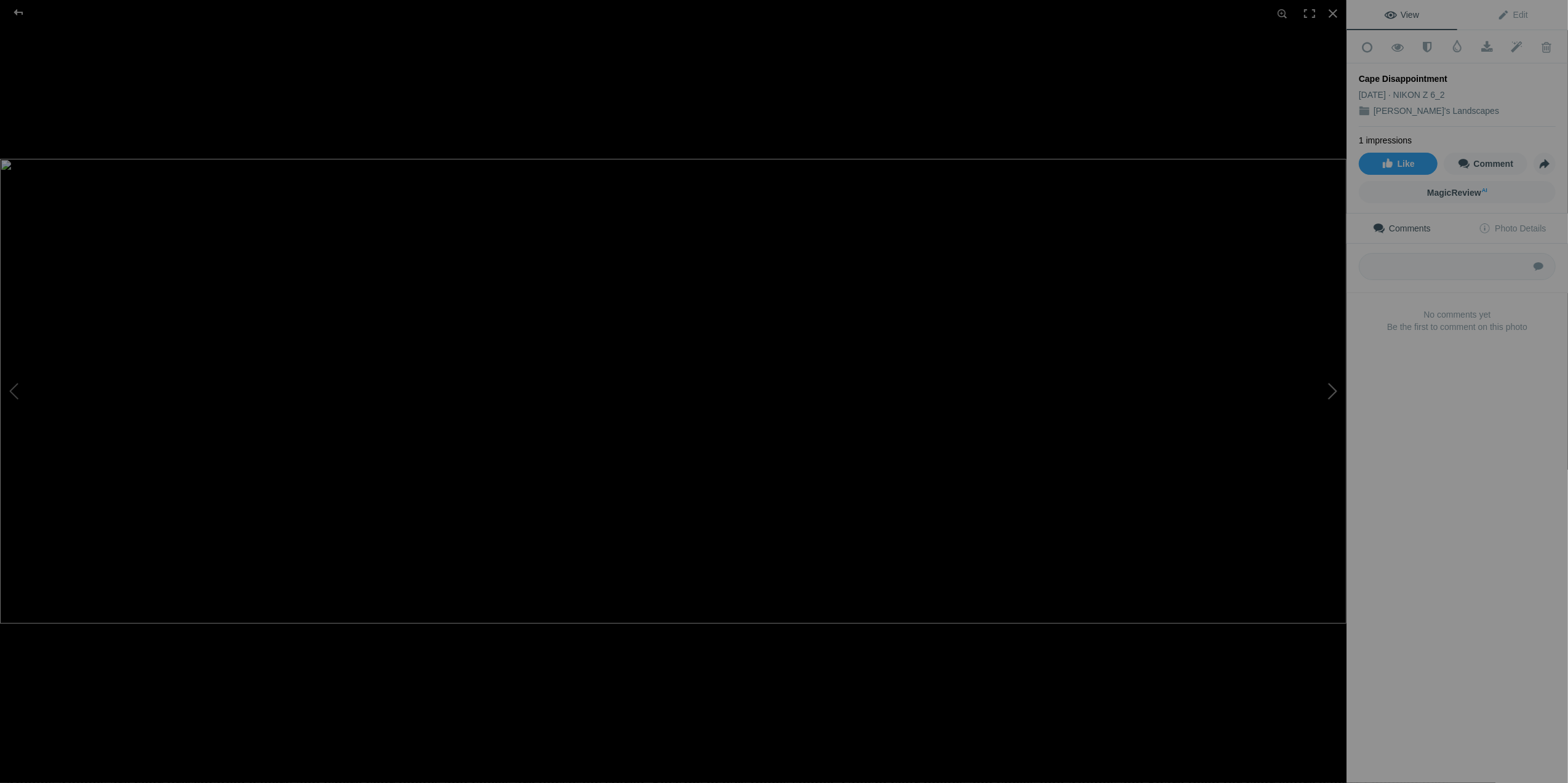
click at [1327, 384] on button at bounding box center [1300, 391] width 93 height 282
click at [1240, 774] on img at bounding box center [673, 391] width 1176 height 783
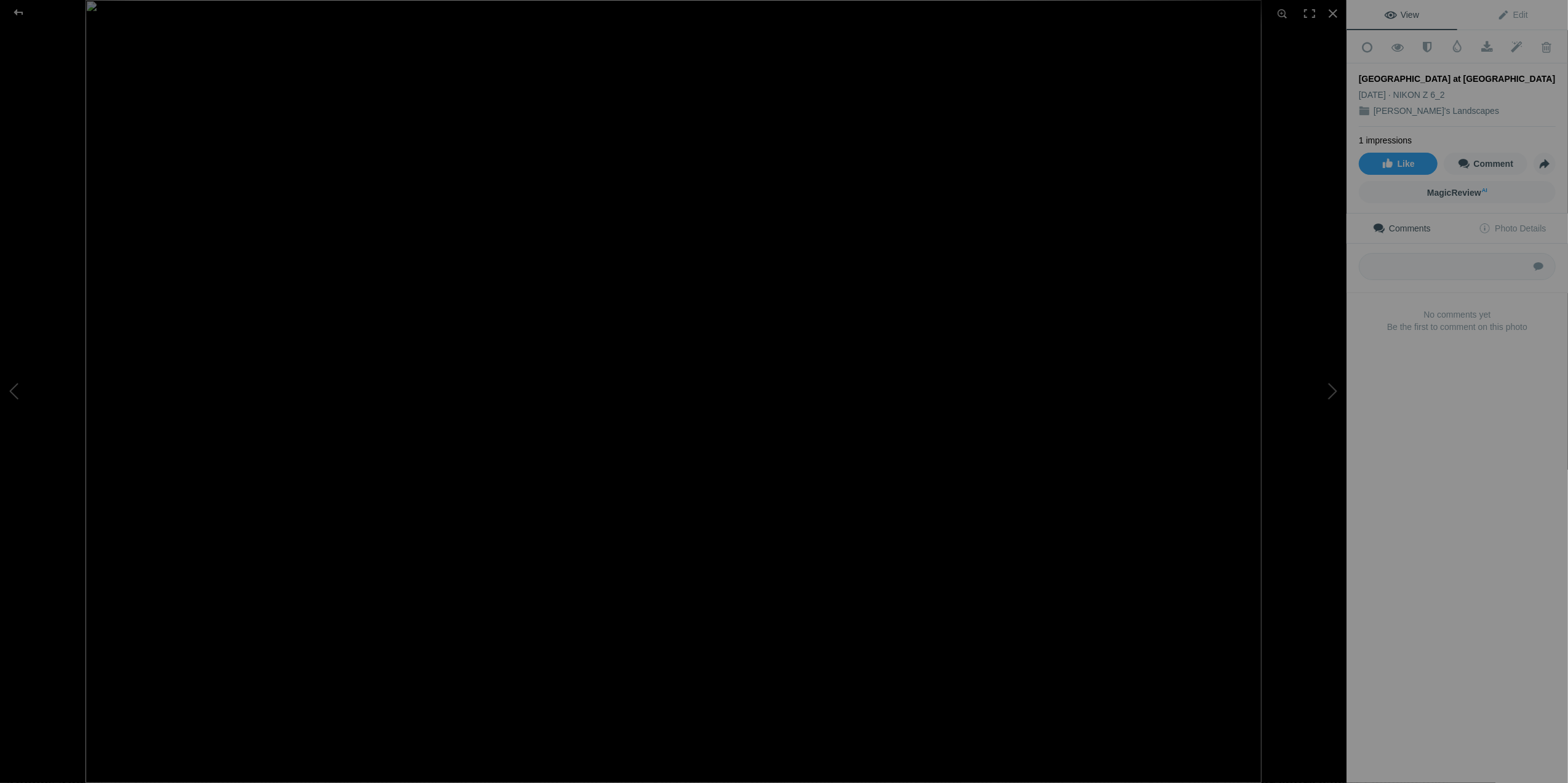
click at [1245, 762] on img at bounding box center [673, 391] width 1176 height 783
click at [1325, 382] on button at bounding box center [1300, 391] width 93 height 282
click at [1325, 391] on button at bounding box center [1300, 391] width 93 height 282
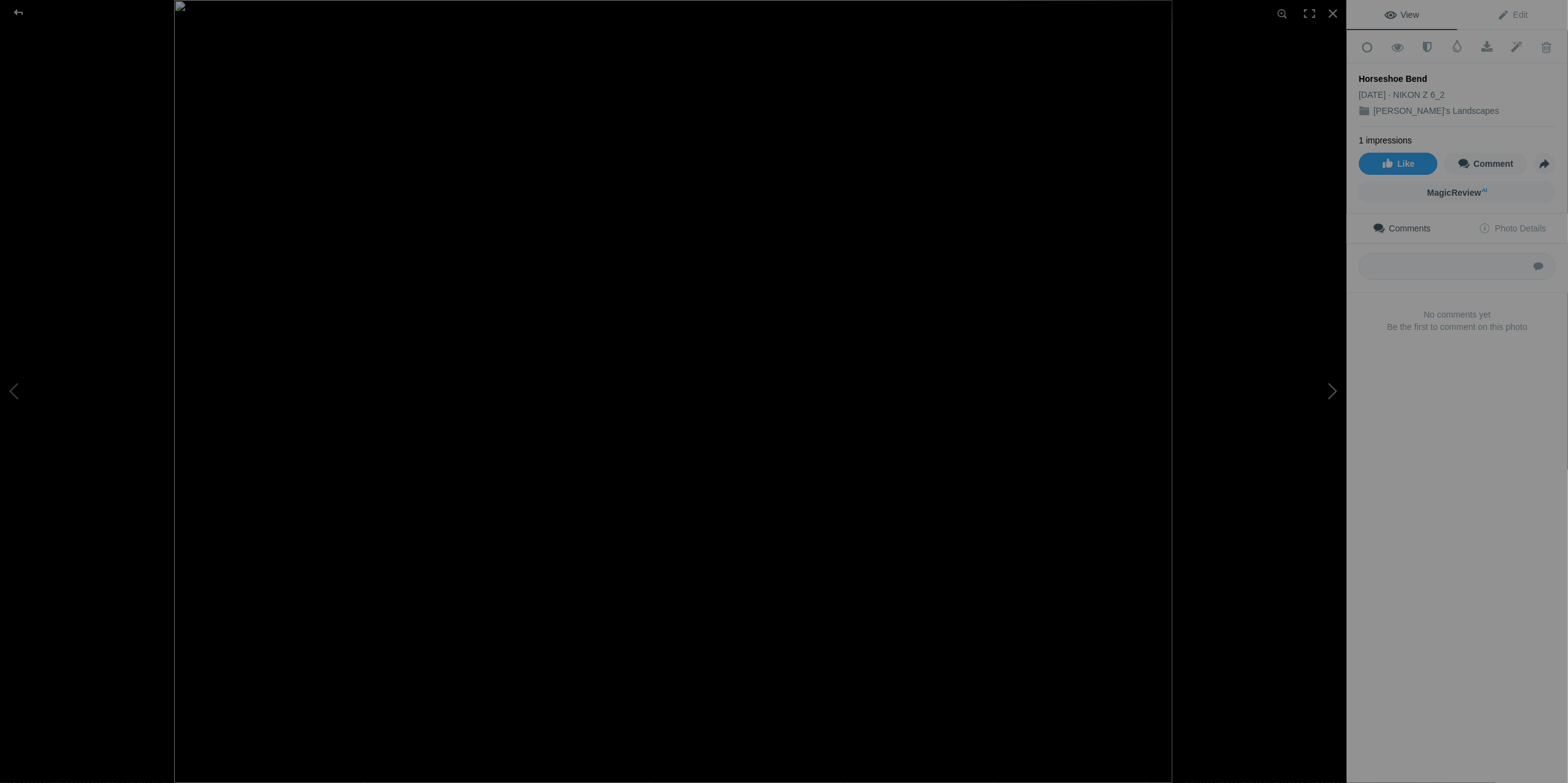
click at [1325, 391] on button at bounding box center [1300, 391] width 93 height 282
click at [1333, 389] on button at bounding box center [1300, 391] width 93 height 282
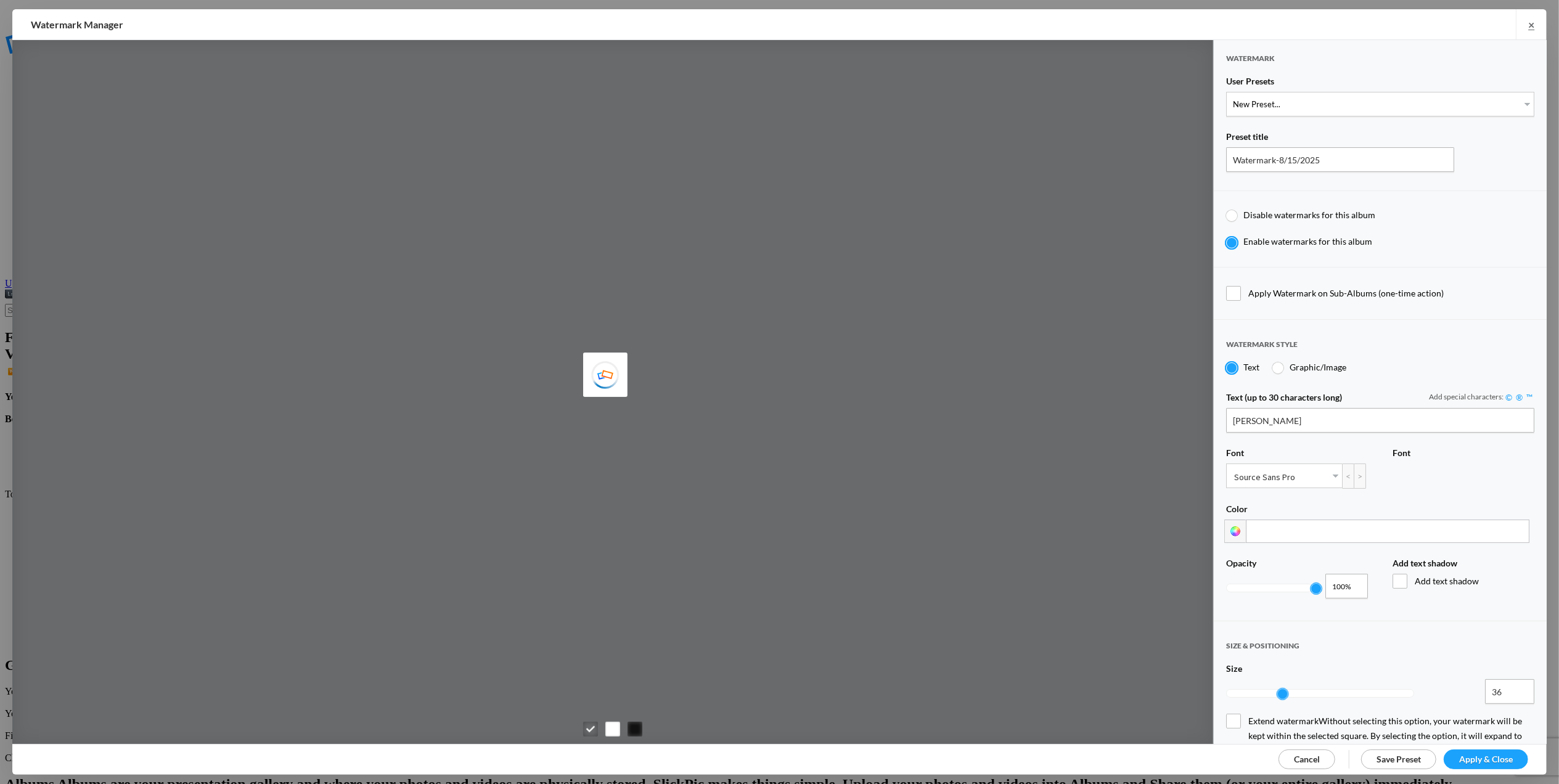
type input "Tom Leslie"
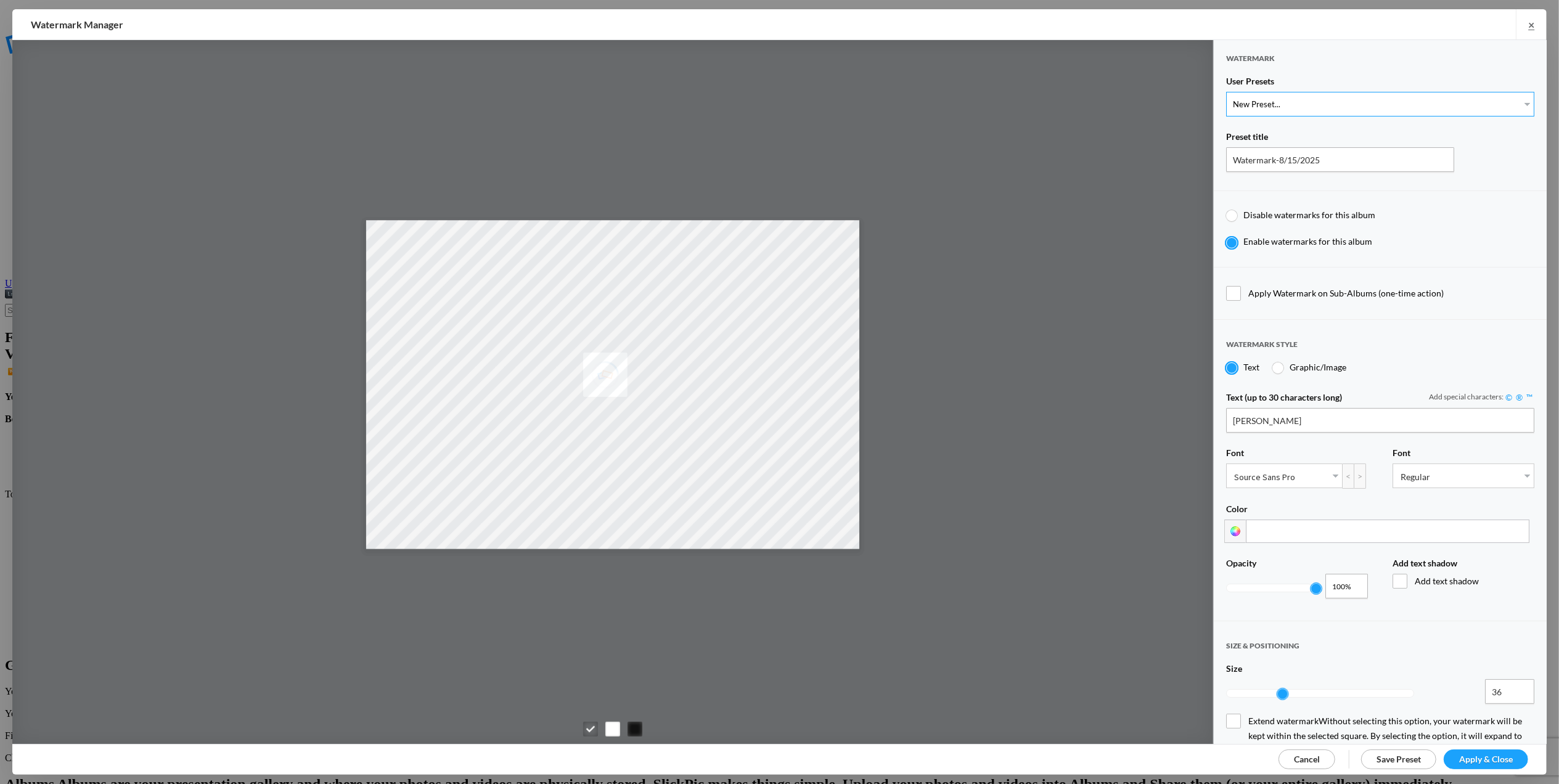
click at [1517, 99] on select "New Preset... T for Tom's photo" at bounding box center [1380, 104] width 308 height 25
select select "1: Object"
click at [1226, 92] on select "New Preset... T for Tom's photo" at bounding box center [1380, 104] width 308 height 25
type input "T for Tom's photo"
type input "T"
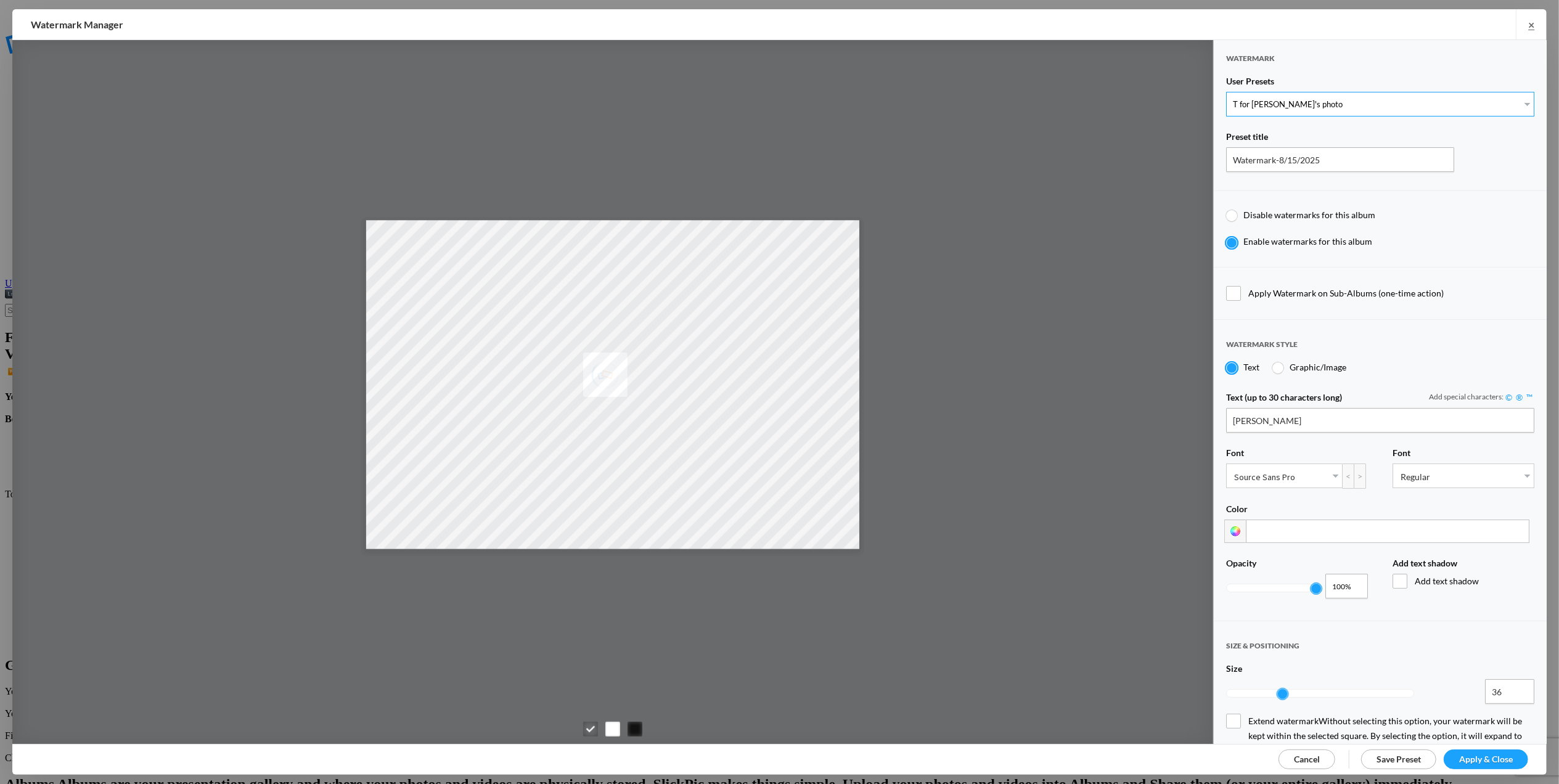
type input "0.3"
type input "4"
radio input "false"
click at [1485, 760] on span "Apply & Close" at bounding box center [1486, 758] width 53 height 11
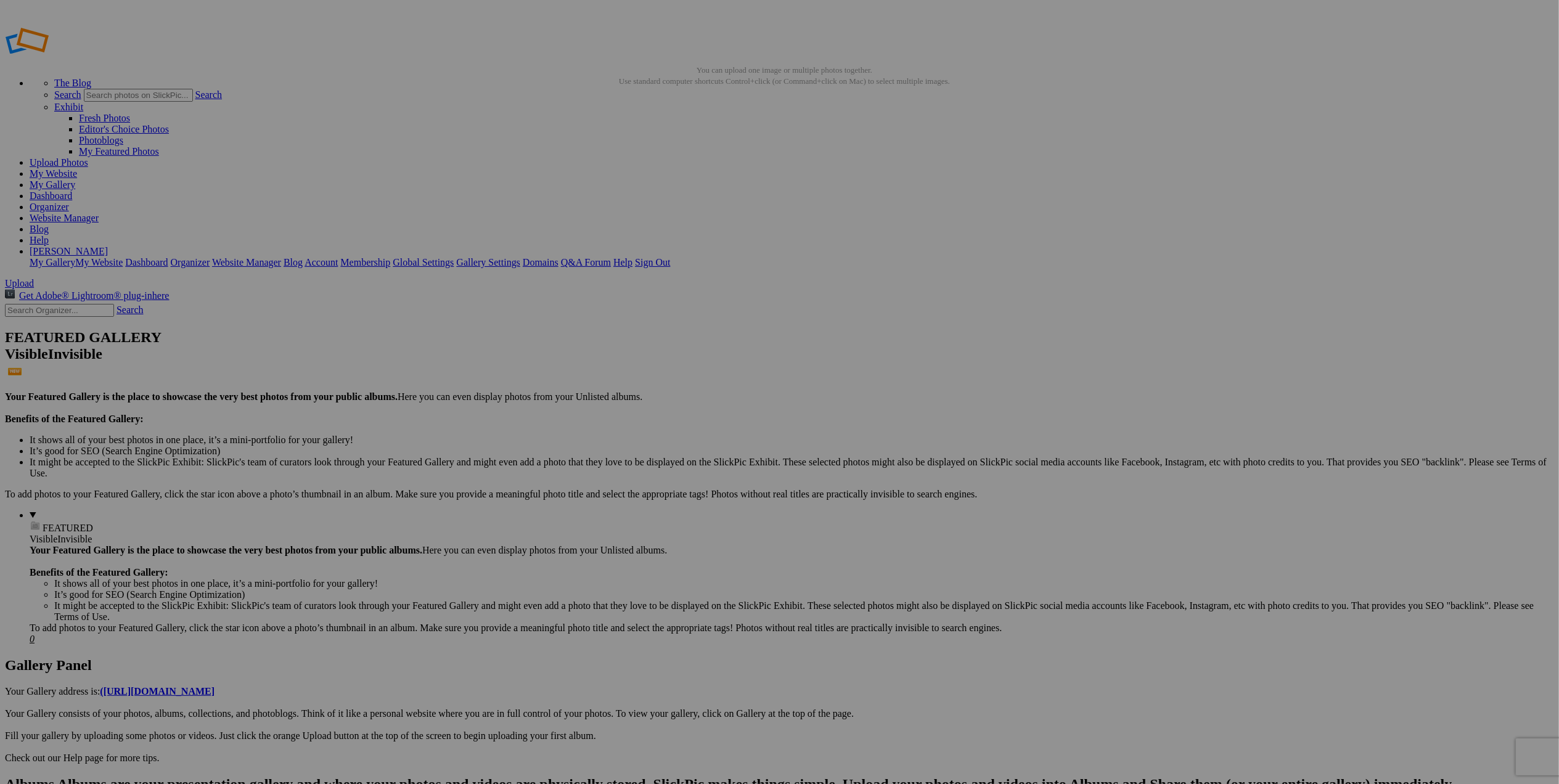
click at [470, 197] on img at bounding box center [453, 185] width 61 height 93
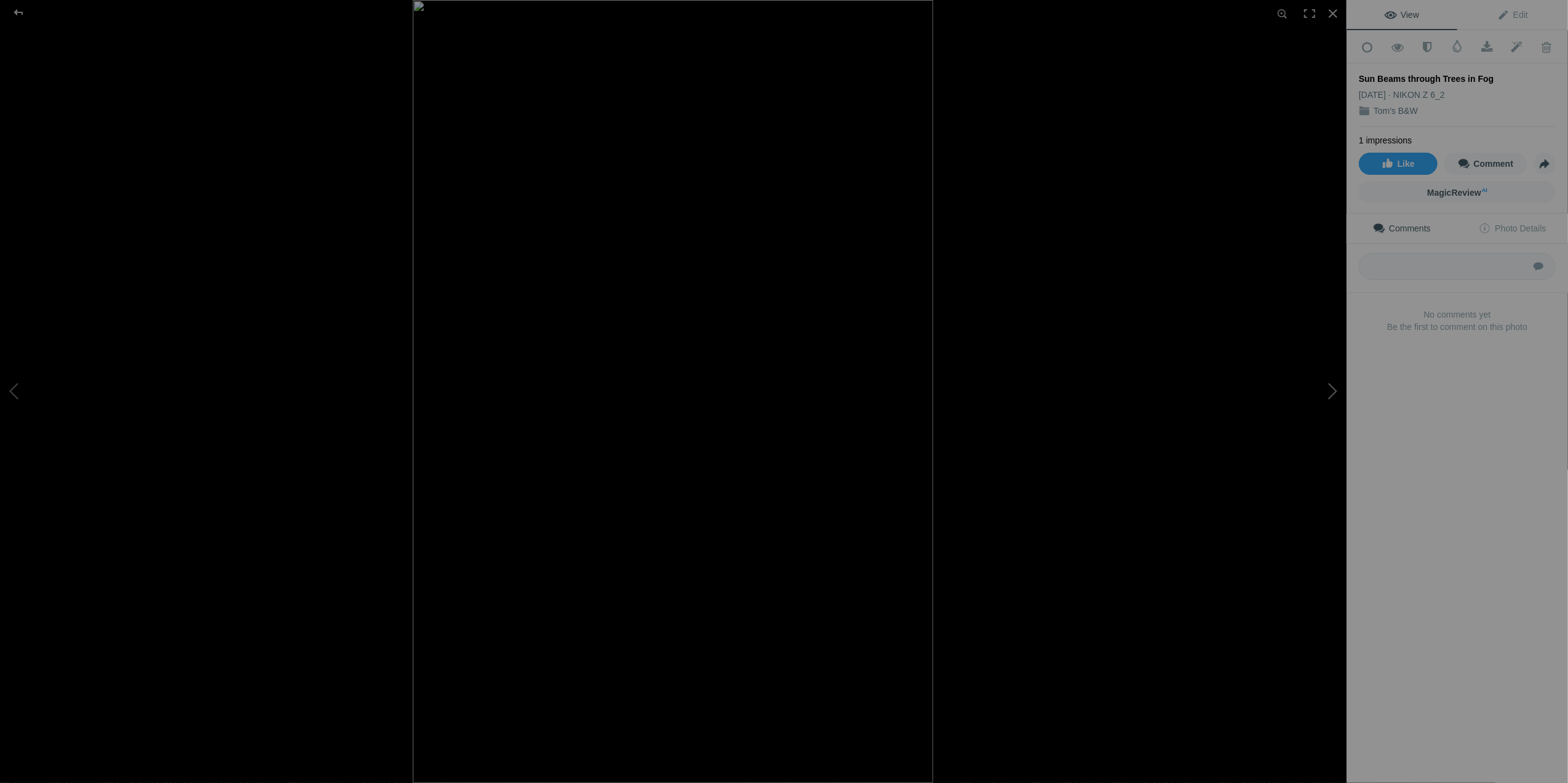
click at [1336, 381] on button at bounding box center [1300, 391] width 93 height 282
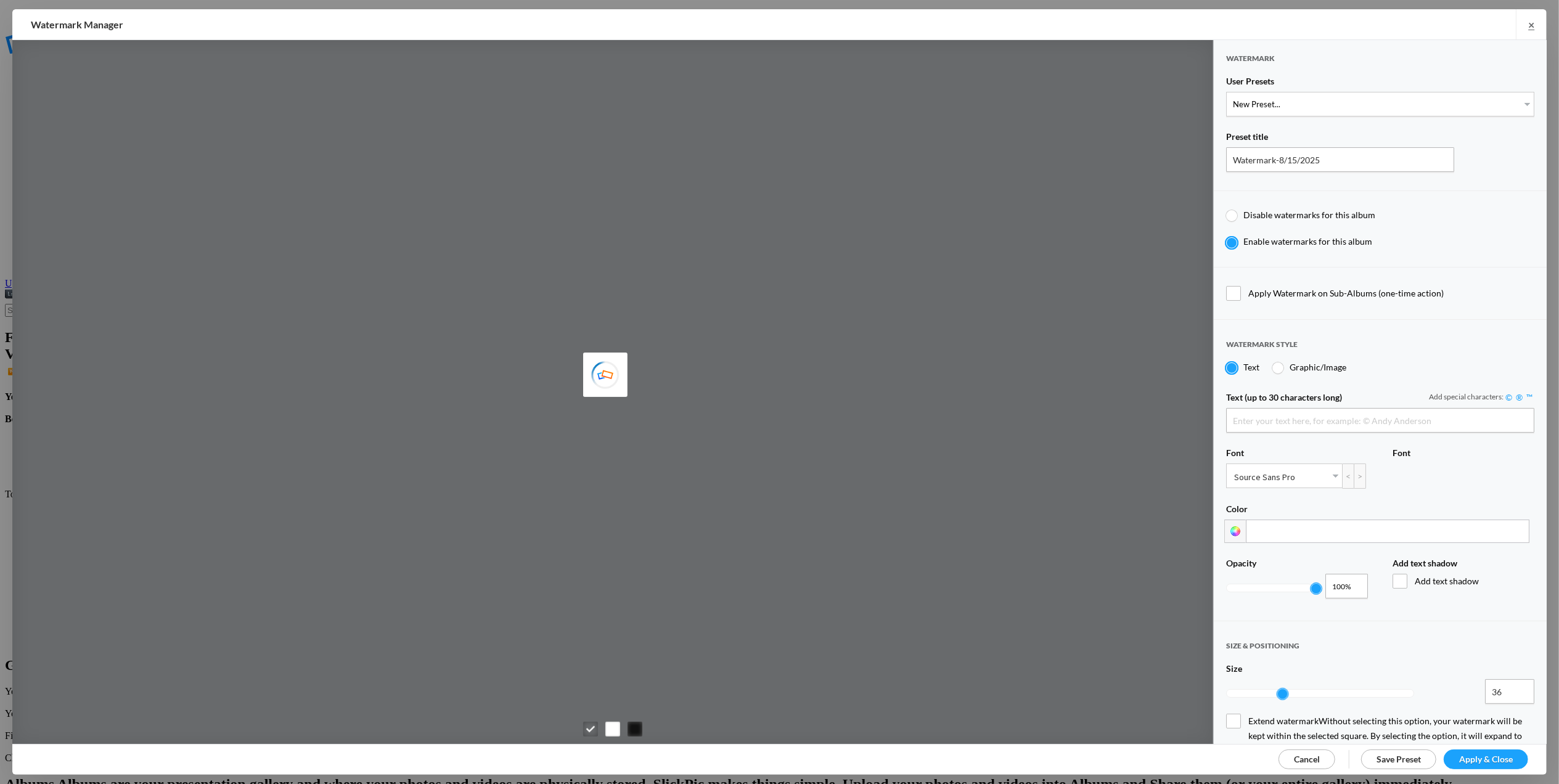
type input "Tom Leslie"
type input "T for Tom's photo"
type input "T"
type input "0.3"
type input "4"
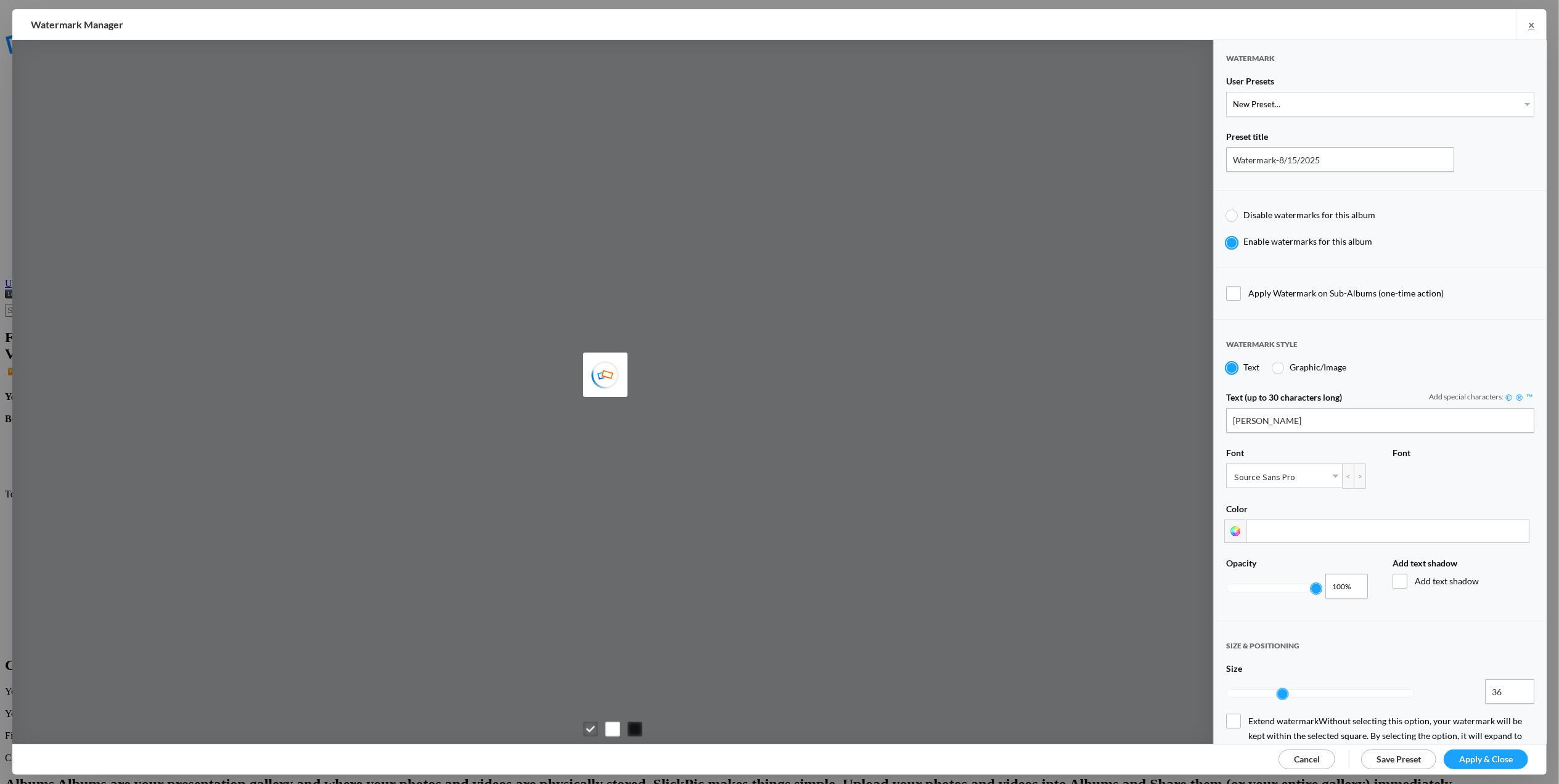
radio input "false"
click at [1515, 100] on select "New Preset... T for Tom's photo" at bounding box center [1380, 104] width 308 height 25
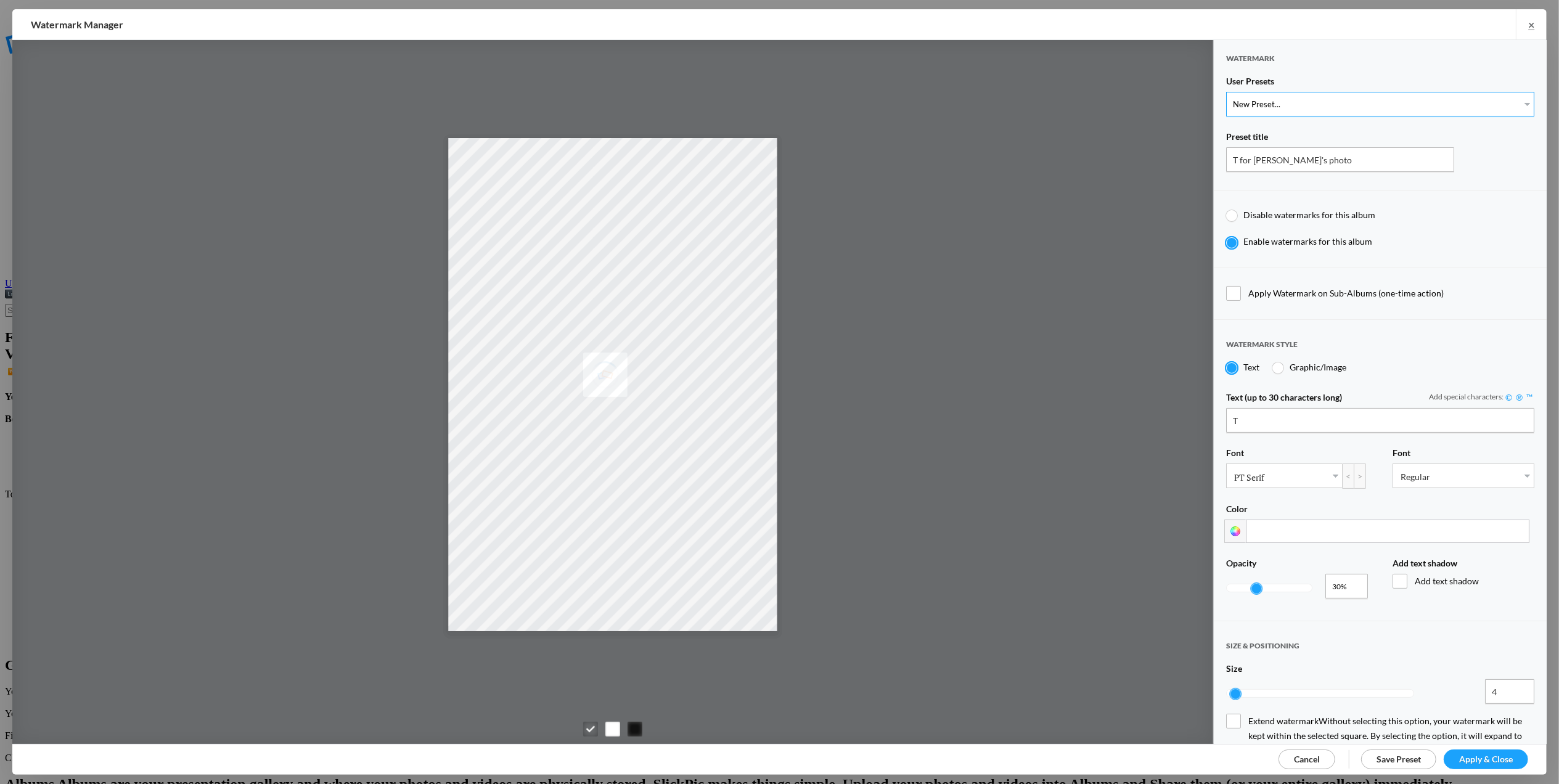
select select "1: Object"
click at [1226, 92] on select "New Preset... T for Tom's photo" at bounding box center [1380, 104] width 308 height 25
click at [1485, 758] on span "Apply & Close" at bounding box center [1486, 758] width 53 height 11
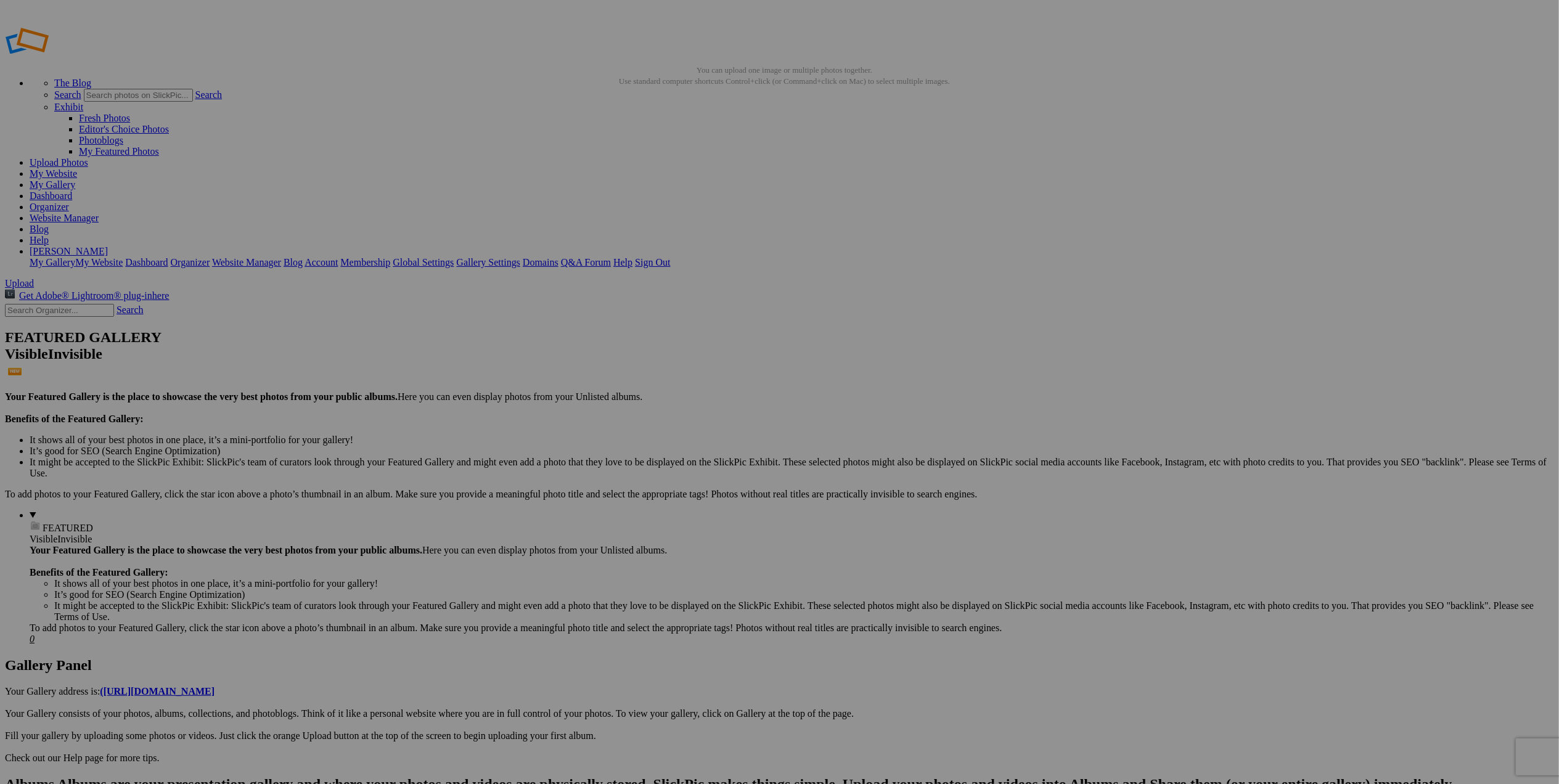
click at [362, 187] on img at bounding box center [343, 184] width 93 height 61
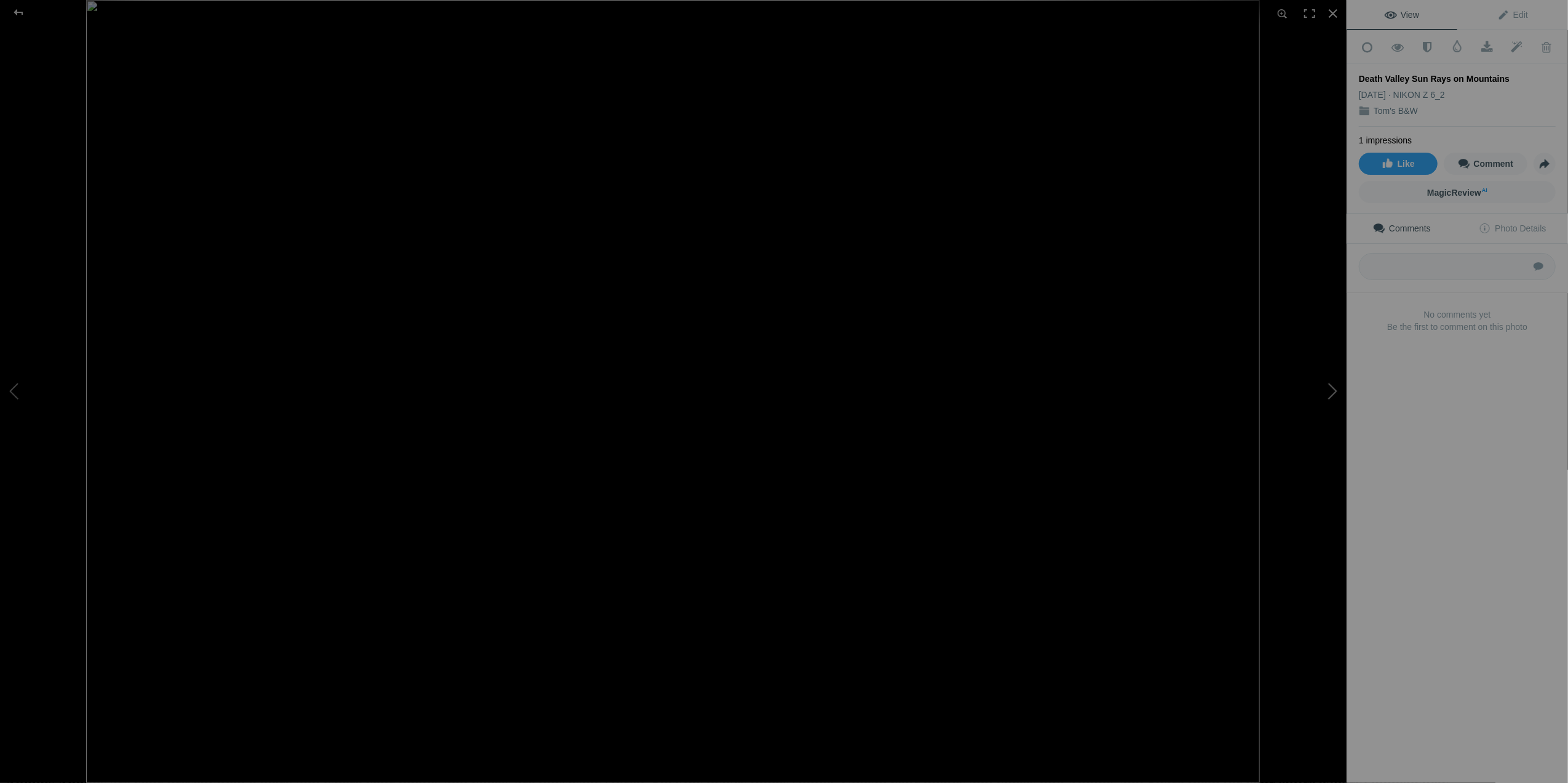
click at [1330, 393] on button at bounding box center [1300, 391] width 93 height 282
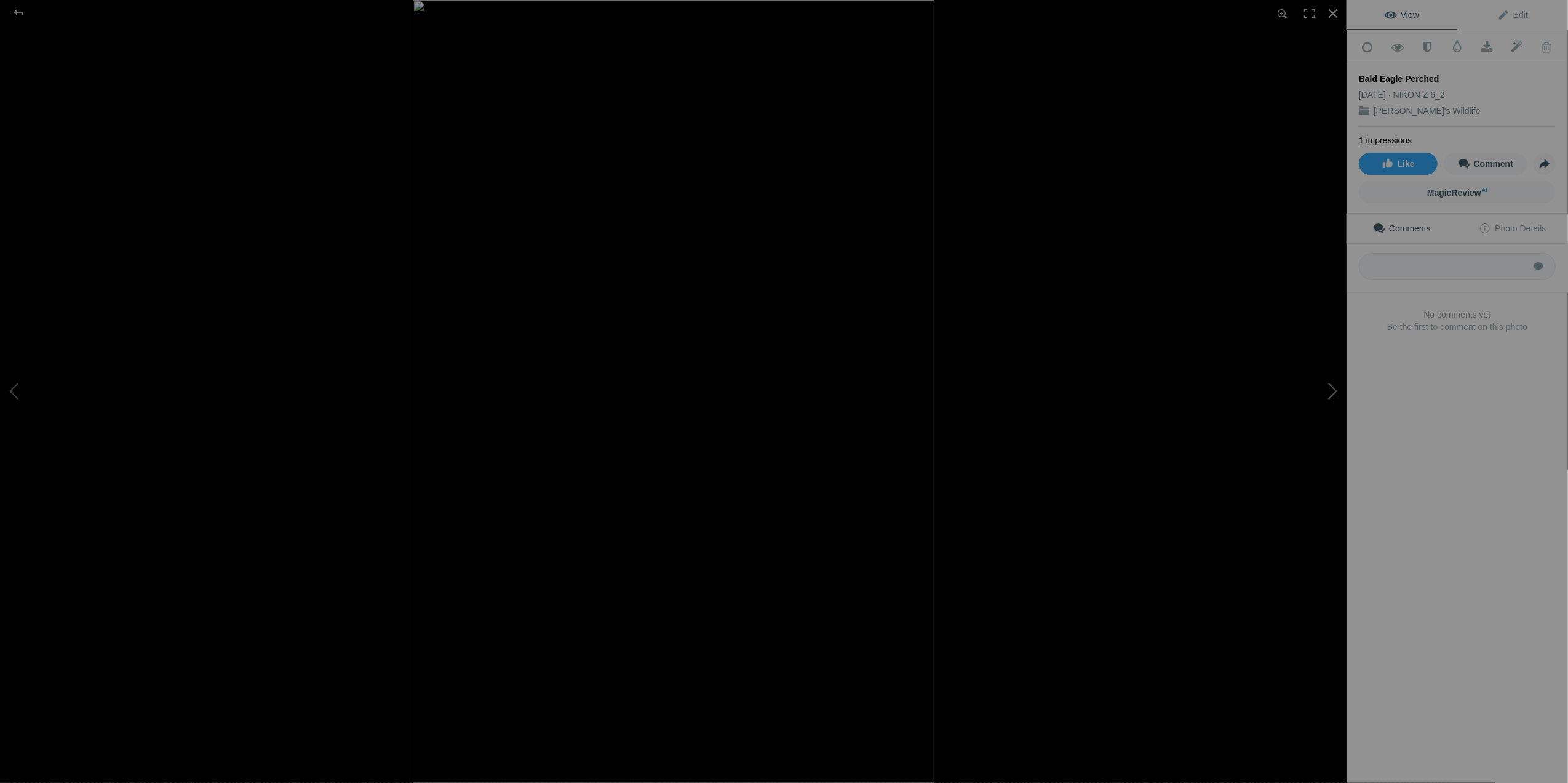
click at [1329, 385] on button at bounding box center [1300, 391] width 93 height 282
click at [16, 387] on button at bounding box center [46, 391] width 93 height 282
click at [22, 387] on button at bounding box center [46, 391] width 93 height 282
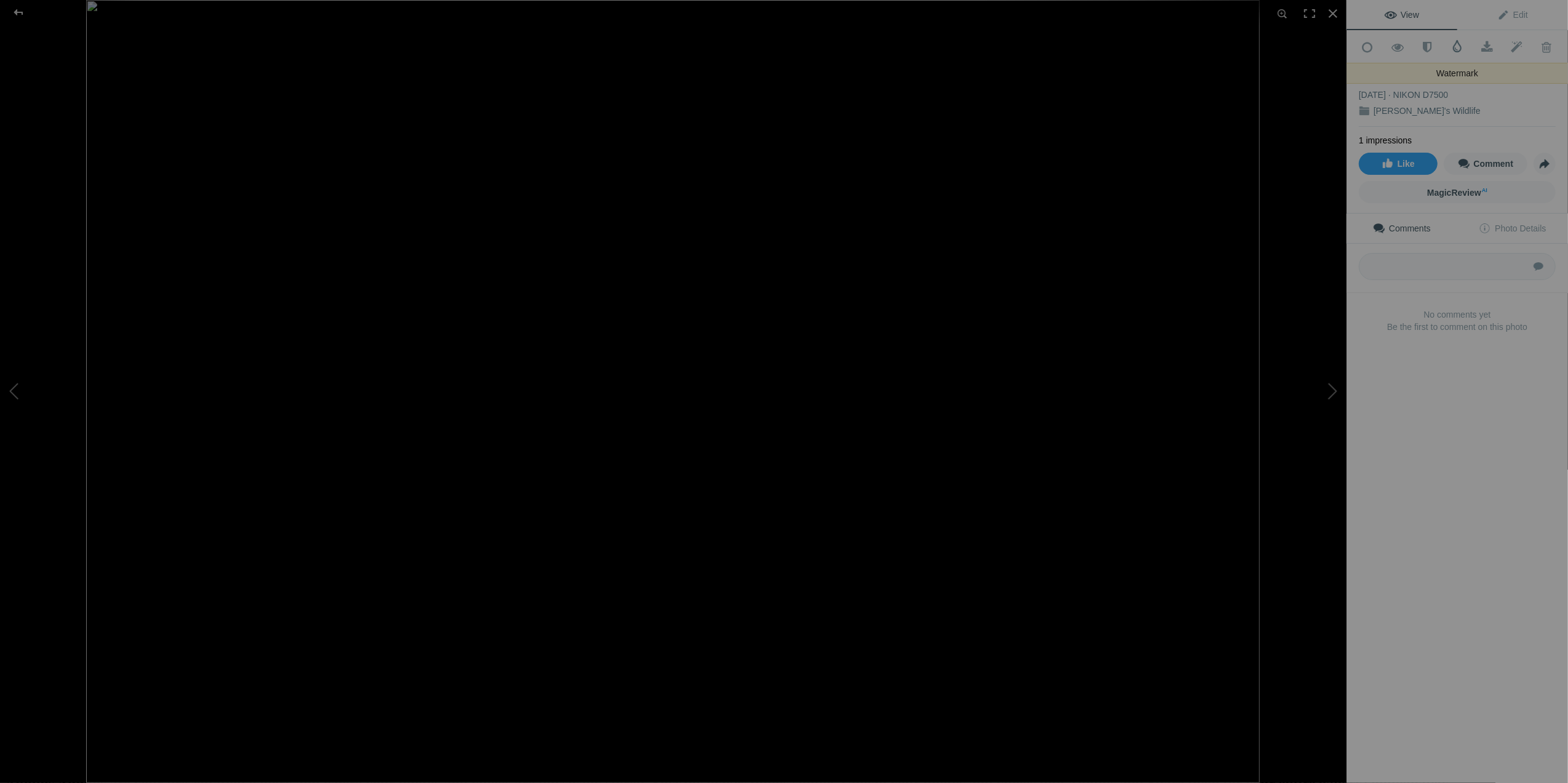
click at [1451, 47] on span at bounding box center [1457, 46] width 12 height 12
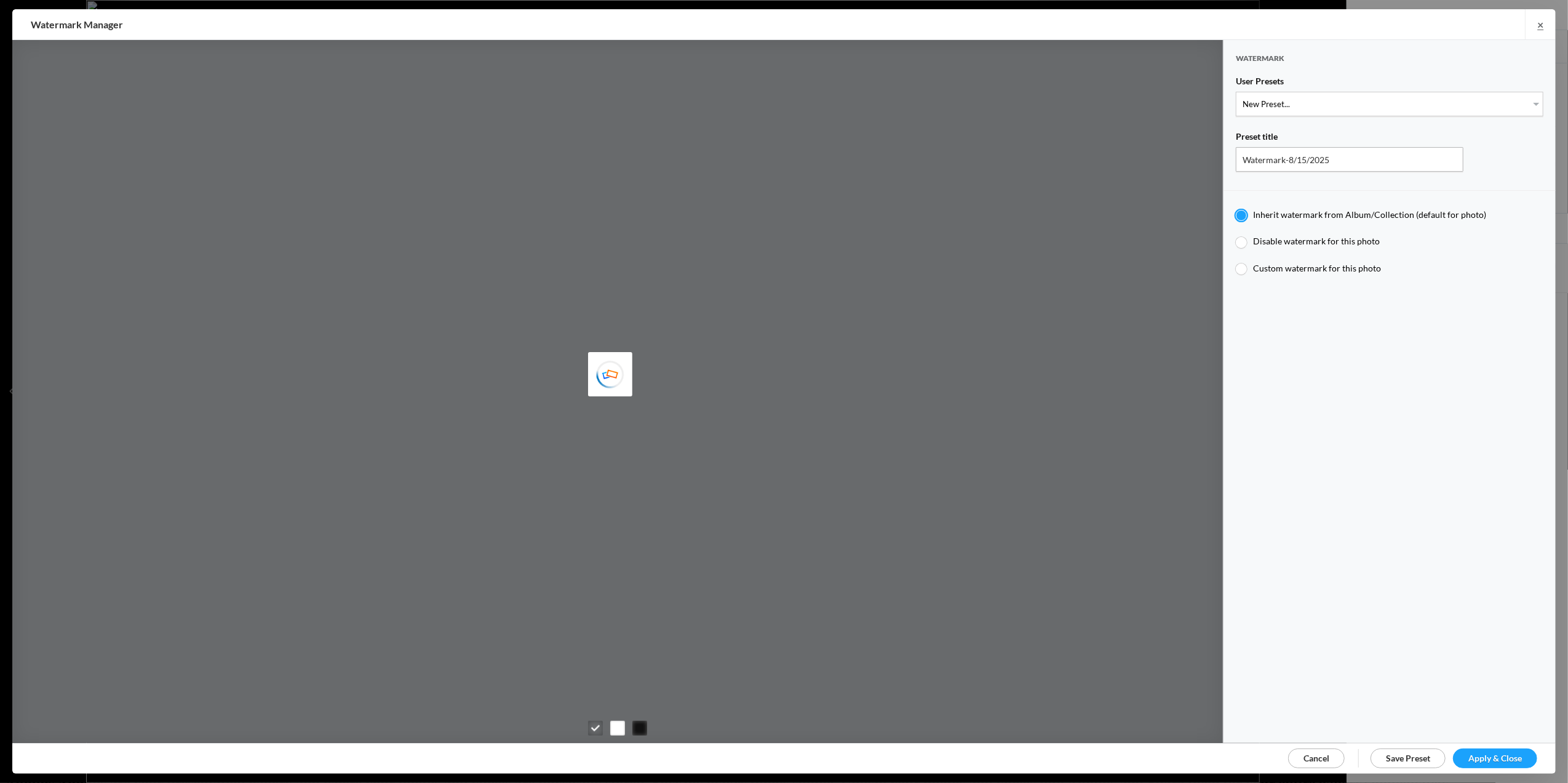
type input "T for Tom's photo"
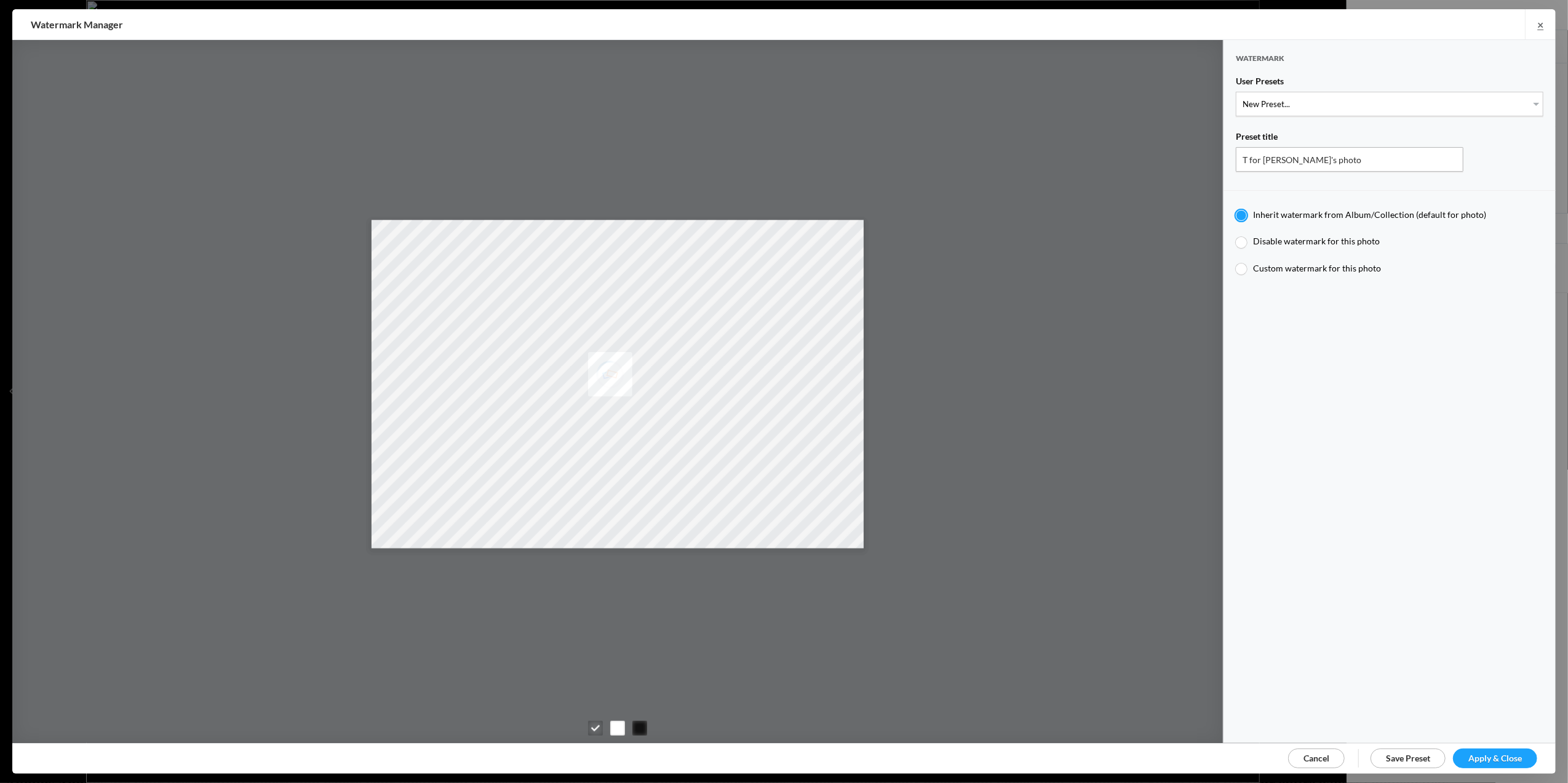
click at [1497, 750] on link "Apply & Close" at bounding box center [1495, 758] width 85 height 20
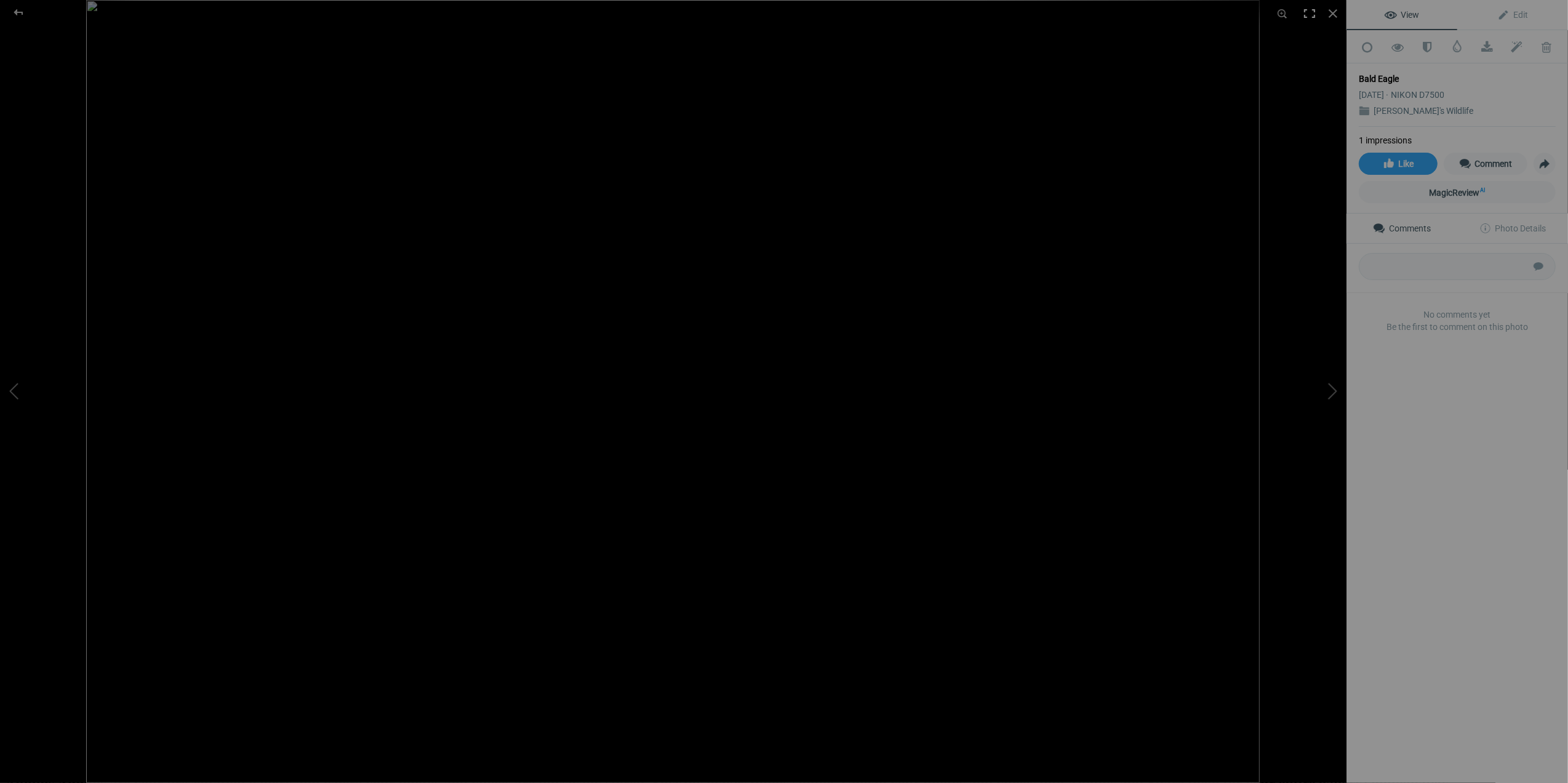
click at [1310, 14] on div at bounding box center [1309, 13] width 27 height 27
click at [1335, 390] on button at bounding box center [1300, 391] width 93 height 282
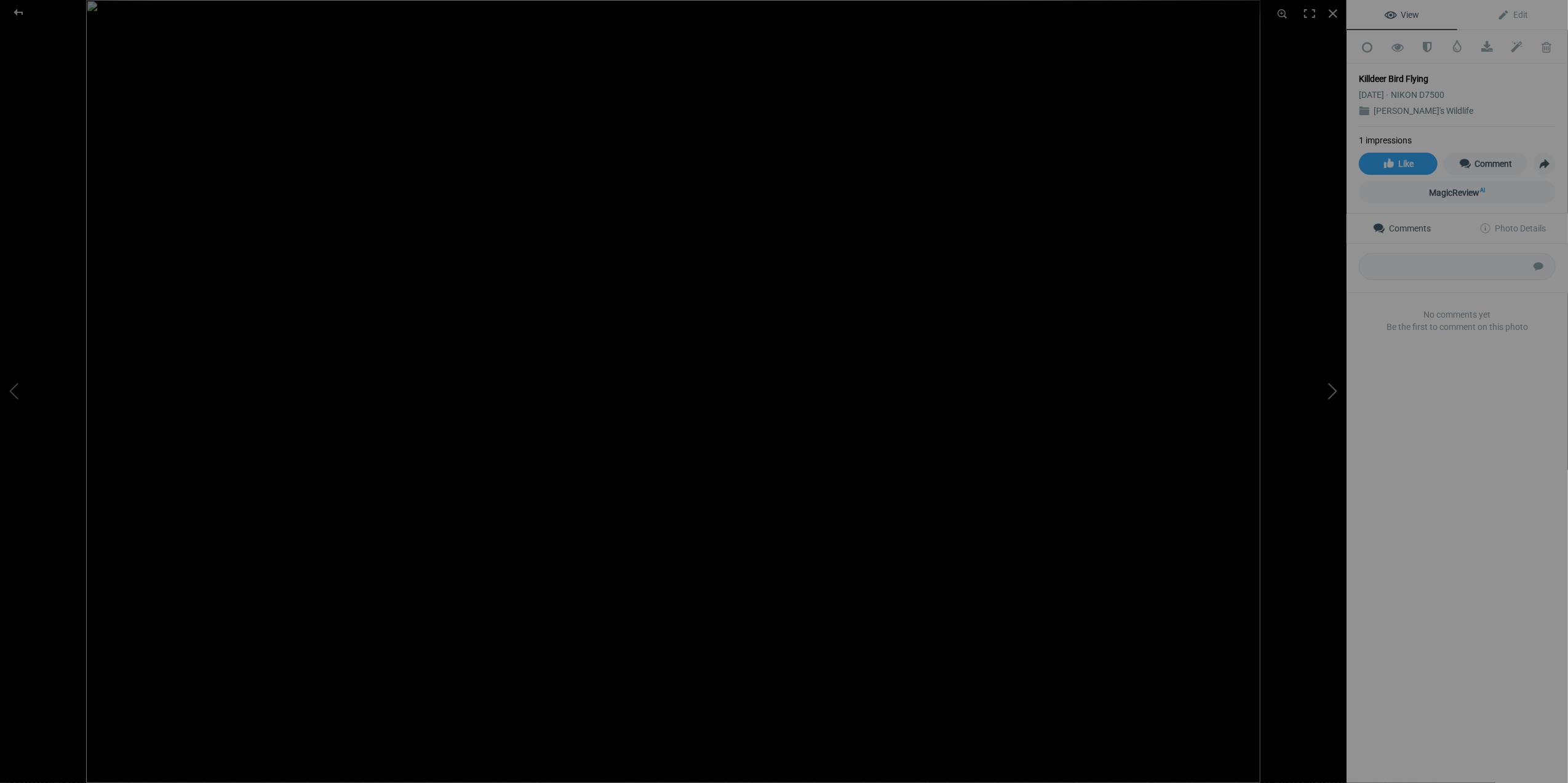
click at [1335, 390] on button at bounding box center [1300, 391] width 93 height 282
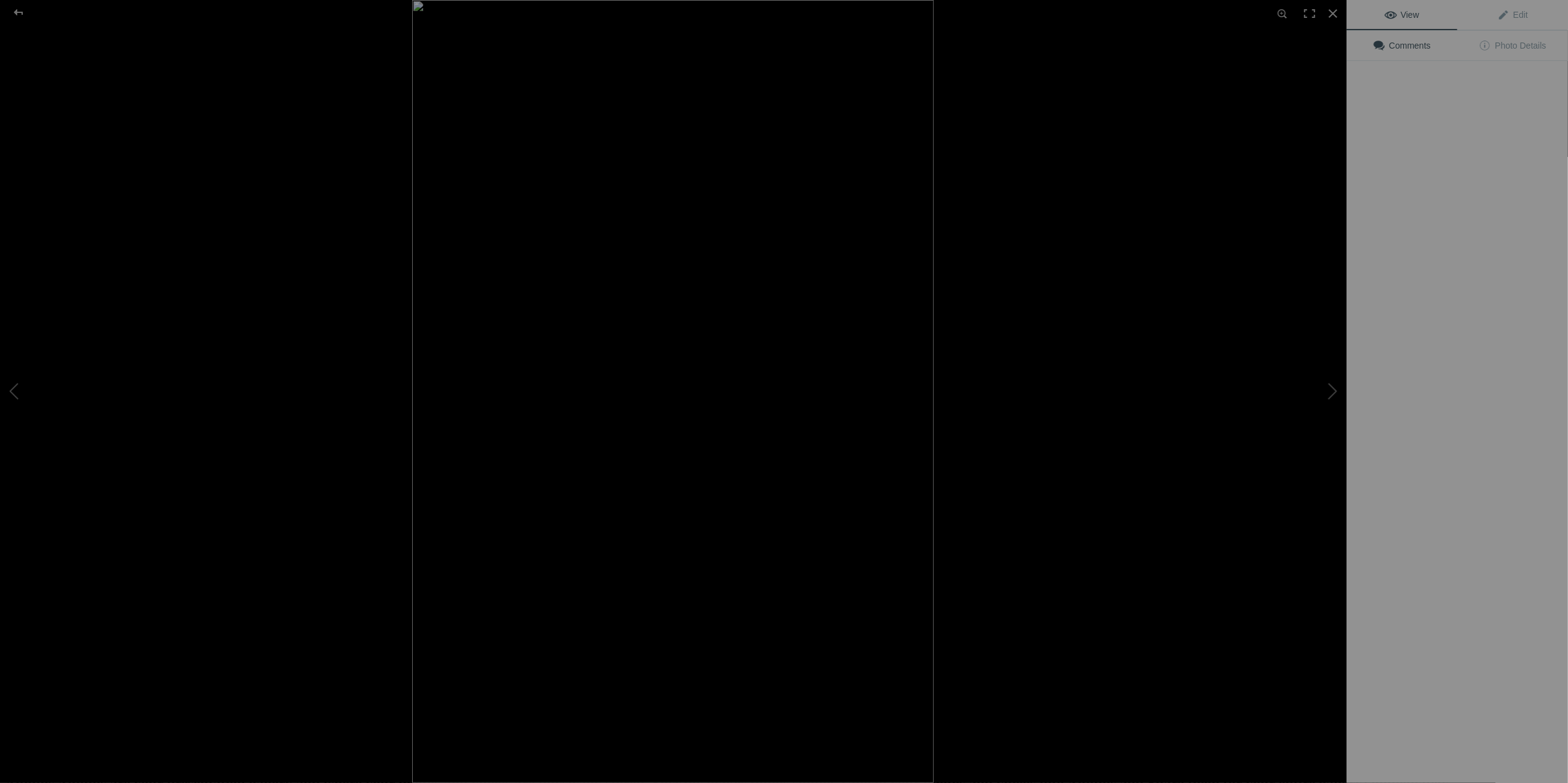
click at [412, 205] on img at bounding box center [673, 391] width 522 height 783
click at [1331, 395] on button at bounding box center [1300, 391] width 93 height 282
click at [1327, 394] on button at bounding box center [1300, 391] width 93 height 282
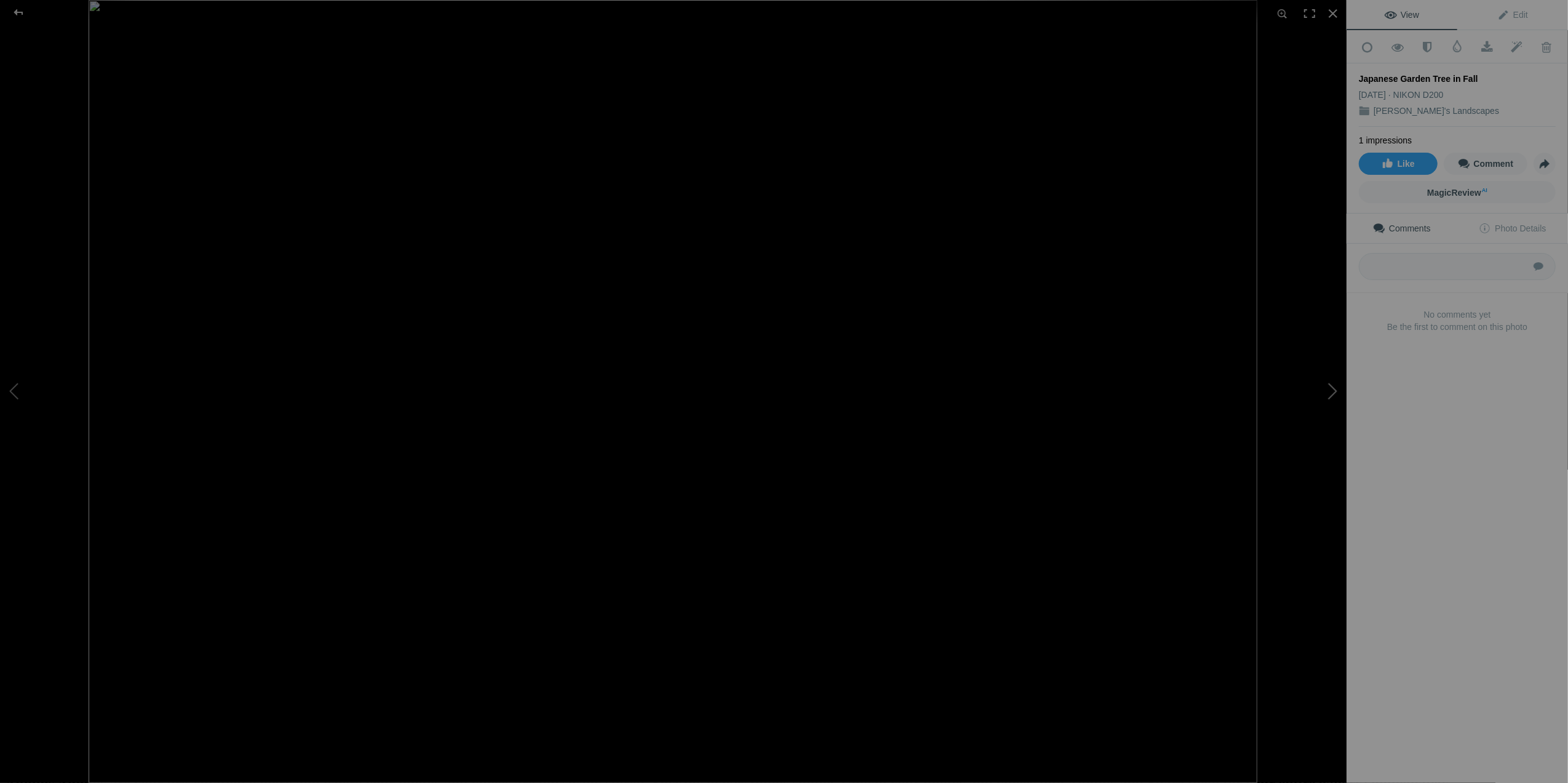
click at [1327, 394] on button at bounding box center [1300, 391] width 93 height 282
click at [1326, 385] on button at bounding box center [1300, 391] width 93 height 282
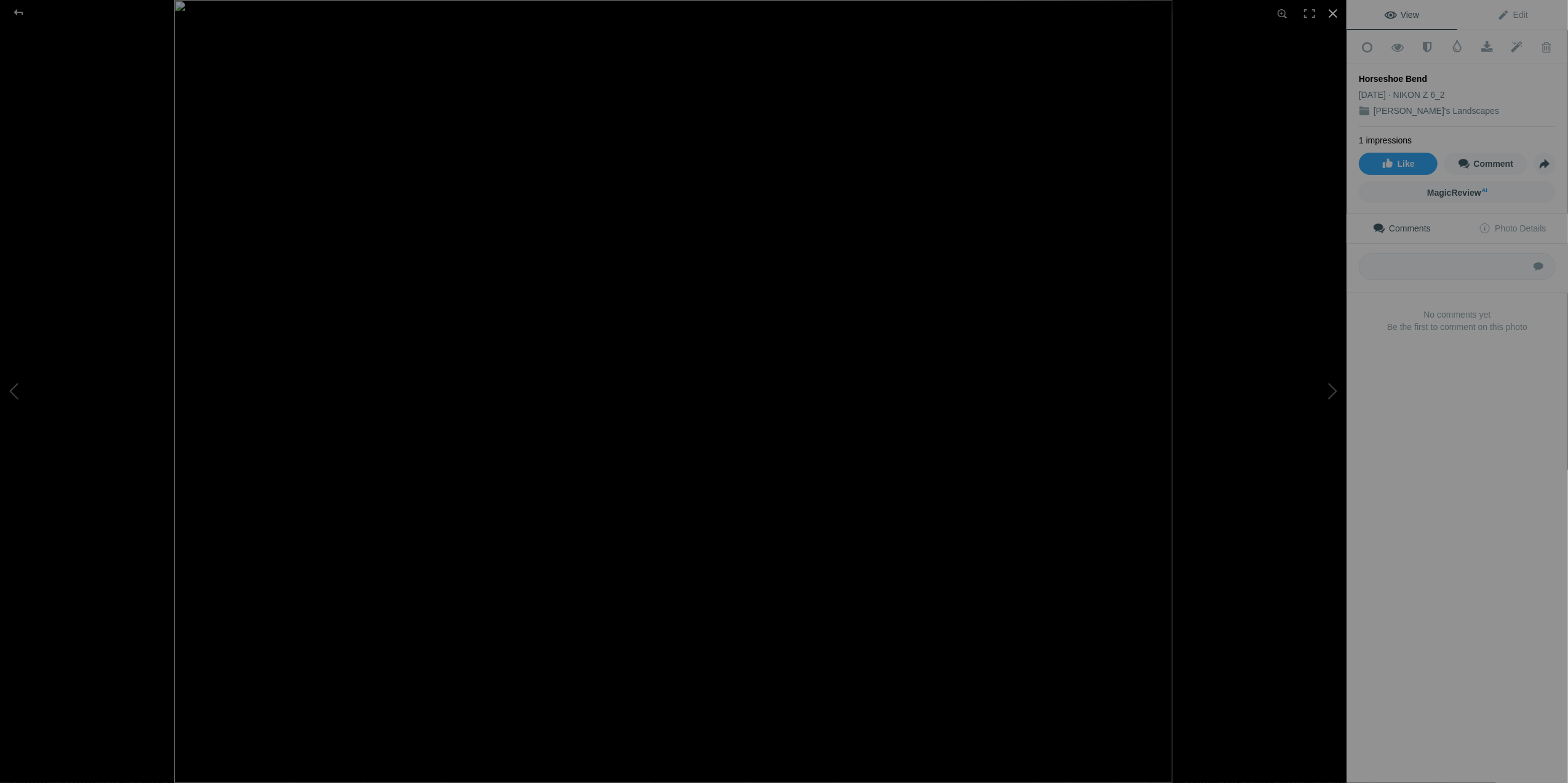
click at [1331, 13] on div at bounding box center [1333, 13] width 27 height 27
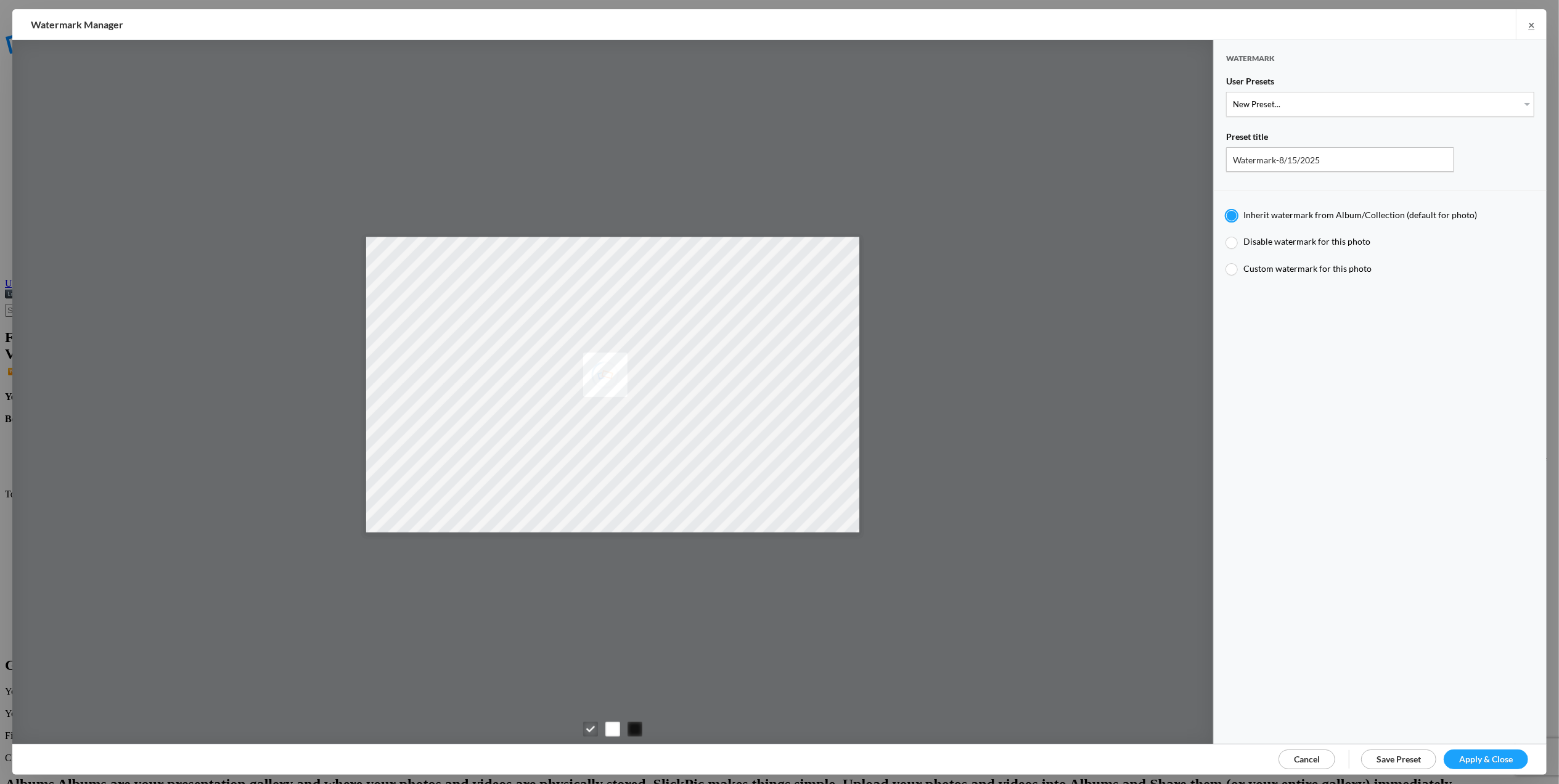
click at [1313, 764] on link "Cancel" at bounding box center [1306, 759] width 56 height 20
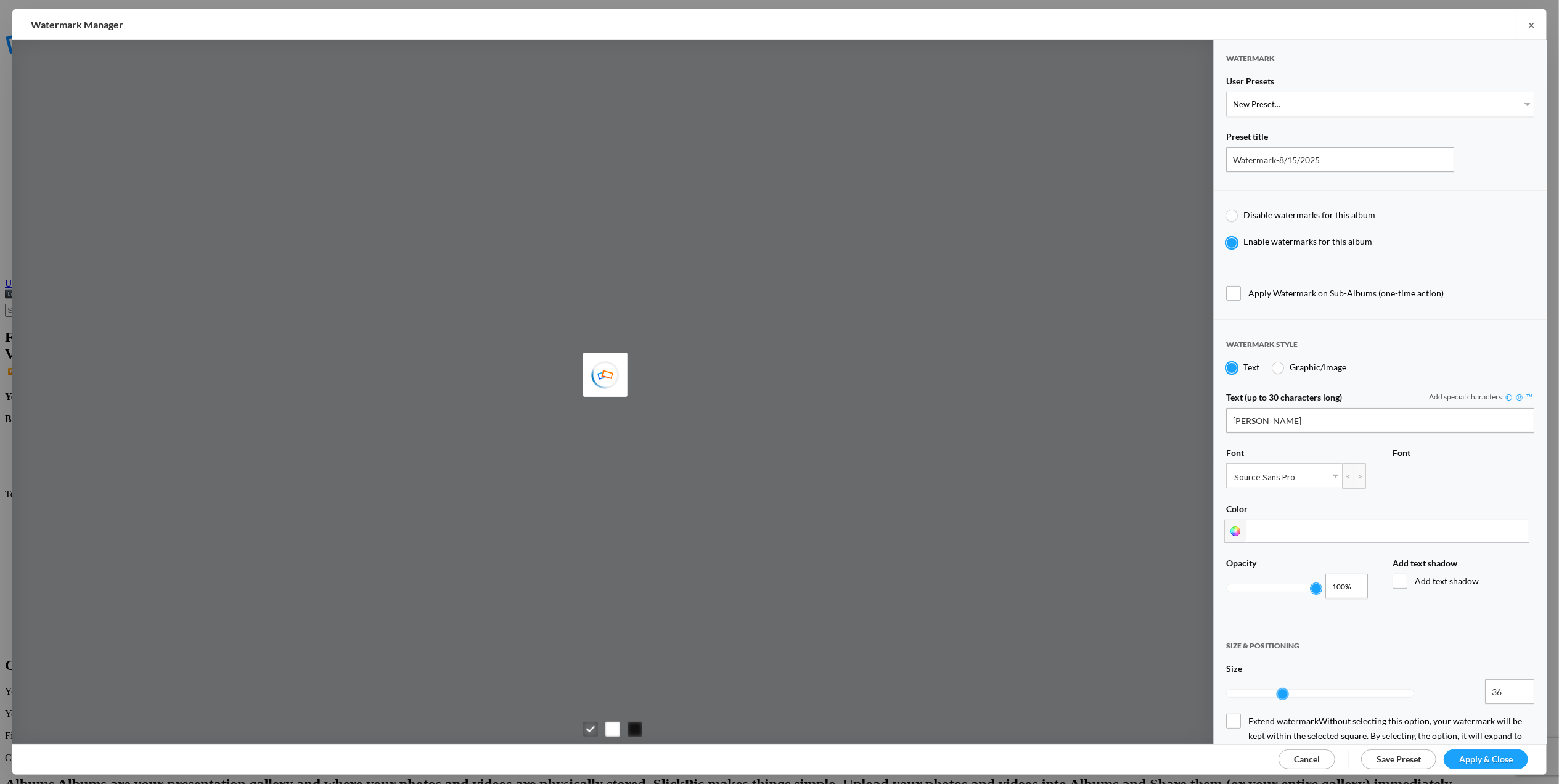
type input "[PERSON_NAME]"
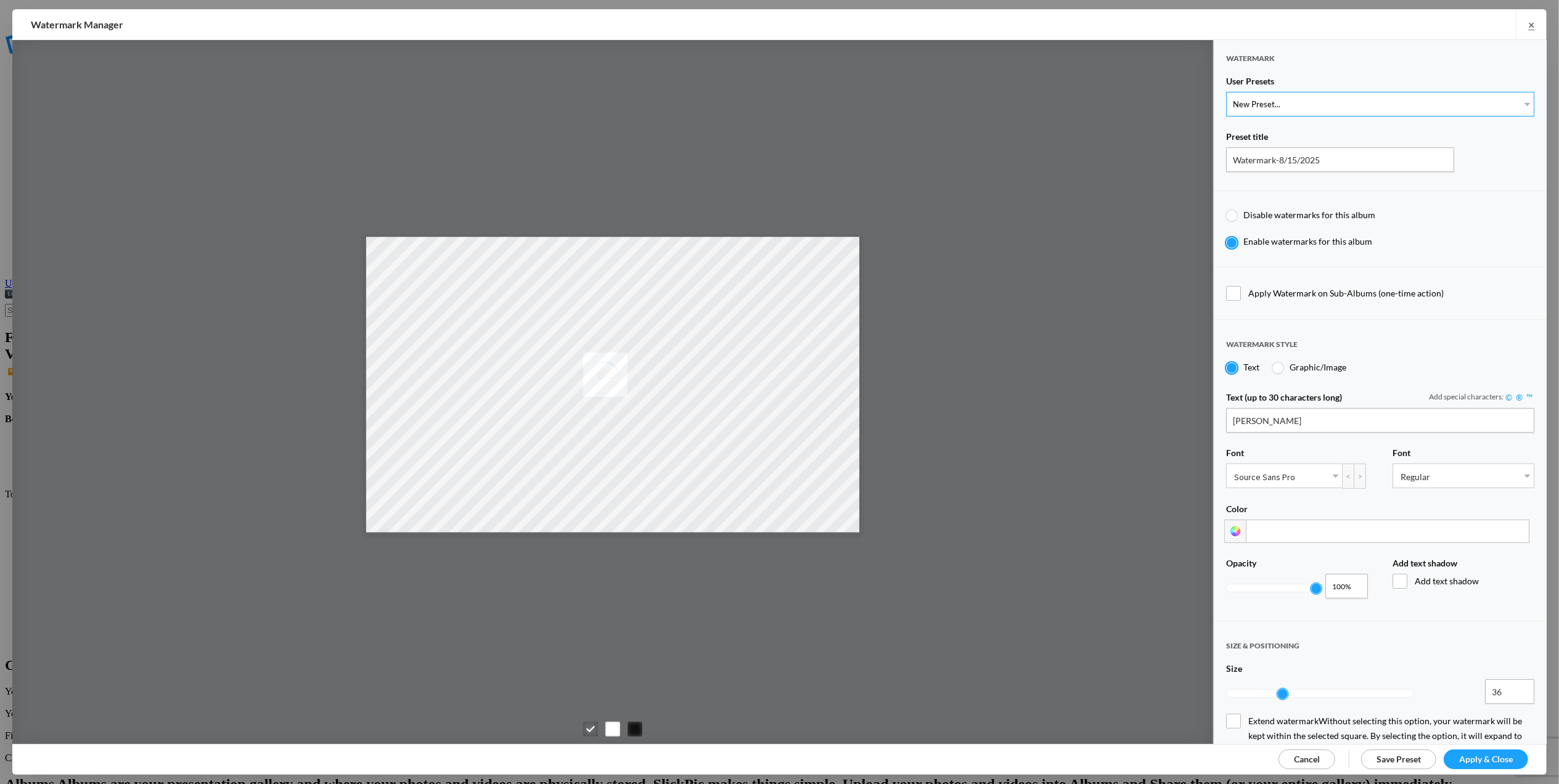
click at [1512, 105] on select "New Preset... T for [PERSON_NAME]'s photo" at bounding box center [1380, 104] width 308 height 25
select select "1: Object"
click at [1226, 92] on select "New Preset... T for [PERSON_NAME]'s photo" at bounding box center [1380, 104] width 308 height 25
type input "T for [PERSON_NAME]'s photo"
type input "T"
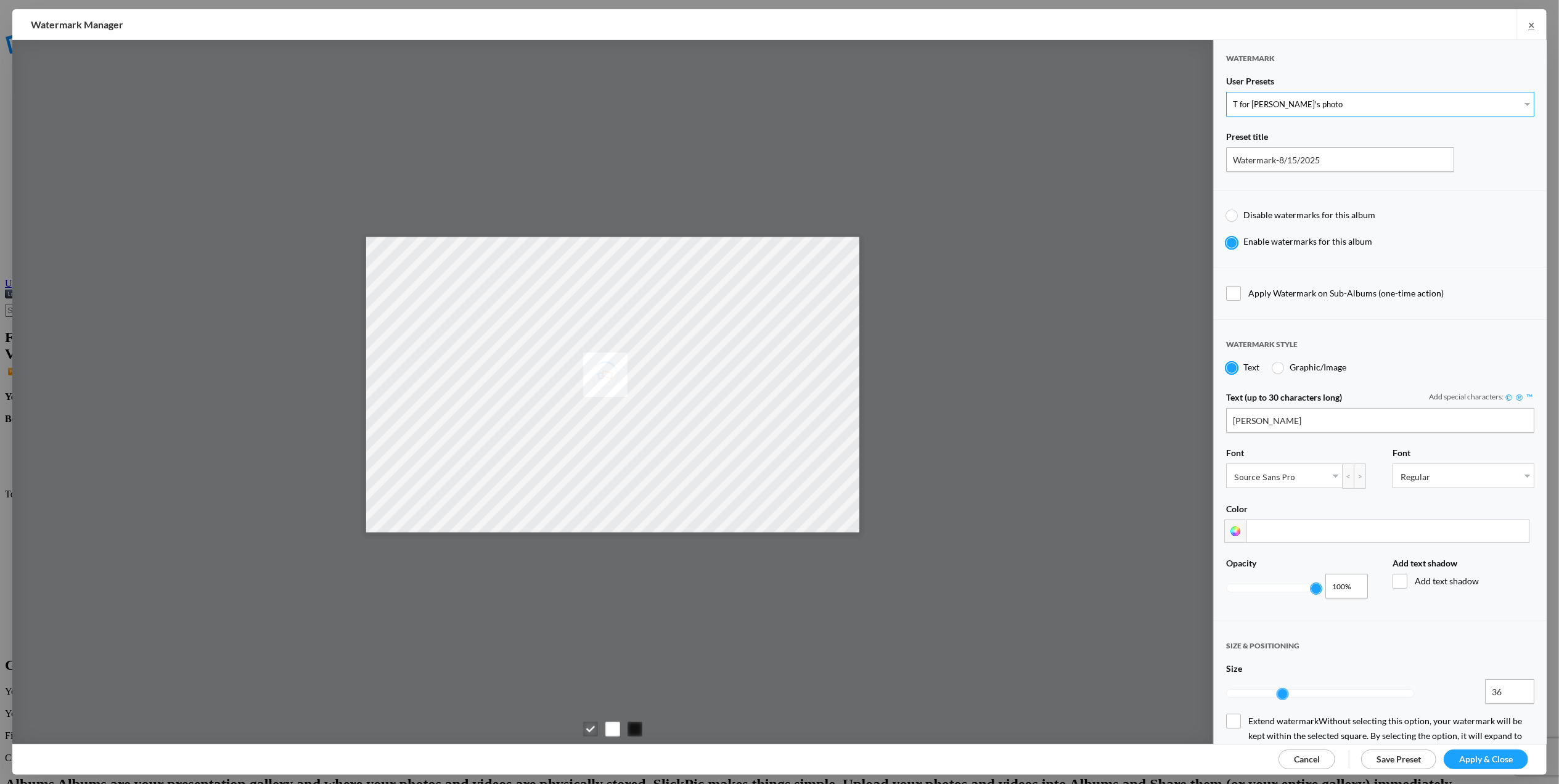
type input "0.3"
type input "4"
radio input "false"
click at [1477, 760] on span "Apply & Close" at bounding box center [1486, 758] width 53 height 11
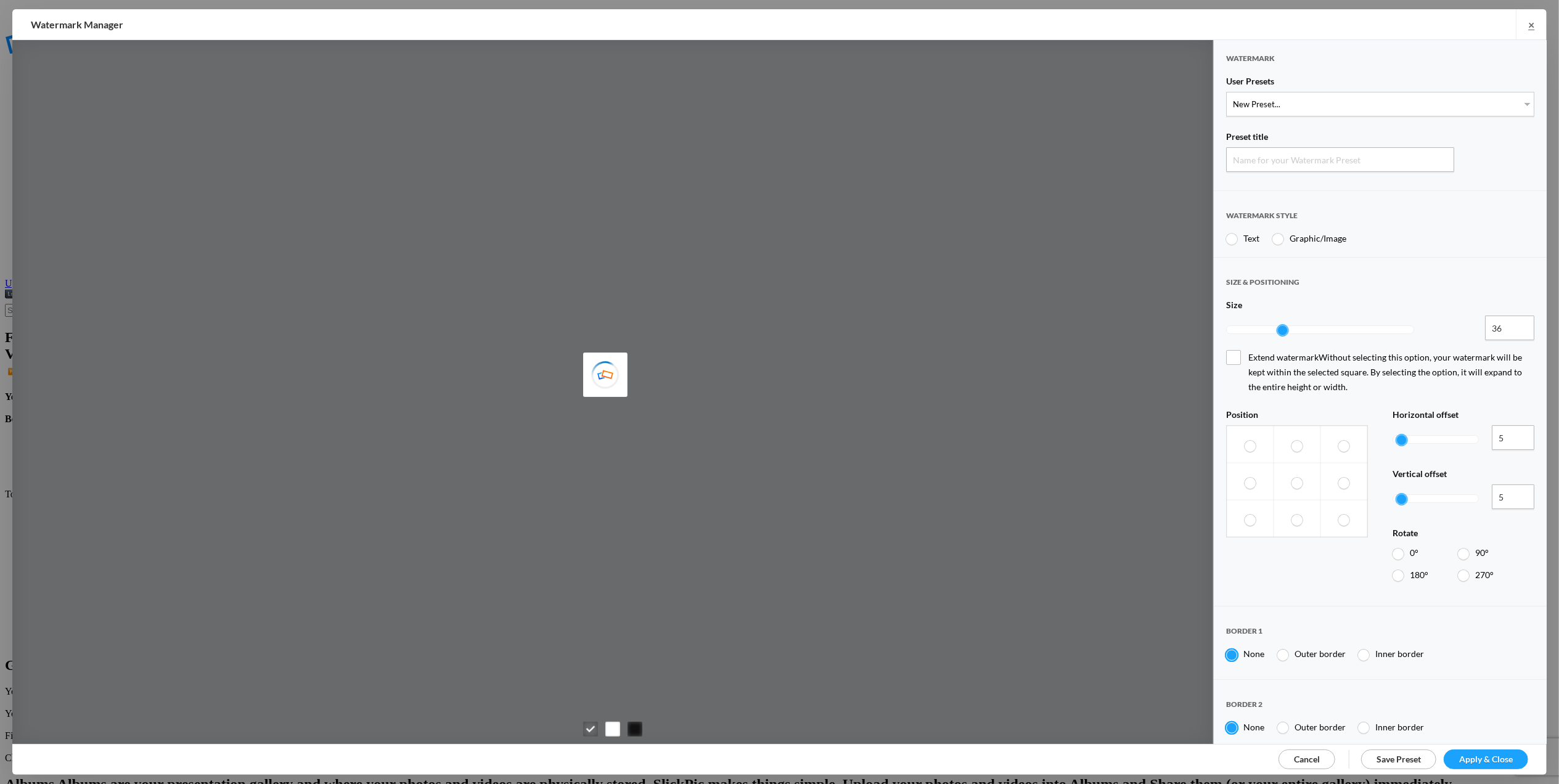
type input "Watermark-8/15/2025"
radio input "true"
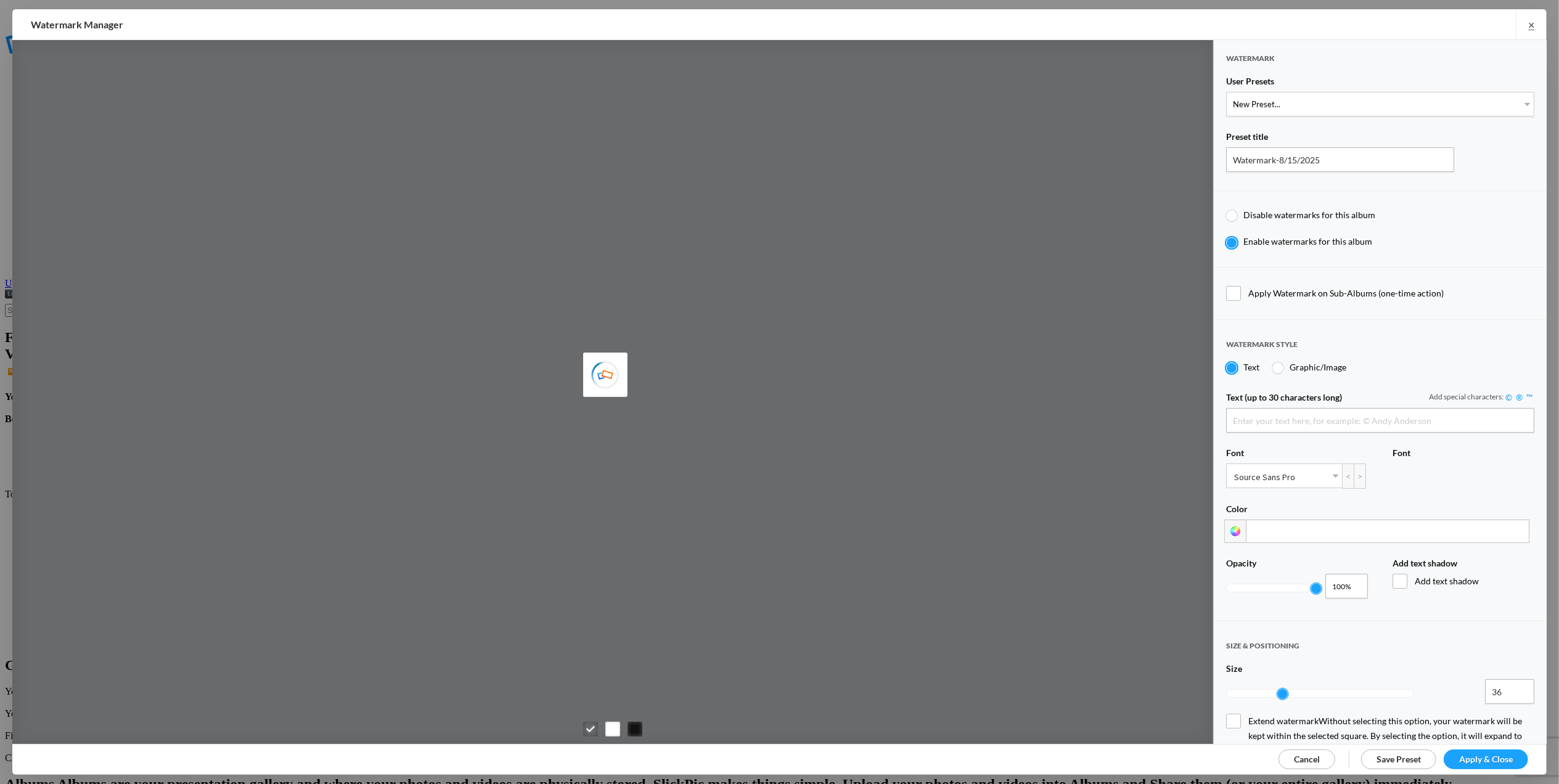
type input "Tom Leslie"
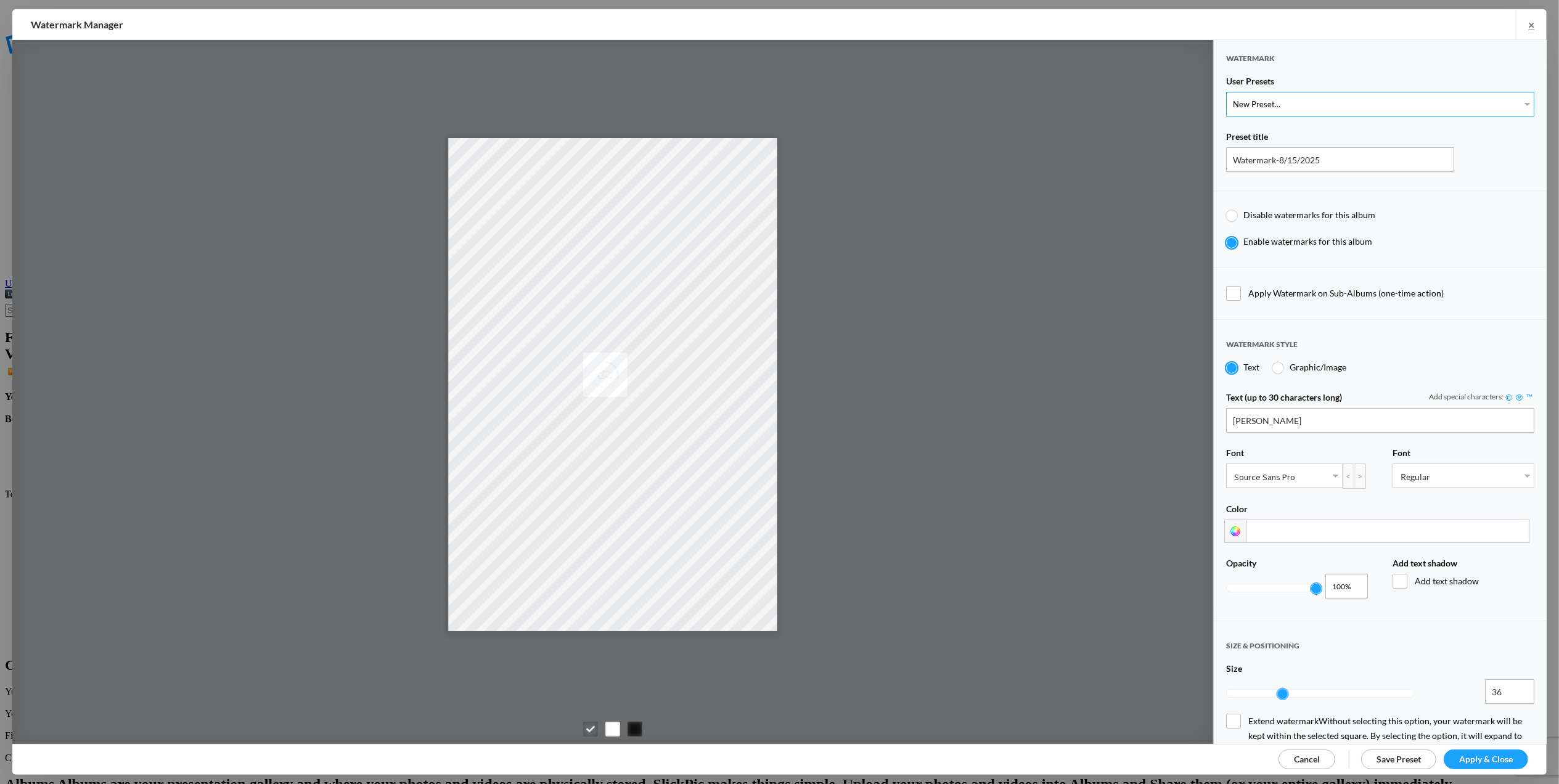
click at [1512, 104] on select "New Preset... T for Tom's photo" at bounding box center [1380, 104] width 308 height 25
select select "1: Object"
click at [1226, 92] on select "New Preset... T for Tom's photo" at bounding box center [1380, 104] width 308 height 25
type input "T for Tom's photo"
type input "T"
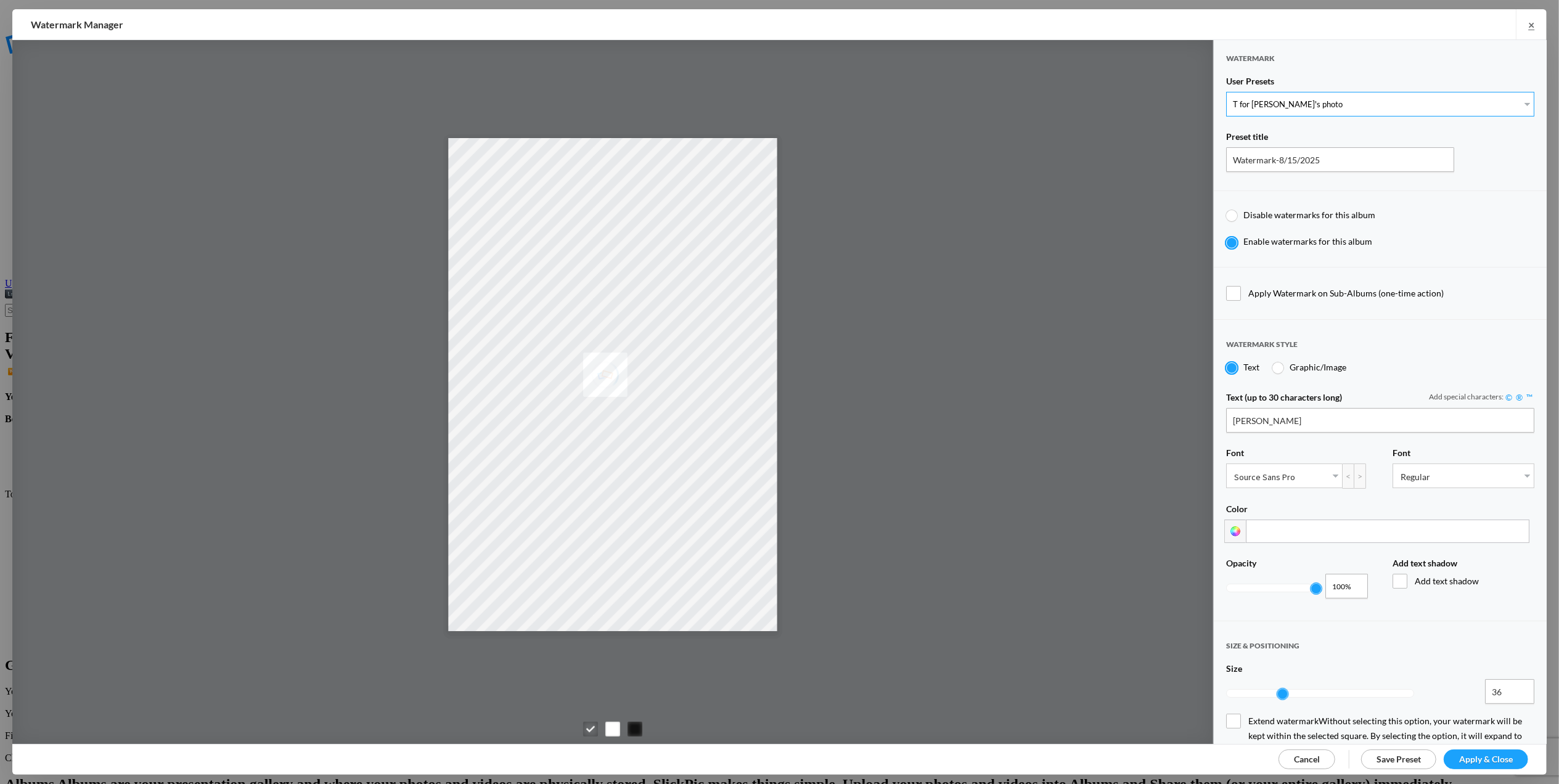
type input "0.3"
type input "4"
radio input "false"
click at [1482, 760] on span "Apply & Close" at bounding box center [1486, 758] width 53 height 11
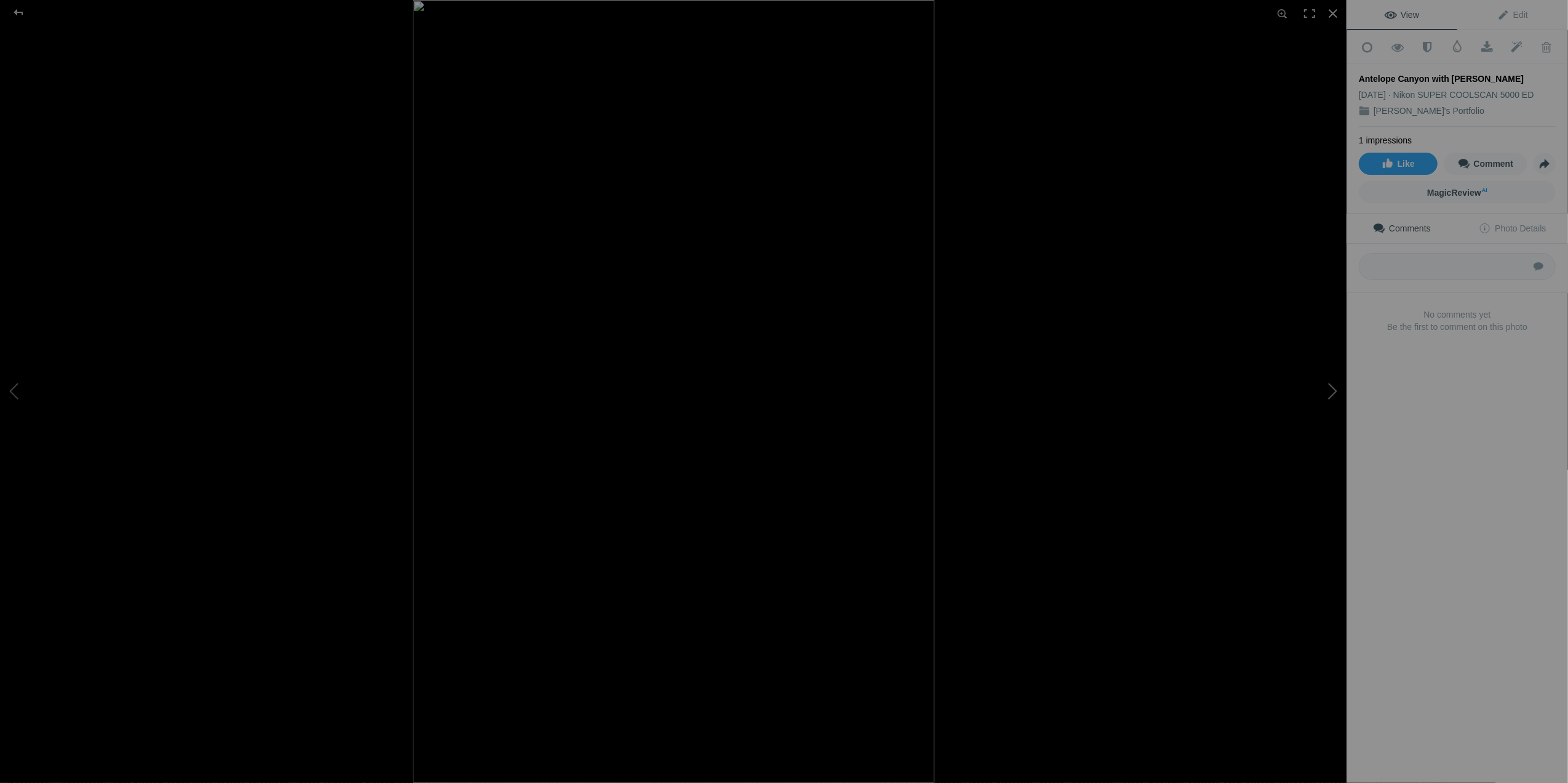
click at [1334, 385] on button at bounding box center [1300, 391] width 93 height 282
click at [1335, 387] on button at bounding box center [1300, 391] width 93 height 282
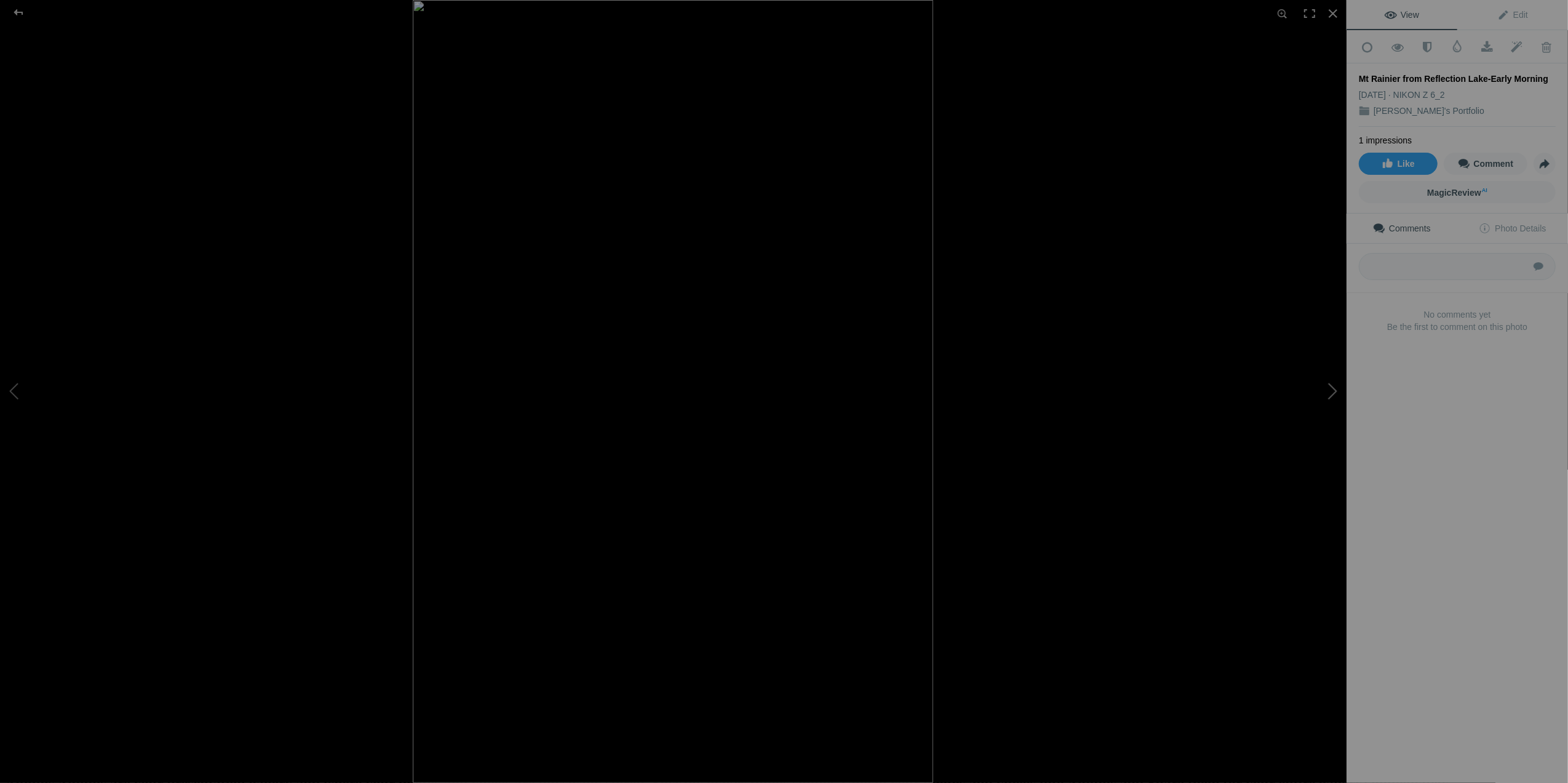
click at [1335, 387] on button at bounding box center [1300, 391] width 93 height 282
click at [1311, 17] on div at bounding box center [1309, 13] width 27 height 27
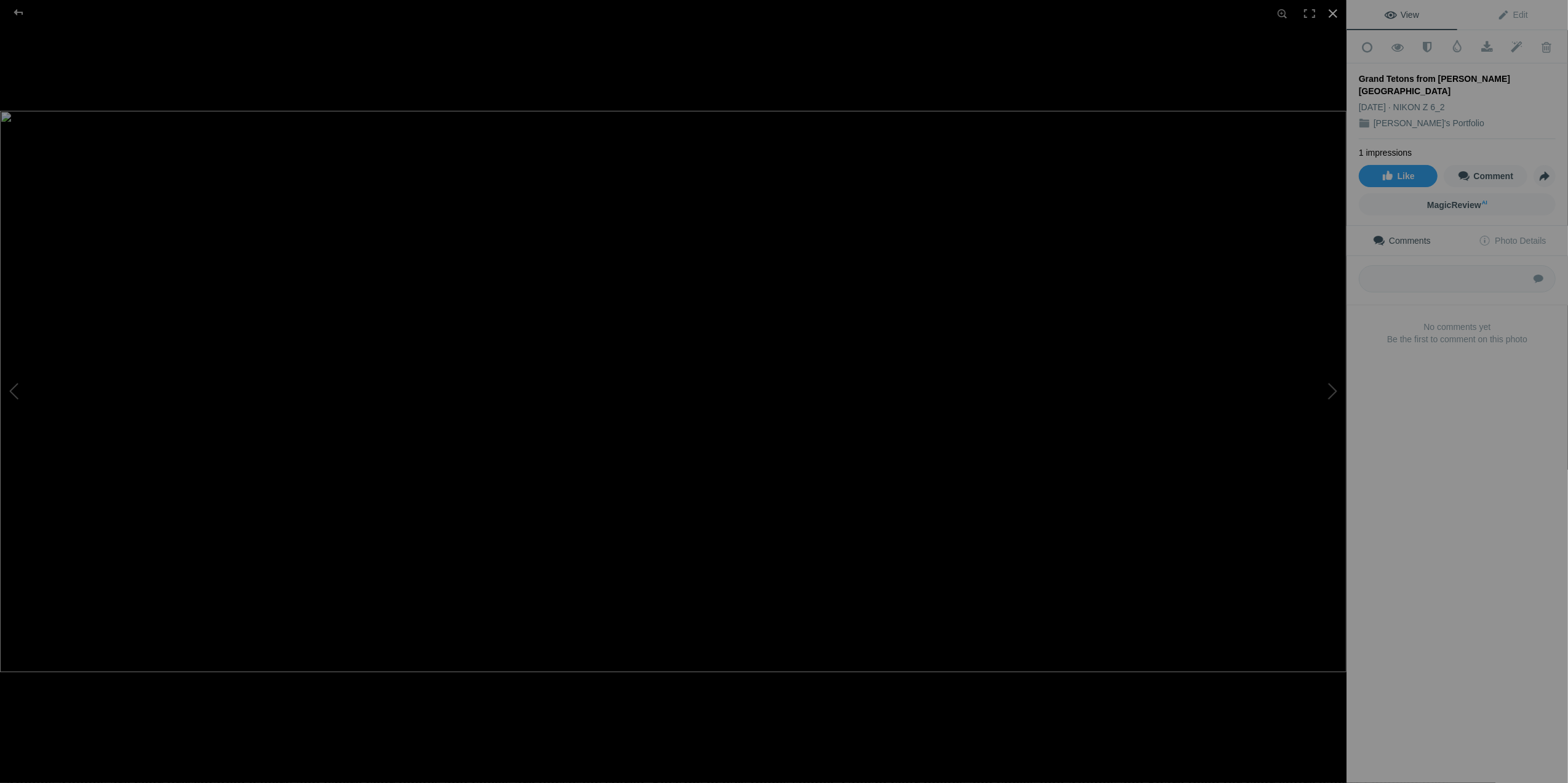
click at [1330, 11] on div at bounding box center [1333, 13] width 27 height 27
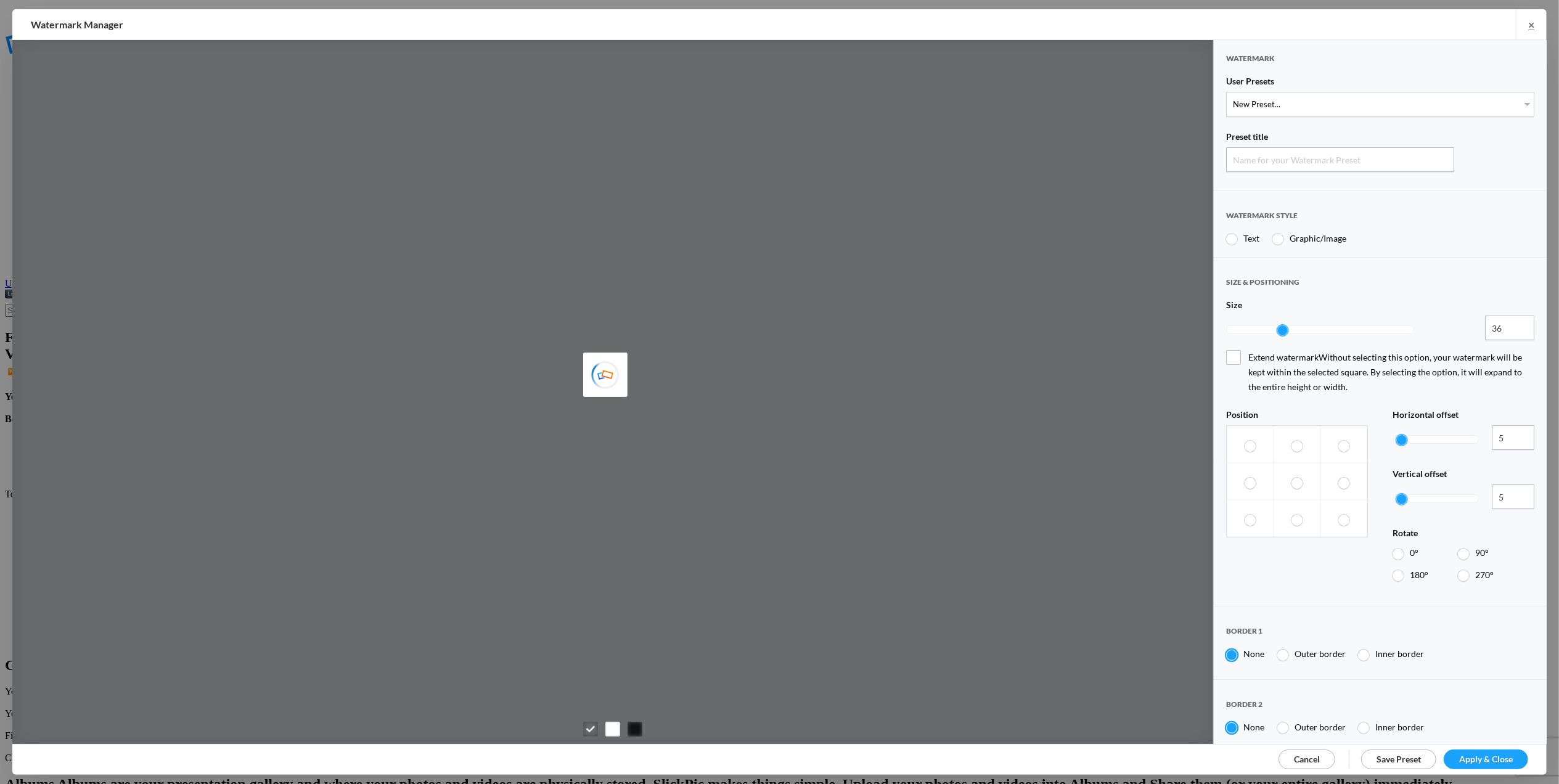
type input "Watermark-8/15/2025"
radio input "true"
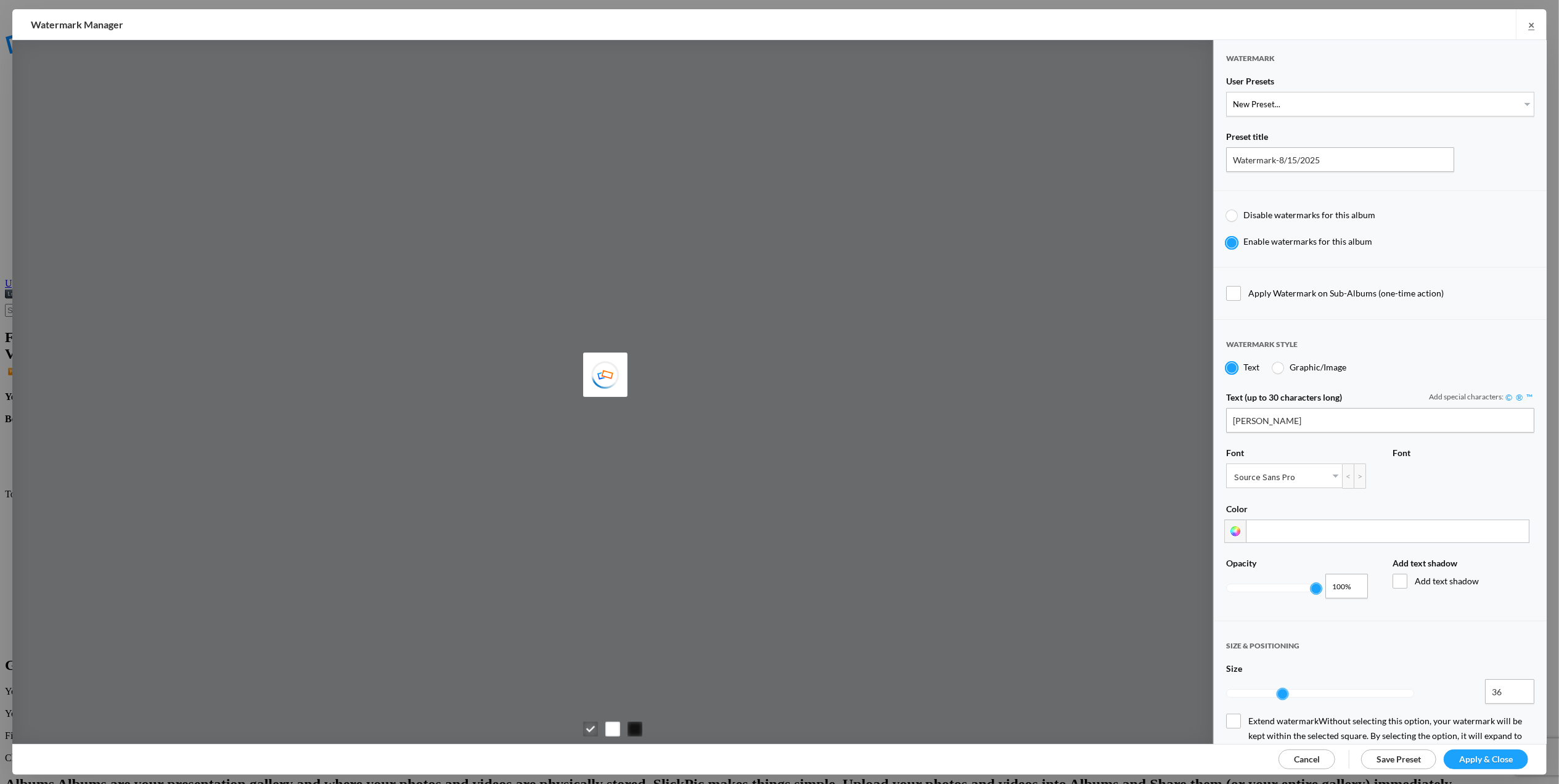
type input "[PERSON_NAME]"
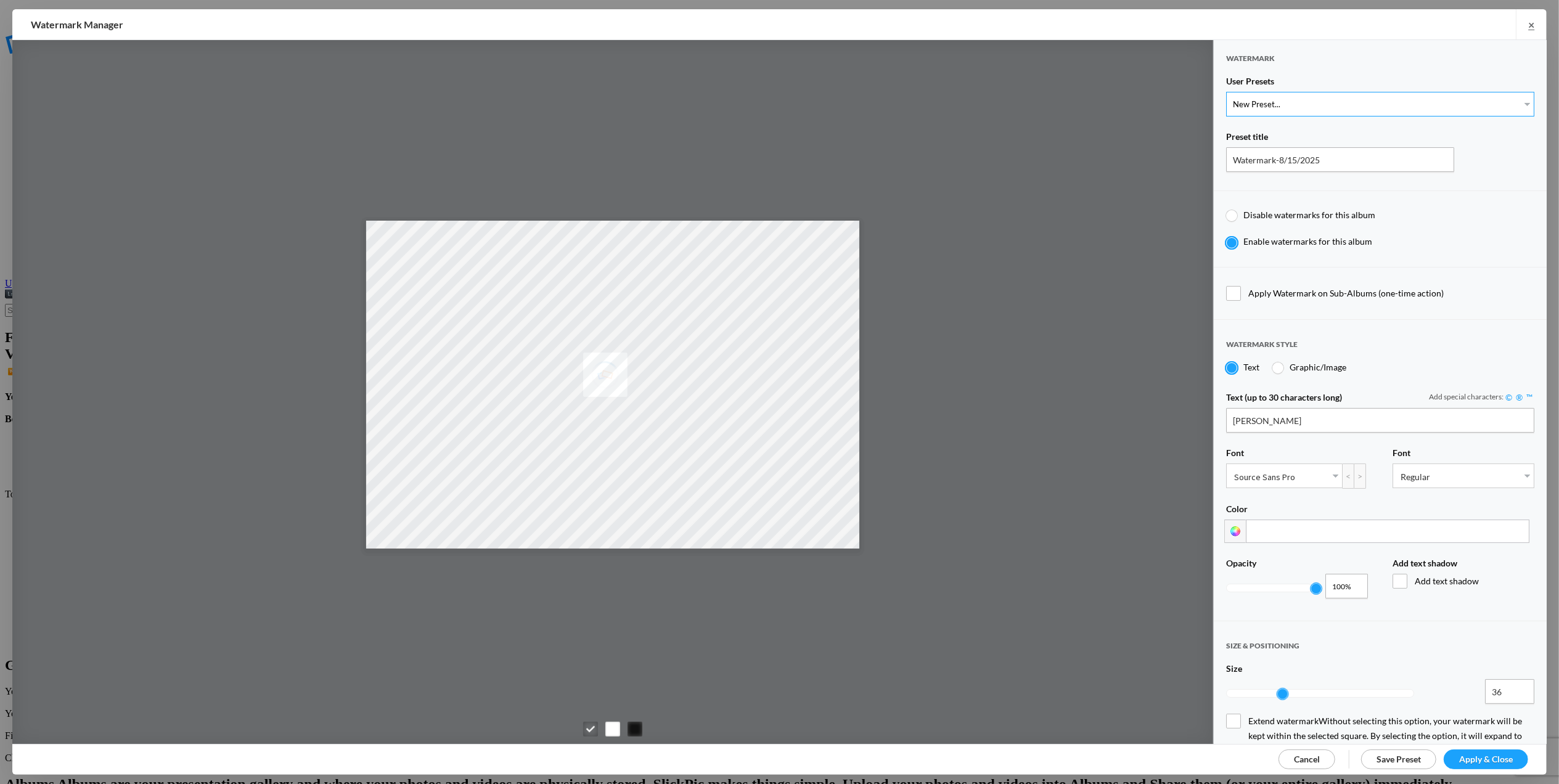
click at [1516, 100] on select "New Preset... T for Tom's photo" at bounding box center [1380, 104] width 308 height 25
select select "1: Object"
click at [1226, 92] on select "New Preset... T for Tom's photo" at bounding box center [1380, 104] width 308 height 25
type input "T for Tom's photo"
type input "T"
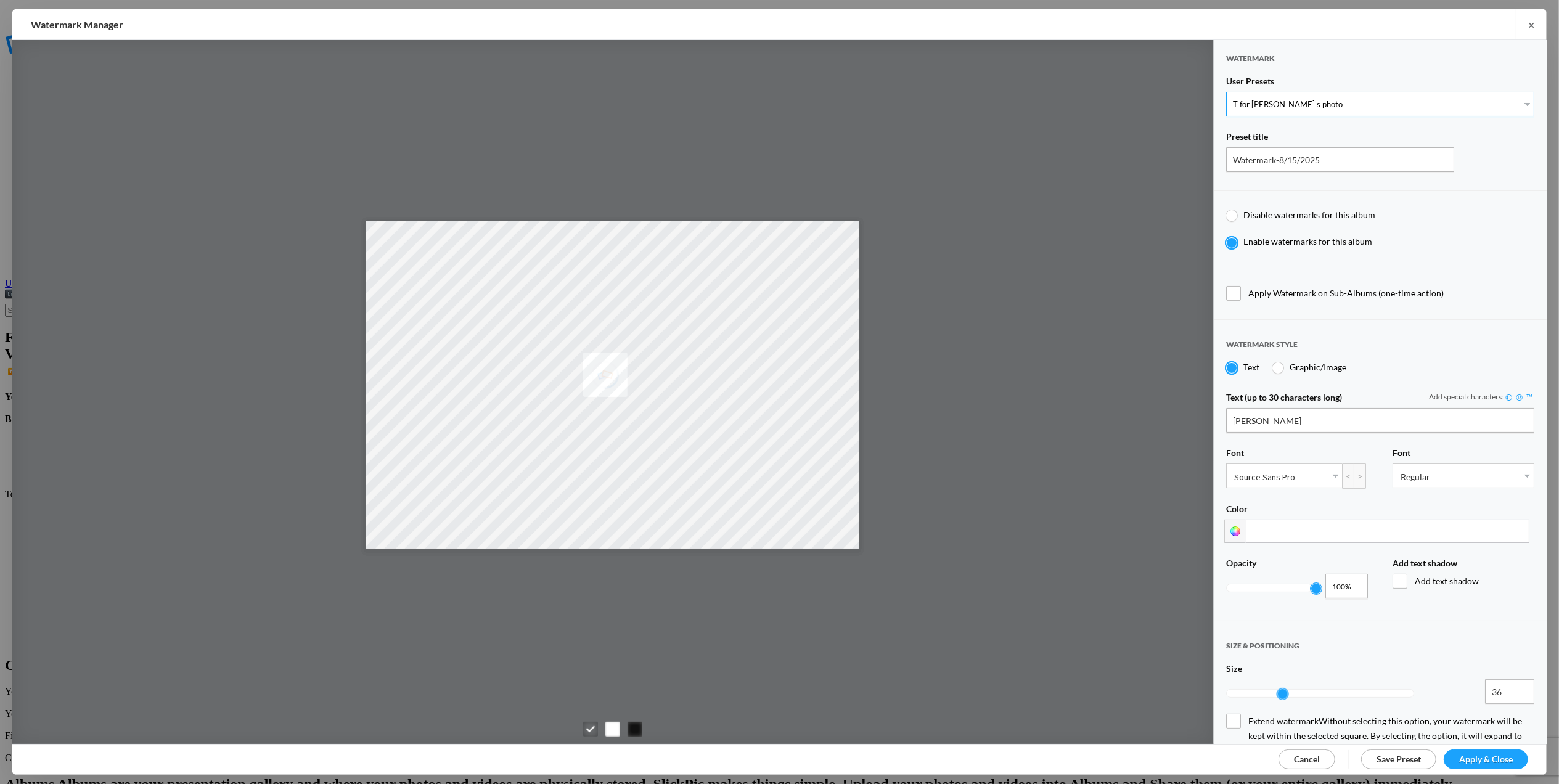
type input "0.3"
type input "4"
radio input "false"
drag, startPoint x: 1249, startPoint y: 410, endPoint x: 1225, endPoint y: 419, distance: 25.6
click at [1225, 419] on div "Text (up to 30 characters long) Add special characters: © ® ™ T Font PT Serif A…" at bounding box center [1380, 498] width 333 height 235
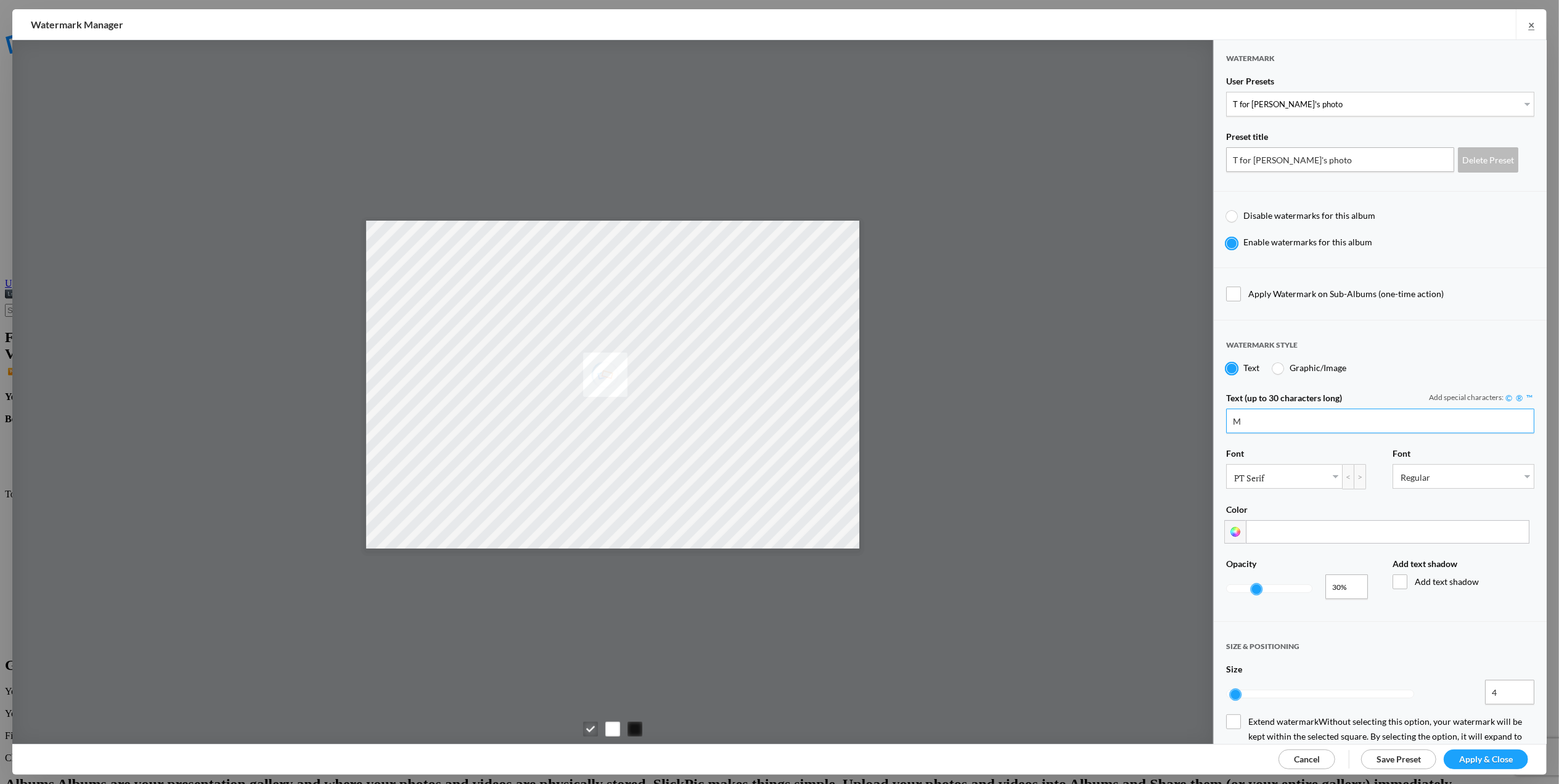
type input "M"
click at [1235, 157] on input "T for Tom's photo" at bounding box center [1340, 159] width 228 height 25
type input "M for Mary's photo"
click at [1385, 756] on span "Save Preset" at bounding box center [1399, 758] width 44 height 11
click at [1516, 105] on select "New Preset... M for Mary's photo" at bounding box center [1380, 104] width 308 height 25
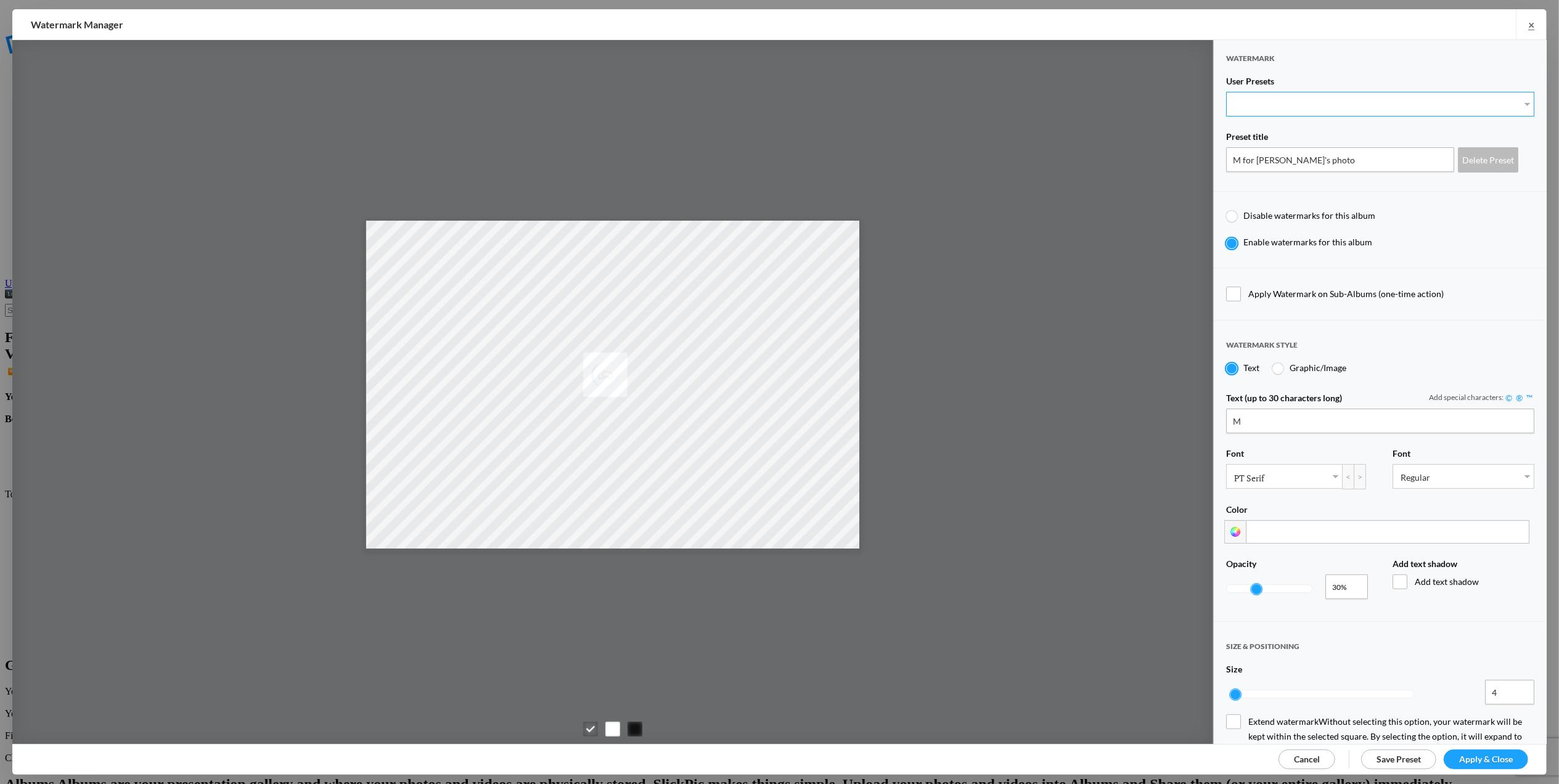
select select "0: Object"
click at [1226, 92] on select "New Preset... M for Mary's photo" at bounding box center [1380, 104] width 308 height 25
type input "Watermark-8/15/2025"
type input "Tom Leslie"
type input "1"
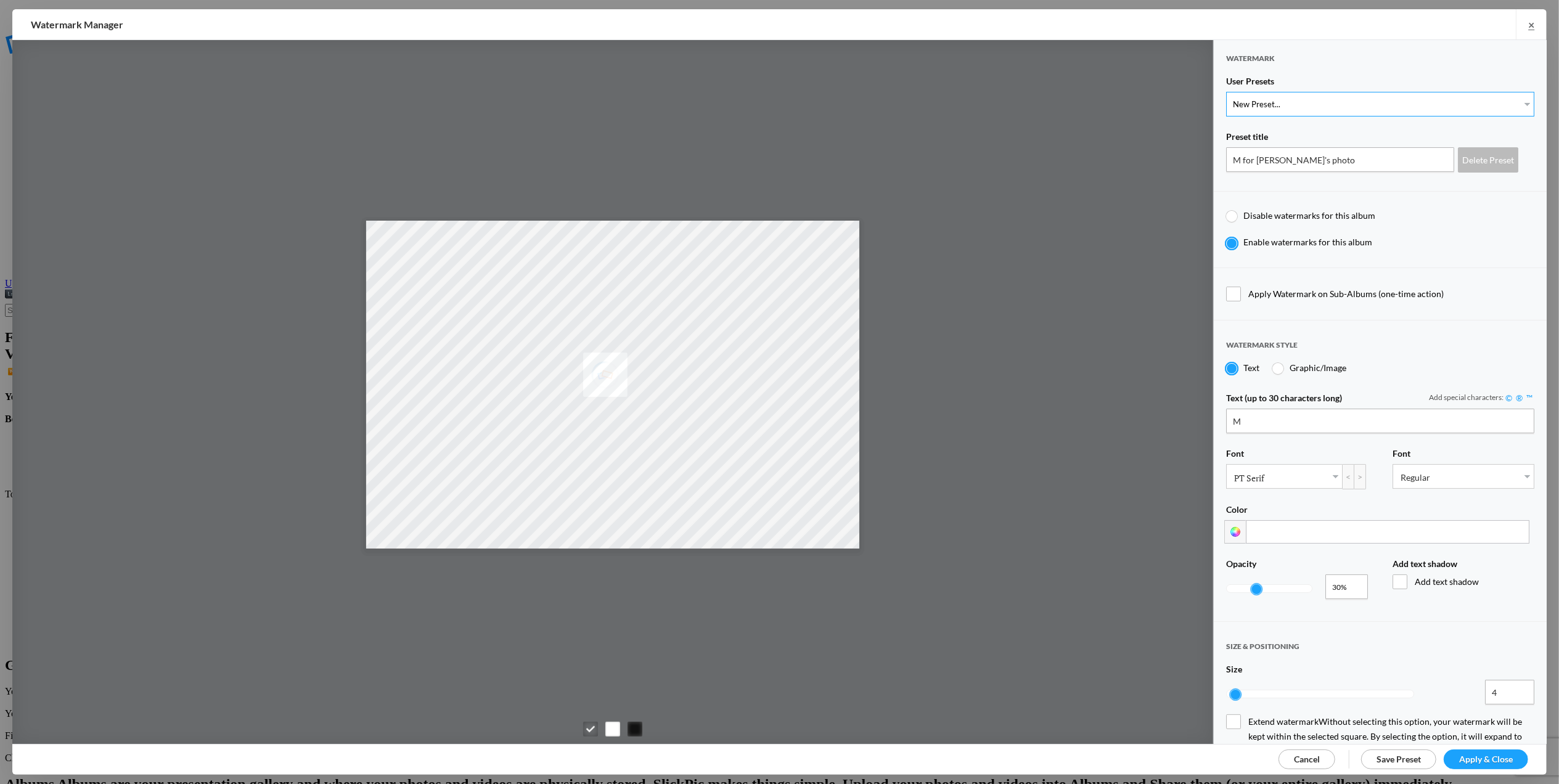
type input "36"
radio input "true"
drag, startPoint x: 1328, startPoint y: 159, endPoint x: 1205, endPoint y: 163, distance: 123.1
click at [1205, 163] on div "Watermark User Presets New Preset... M for Mary's photo Preset title Watermark-…" at bounding box center [779, 392] width 1534 height 704
type input "M for Mary's photo"
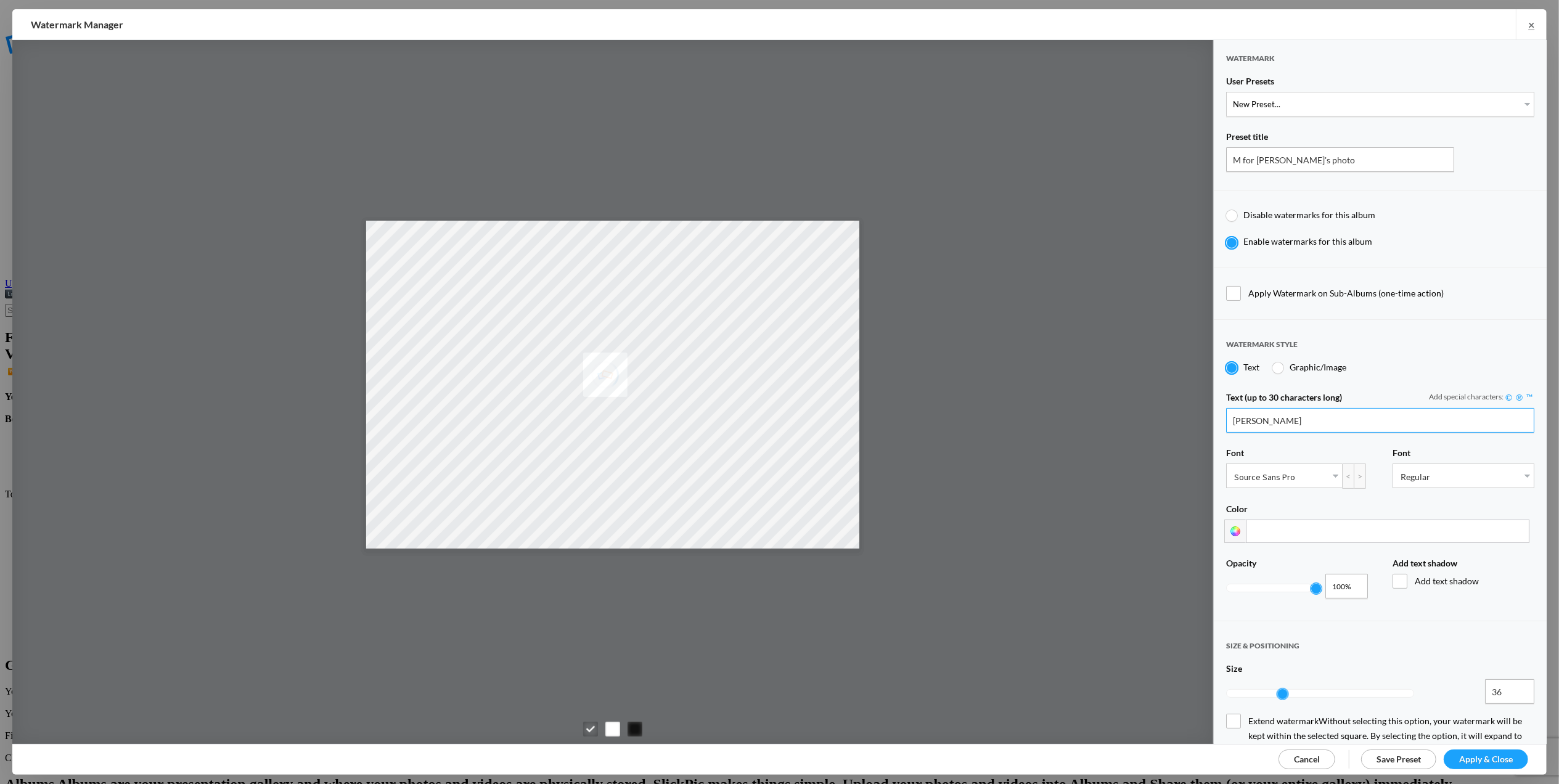
drag, startPoint x: 1233, startPoint y: 421, endPoint x: 1187, endPoint y: 421, distance: 46.0
click at [1187, 421] on div "Watermark User Presets New Preset... M for Mary's photo Preset title M for Mary…" at bounding box center [779, 392] width 1534 height 704
type input "M"
click at [1332, 472] on link "Source Sans Pro" at bounding box center [1285, 476] width 115 height 24
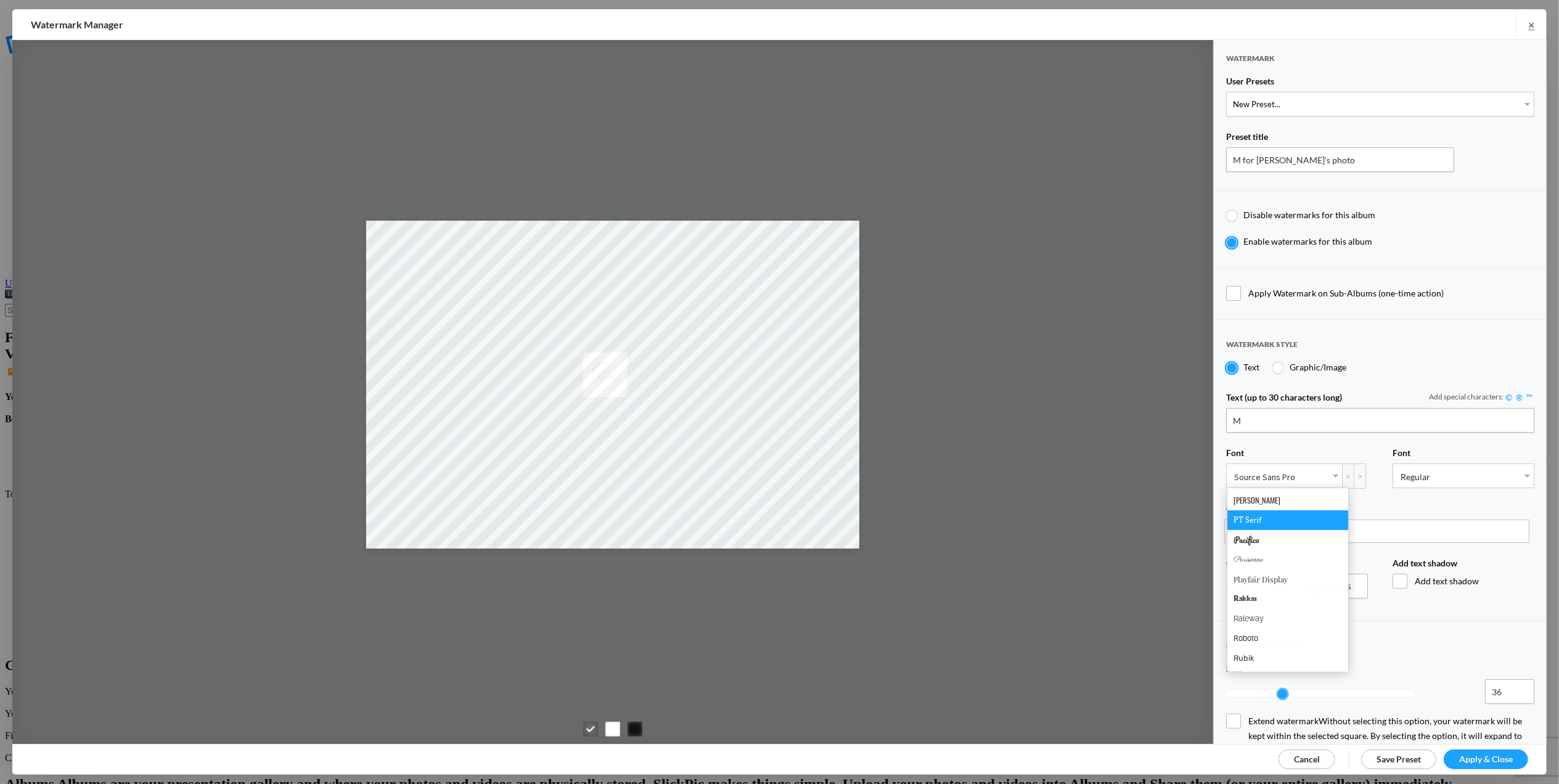
click at [1254, 523] on link "PT Serif" at bounding box center [1288, 520] width 120 height 20
type input "0.3"
drag, startPoint x: 1317, startPoint y: 588, endPoint x: 1260, endPoint y: 588, distance: 57.0
click at [1260, 588] on div at bounding box center [1257, 588] width 11 height 11
click at [1491, 685] on input "36" at bounding box center [1510, 691] width 49 height 25
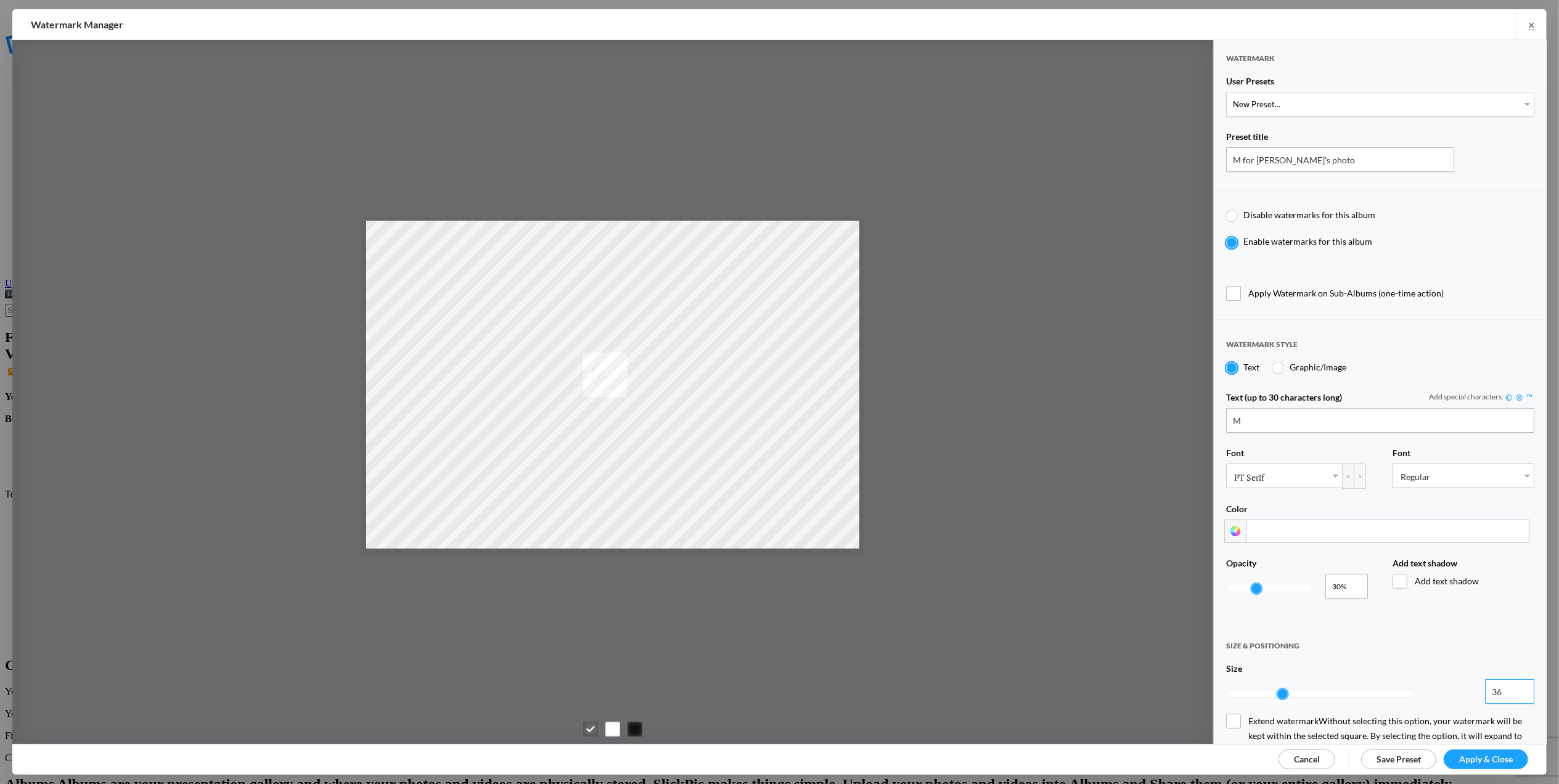
drag, startPoint x: 1490, startPoint y: 681, endPoint x: 1472, endPoint y: 685, distance: 18.4
click at [1472, 685] on div "36 3,600%" at bounding box center [1380, 693] width 308 height 29
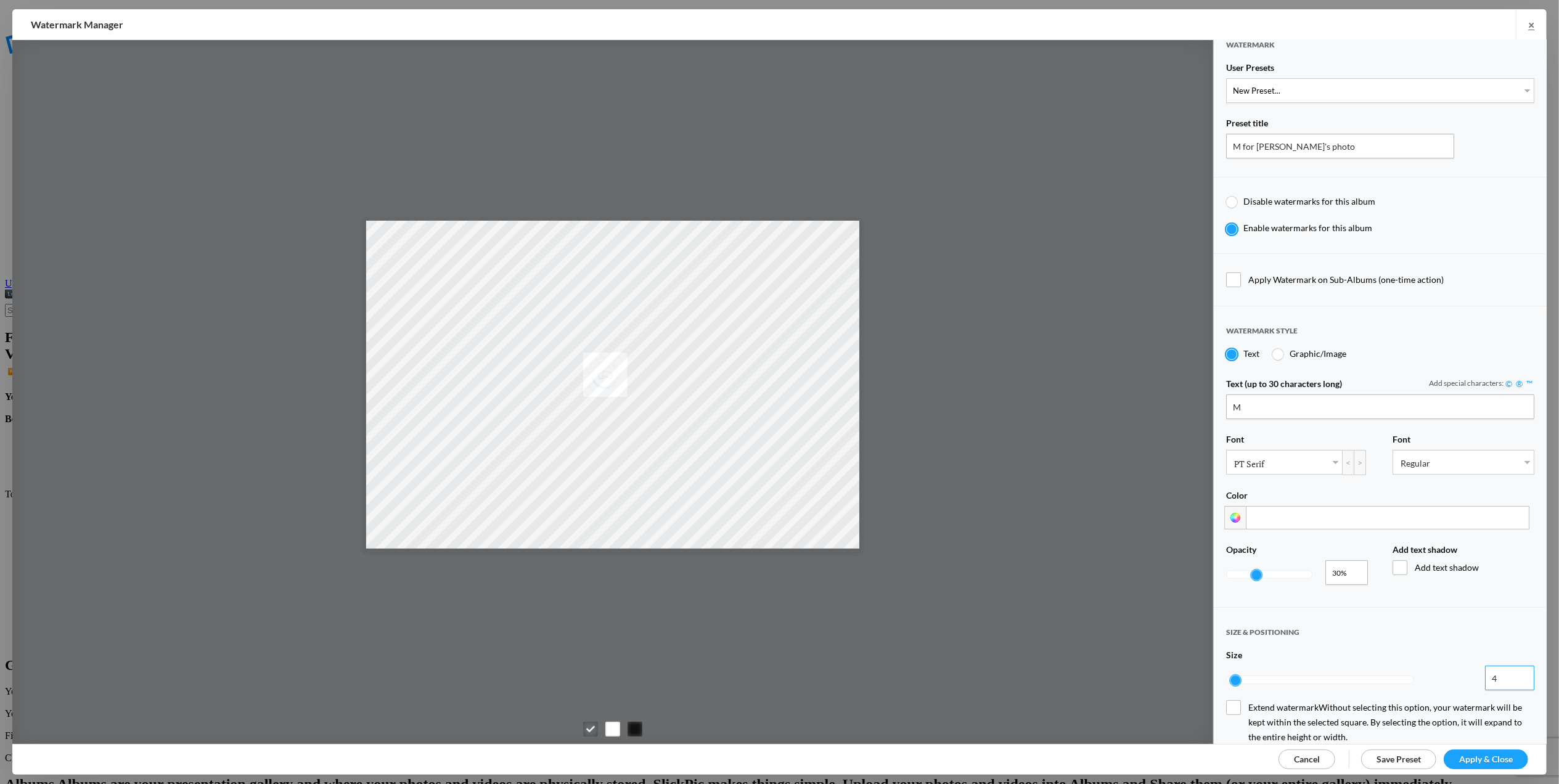
scroll to position [0, 0]
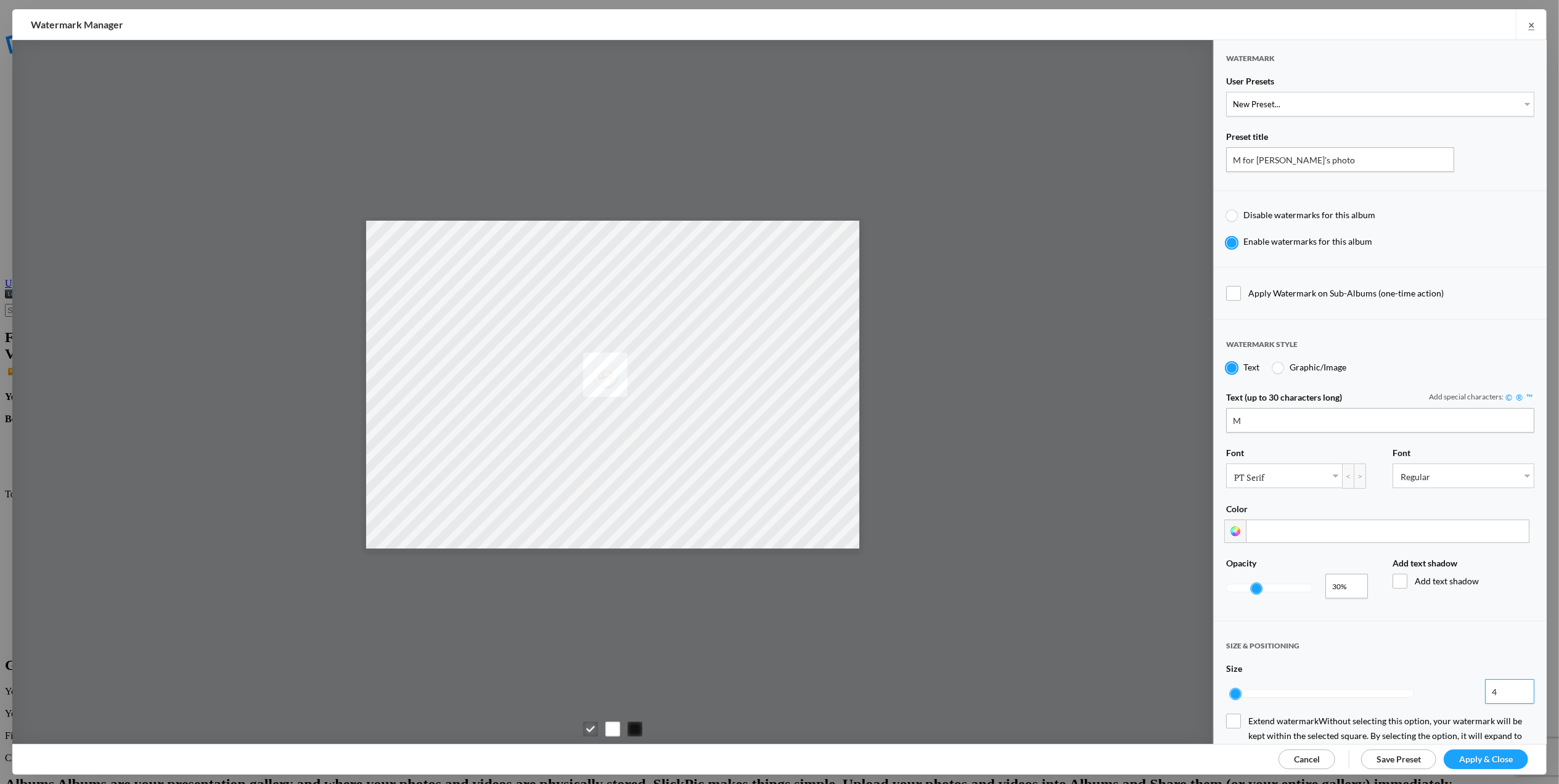
type input "4"
click at [1402, 757] on span "Save Preset" at bounding box center [1399, 758] width 44 height 11
radio input "false"
click at [1272, 97] on select "New Preset... M for Mary's photo M for Mary's photo" at bounding box center [1380, 104] width 308 height 25
select select "3: Object"
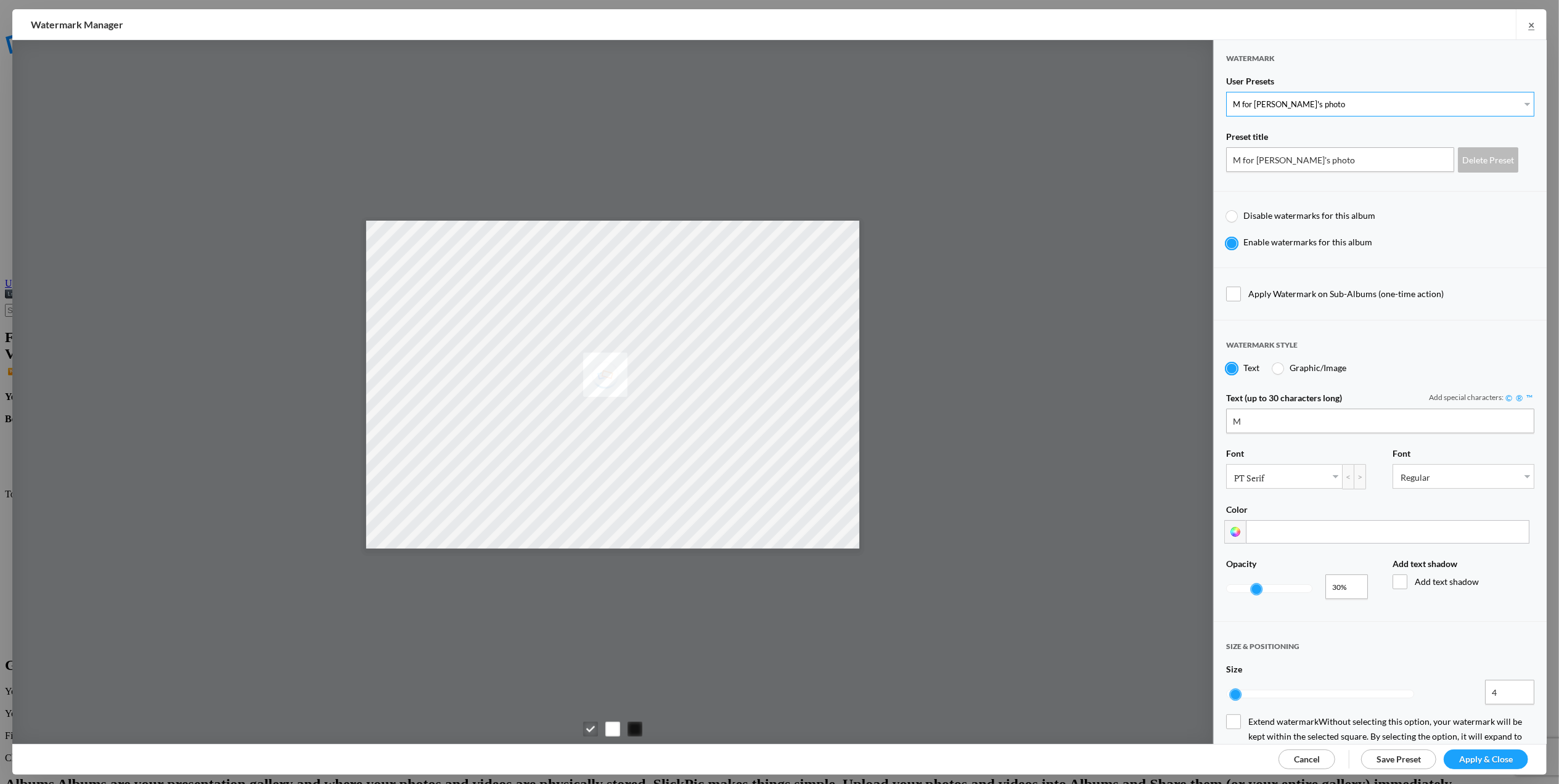
click at [1226, 92] on select "New Preset... M for Mary's photo M for Mary's photo" at bounding box center [1380, 104] width 308 height 25
drag, startPoint x: 1254, startPoint y: 413, endPoint x: 1207, endPoint y: 414, distance: 47.0
click at [1207, 414] on div "Watermark User Presets New Preset... M for Mary's photo M for Mary's photo Pres…" at bounding box center [779, 392] width 1534 height 704
type input "T"
click at [1234, 154] on input "M for Mary's photo" at bounding box center [1340, 159] width 228 height 25
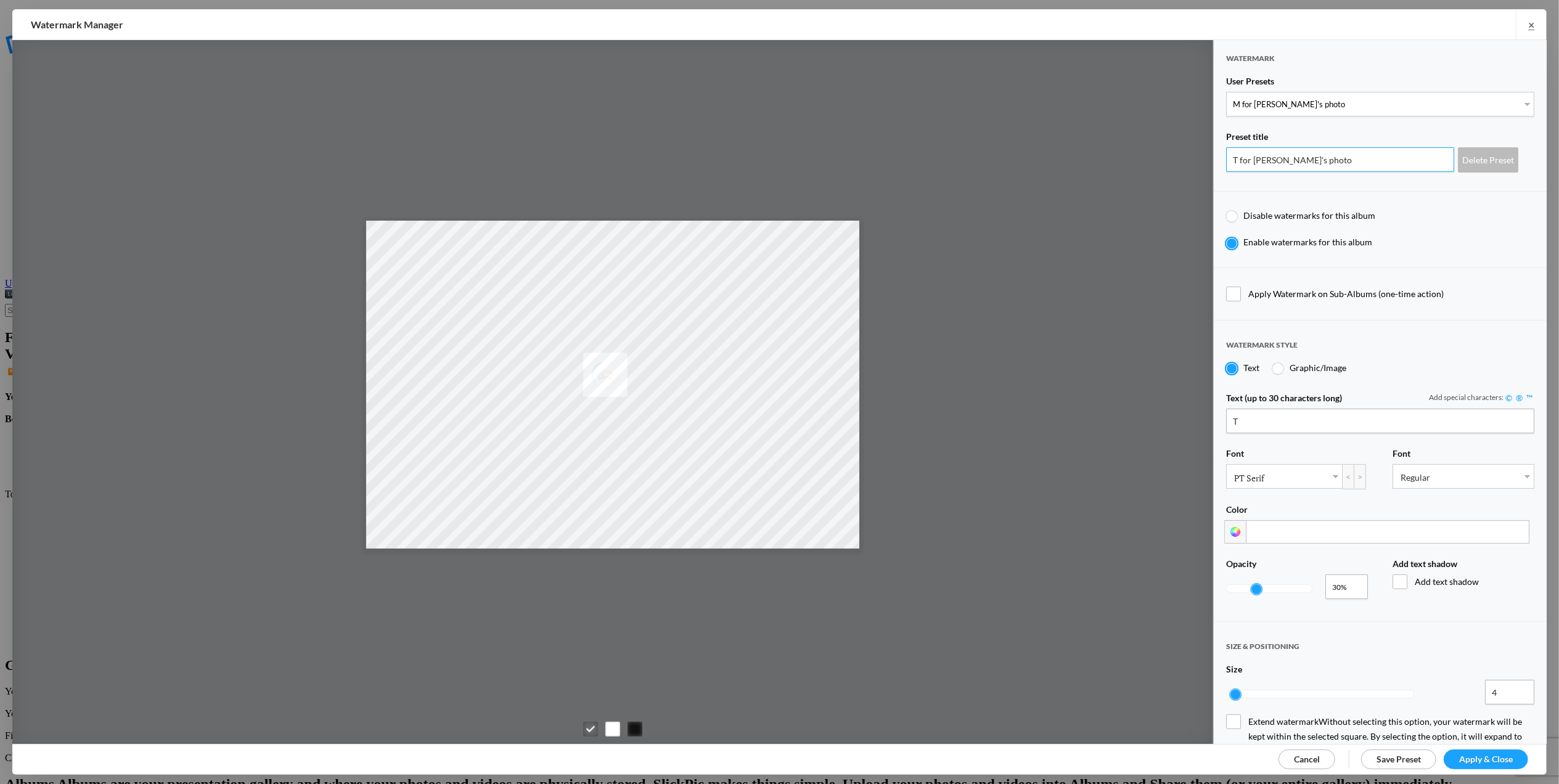
type input "T for Tom's photo"
click at [1397, 760] on span "Save Preset" at bounding box center [1399, 758] width 44 height 11
click at [1520, 101] on select "New Preset... T for Tom's photo M for Mary's photo" at bounding box center [1380, 104] width 308 height 25
select select "6: Object"
click at [1226, 92] on select "New Preset... T for Tom's photo M for Mary's photo" at bounding box center [1380, 104] width 308 height 25
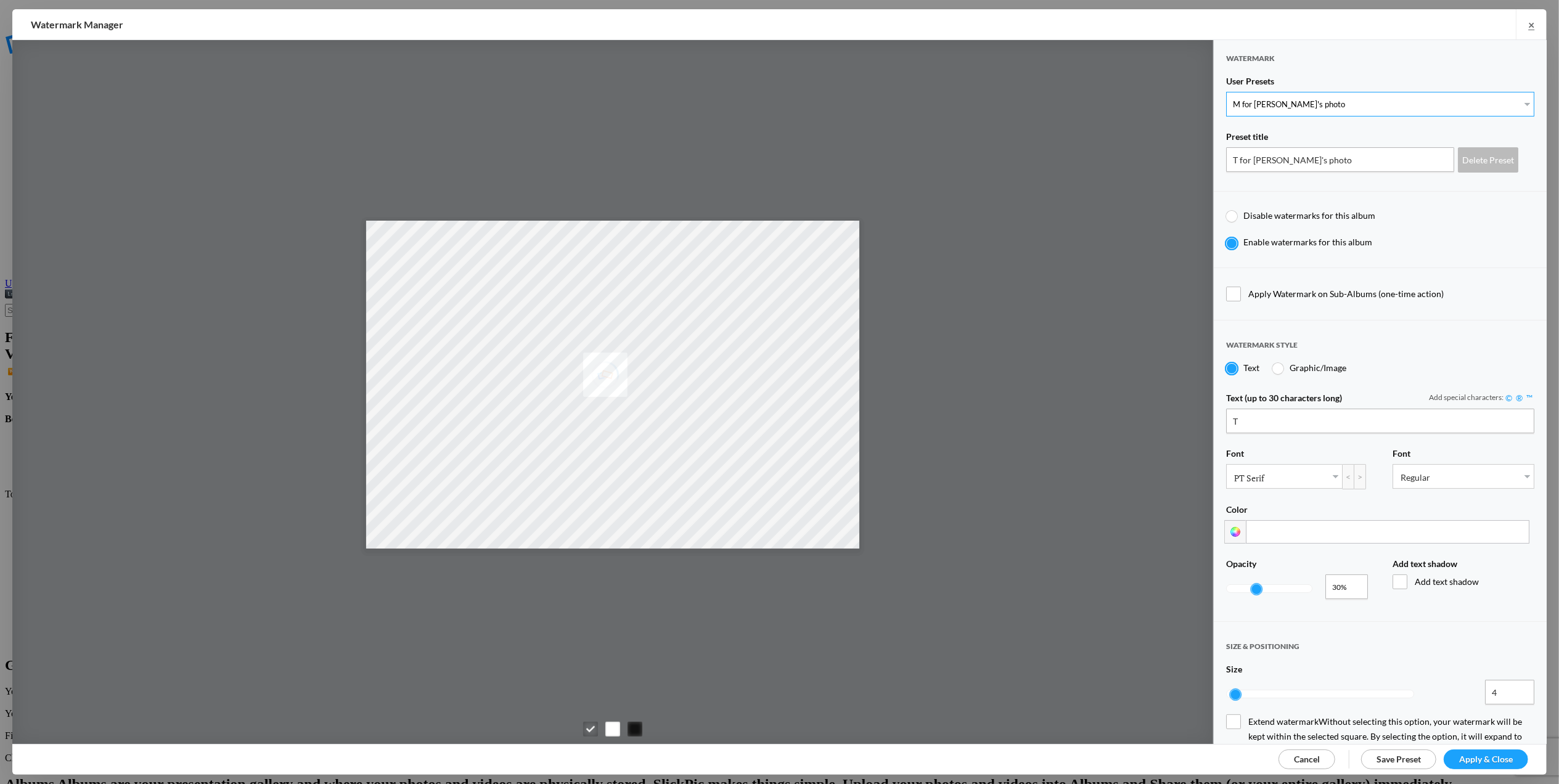
type input "M for Mary's photo"
type input "M"
click at [1486, 761] on span "Apply & Close" at bounding box center [1486, 758] width 53 height 11
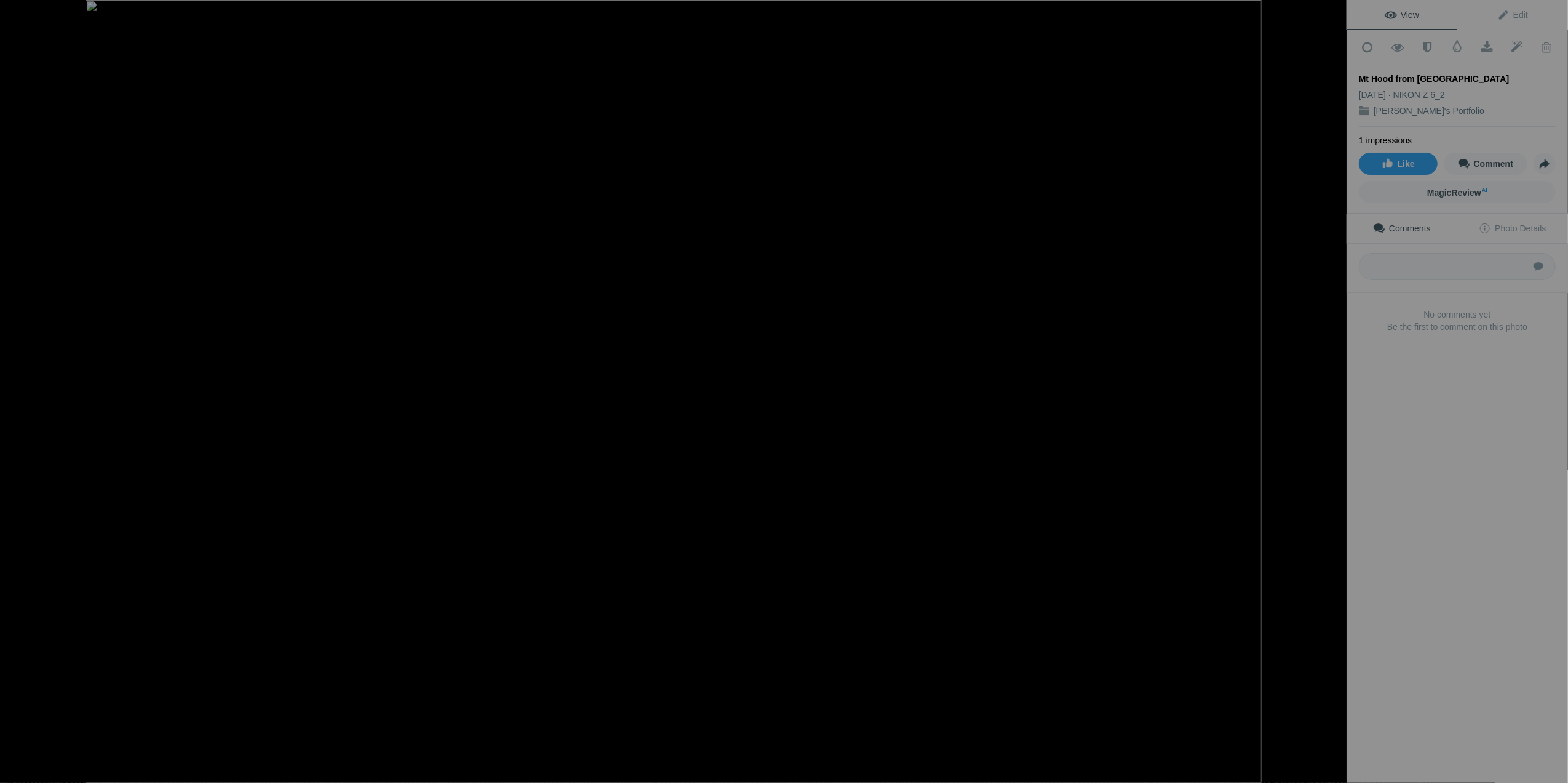
click at [1334, 389] on button at bounding box center [1300, 391] width 93 height 282
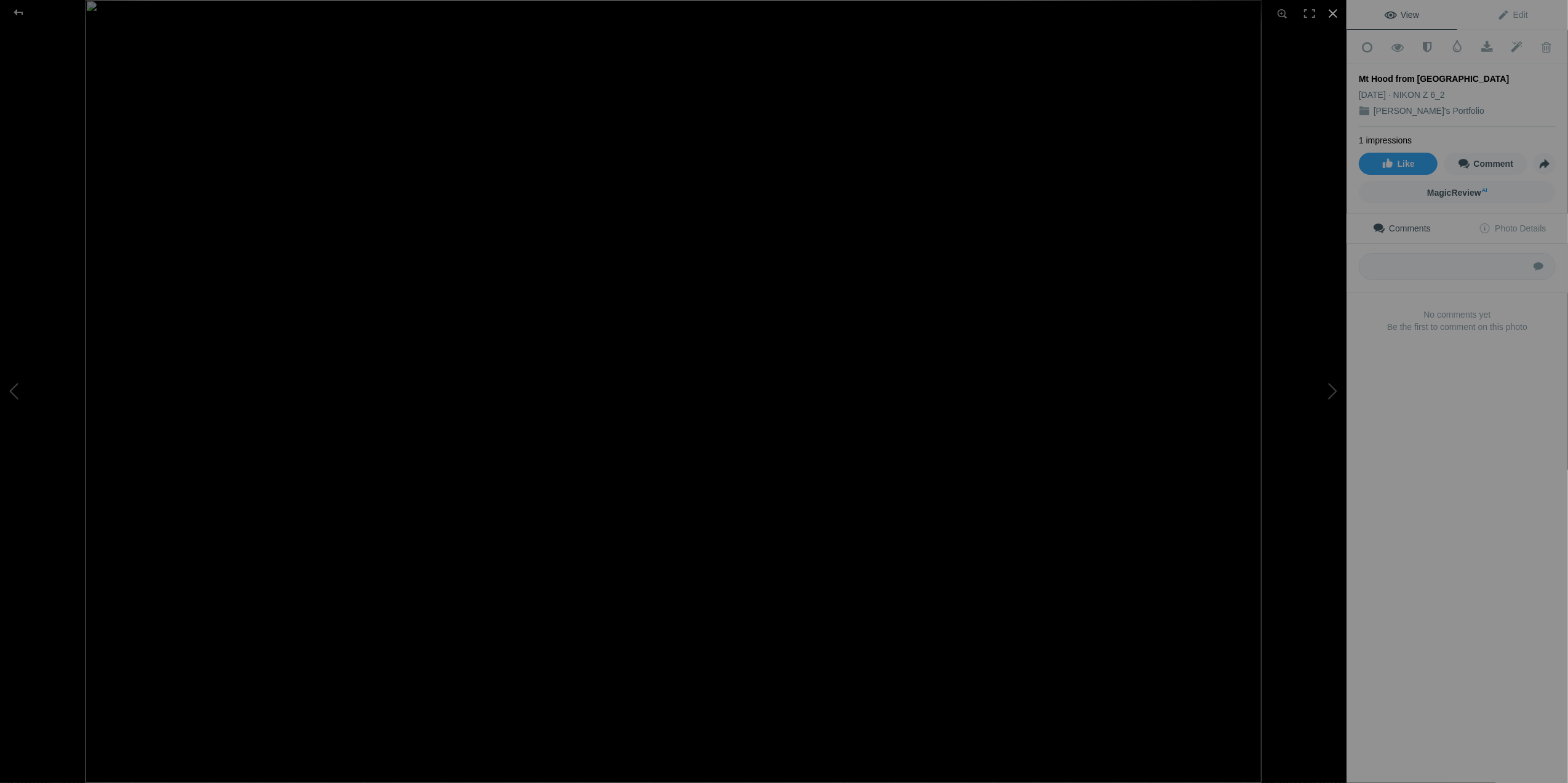
click at [1335, 13] on div at bounding box center [1333, 13] width 27 height 27
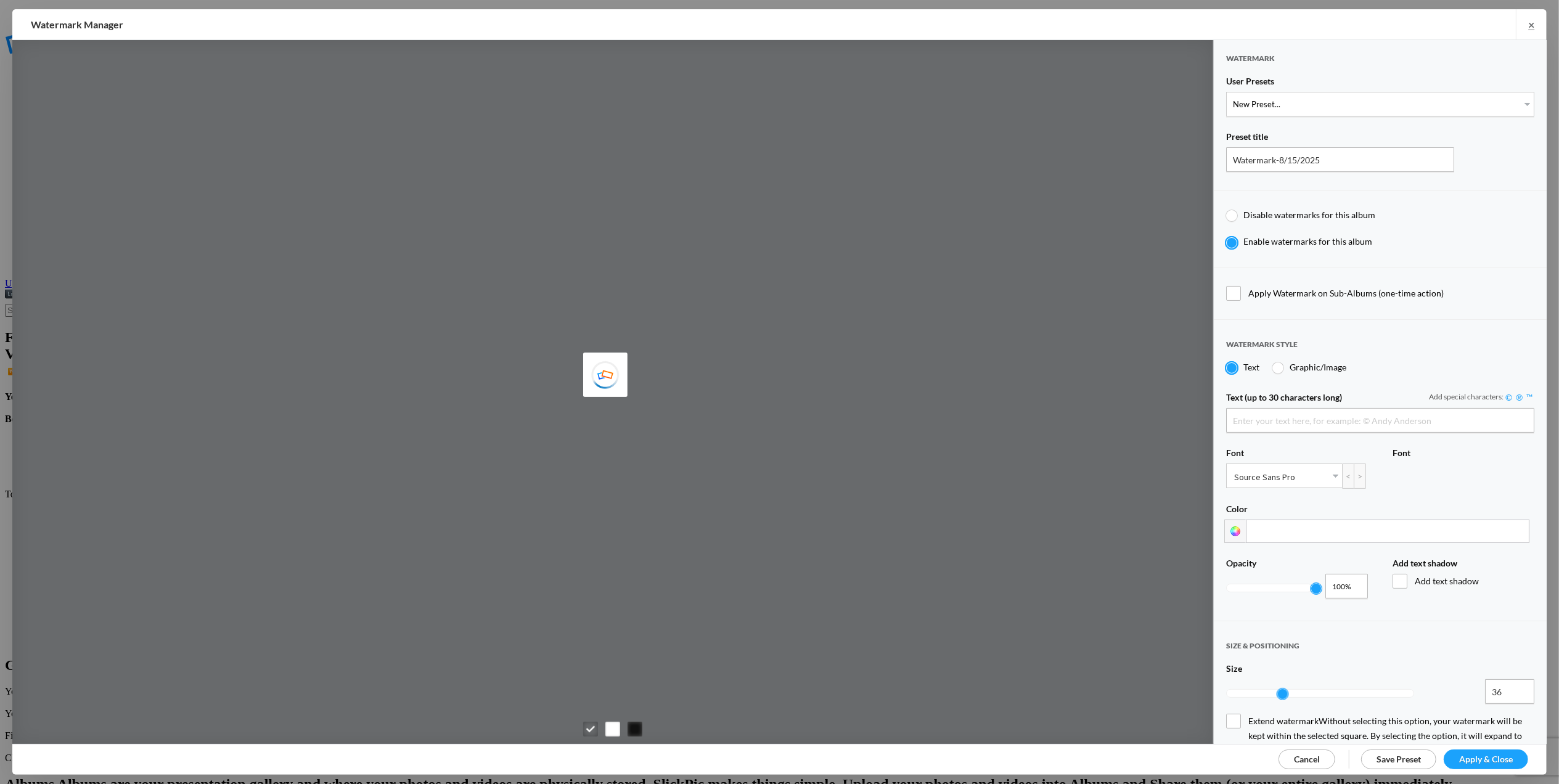
type input "Tom Leslie"
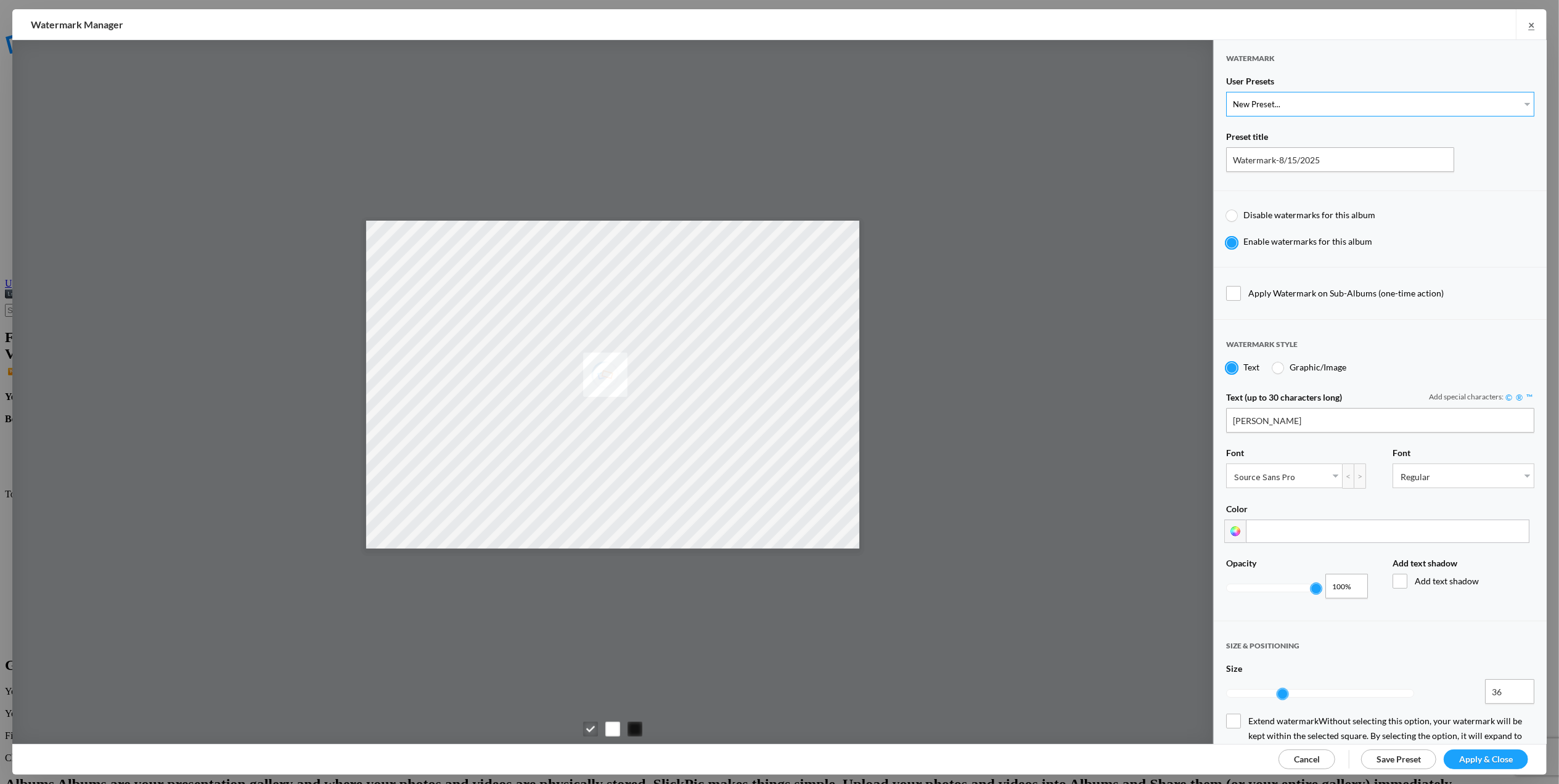
click at [1516, 102] on select "New Preset... T for Tom's photo M for Mary's photo" at bounding box center [1380, 104] width 308 height 25
select select "2: Object"
click at [1226, 92] on select "New Preset... T for Tom's photo M for Mary's photo" at bounding box center [1380, 104] width 308 height 25
type input "M for Mary's photo"
type input "M"
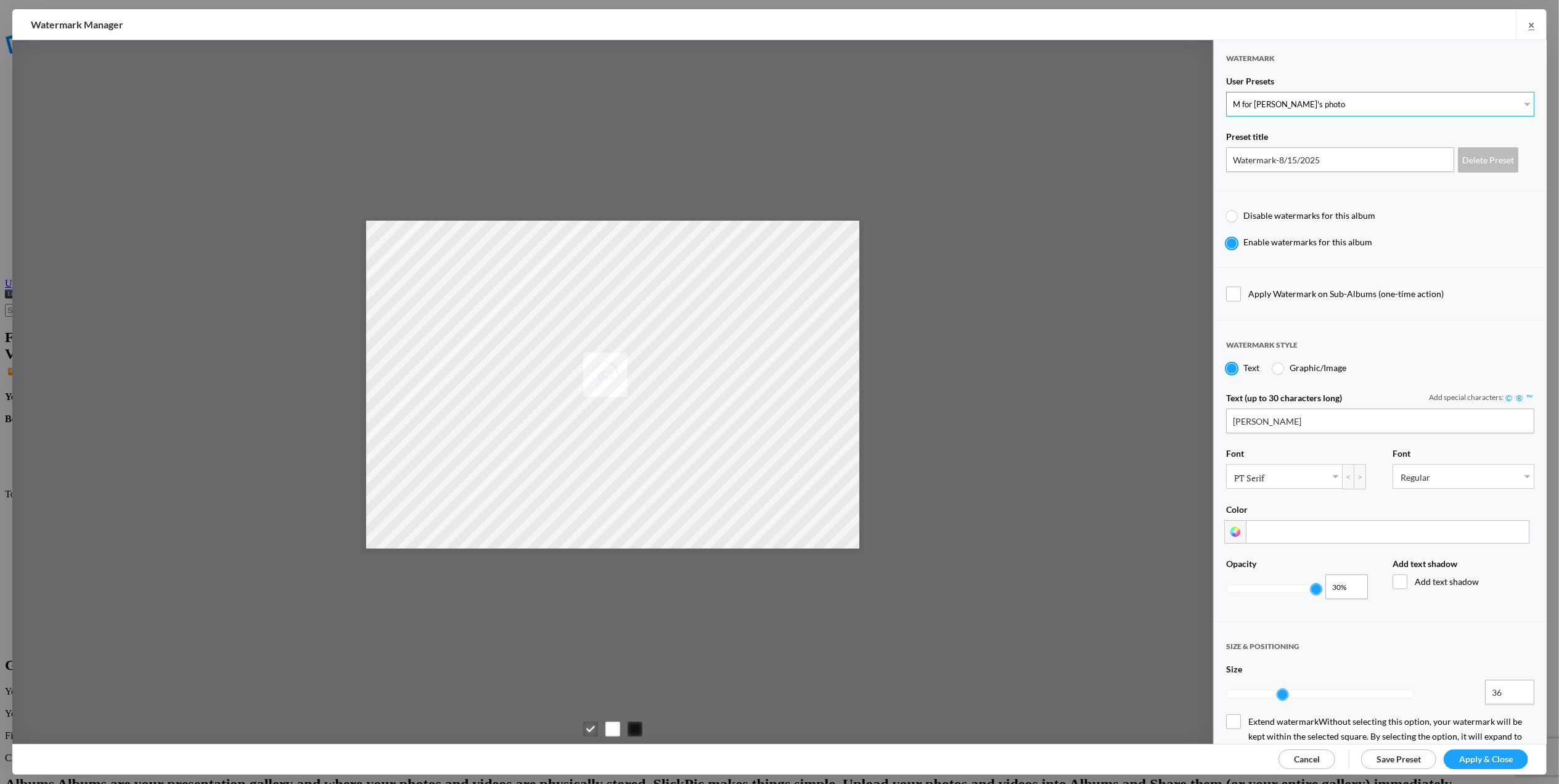
type input "0.3"
type input "4"
radio input "false"
click at [1475, 761] on span "Apply & Close" at bounding box center [1486, 758] width 53 height 11
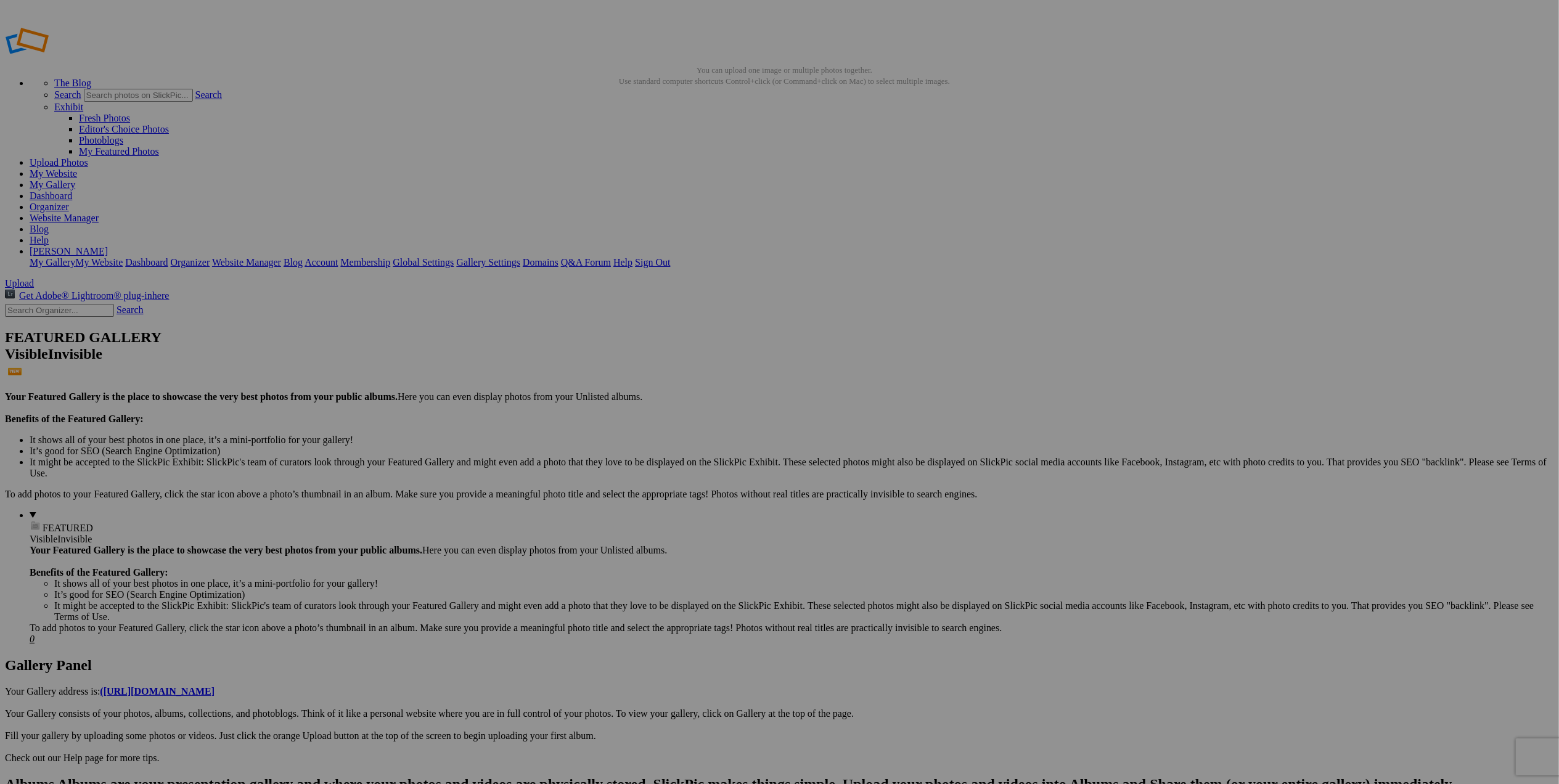
click at [354, 197] on img at bounding box center [343, 184] width 93 height 61
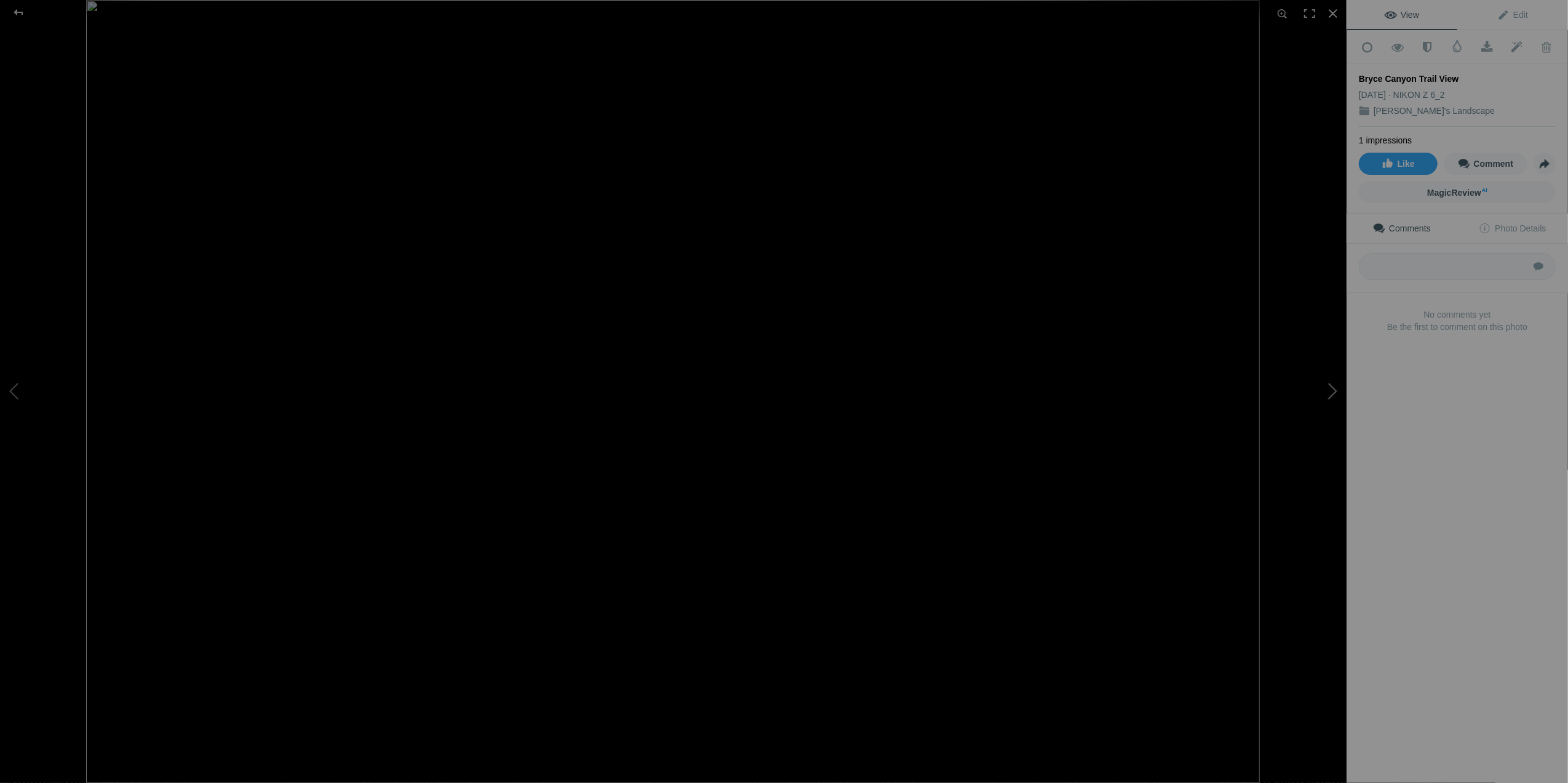
click at [1336, 385] on button at bounding box center [1300, 391] width 93 height 282
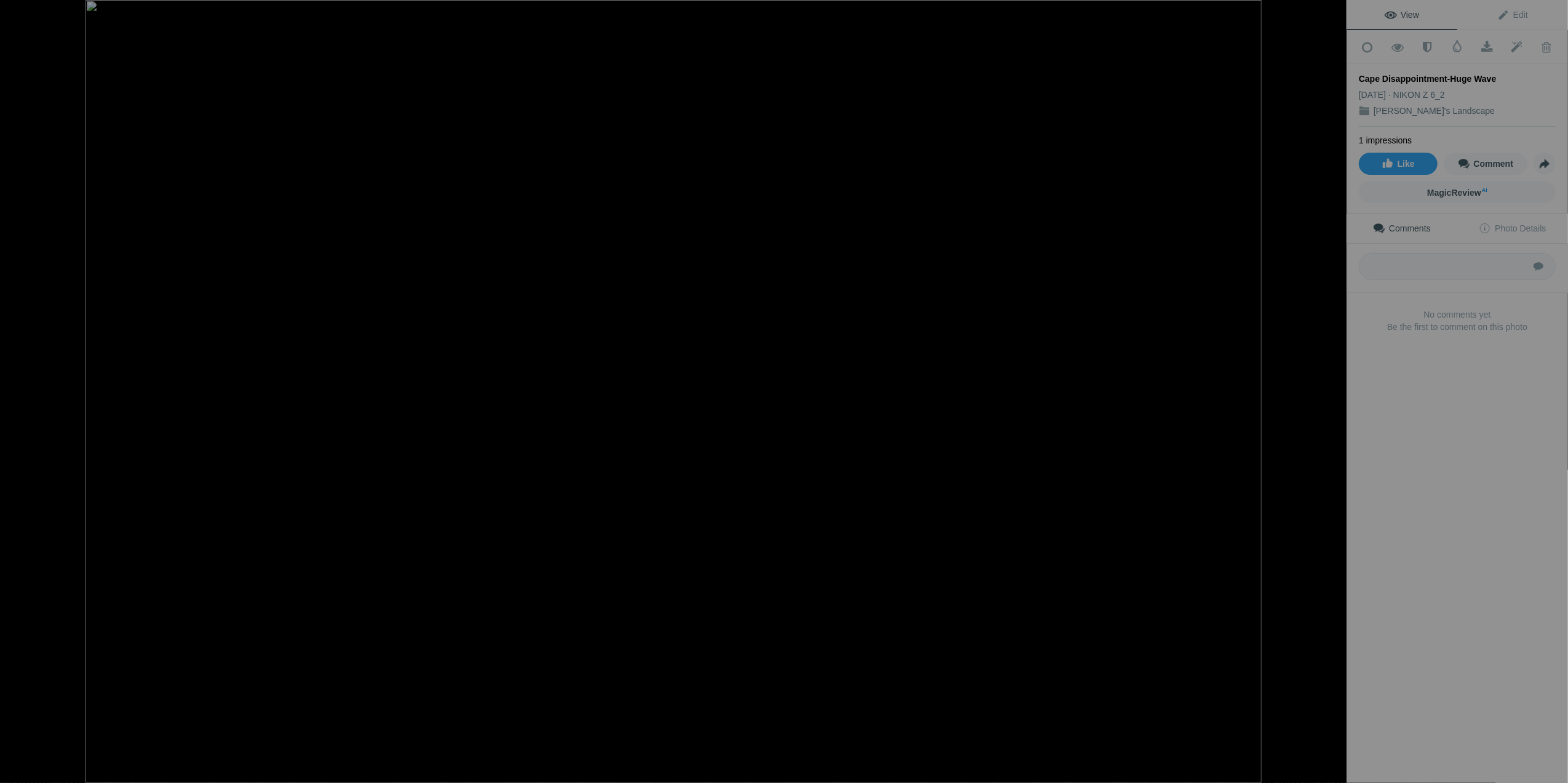
click at [1336, 385] on button at bounding box center [1300, 391] width 93 height 282
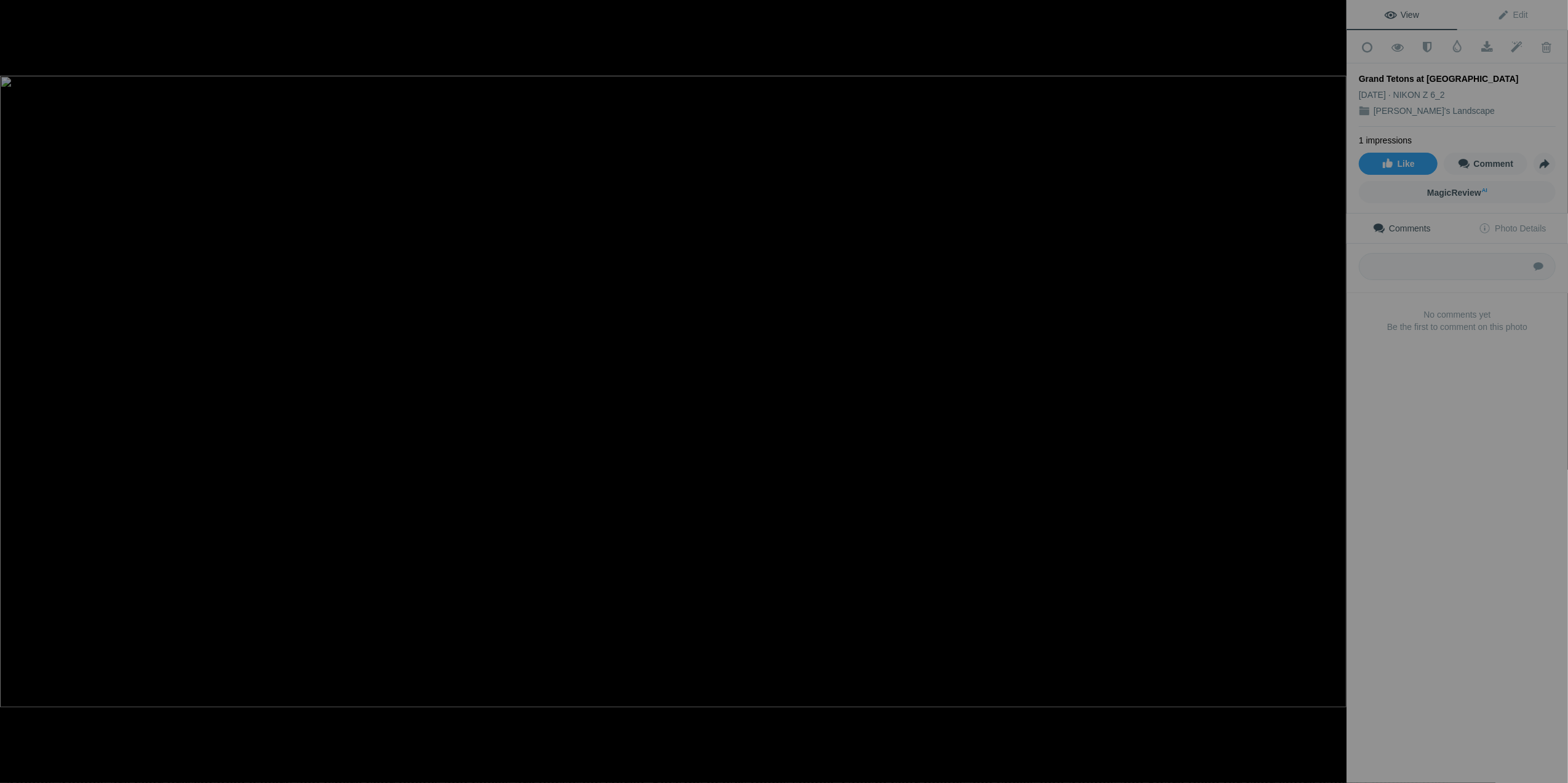
click at [1336, 385] on button at bounding box center [1300, 391] width 93 height 282
click at [1330, 394] on button at bounding box center [1300, 391] width 93 height 282
click at [1332, 384] on button at bounding box center [1300, 391] width 93 height 282
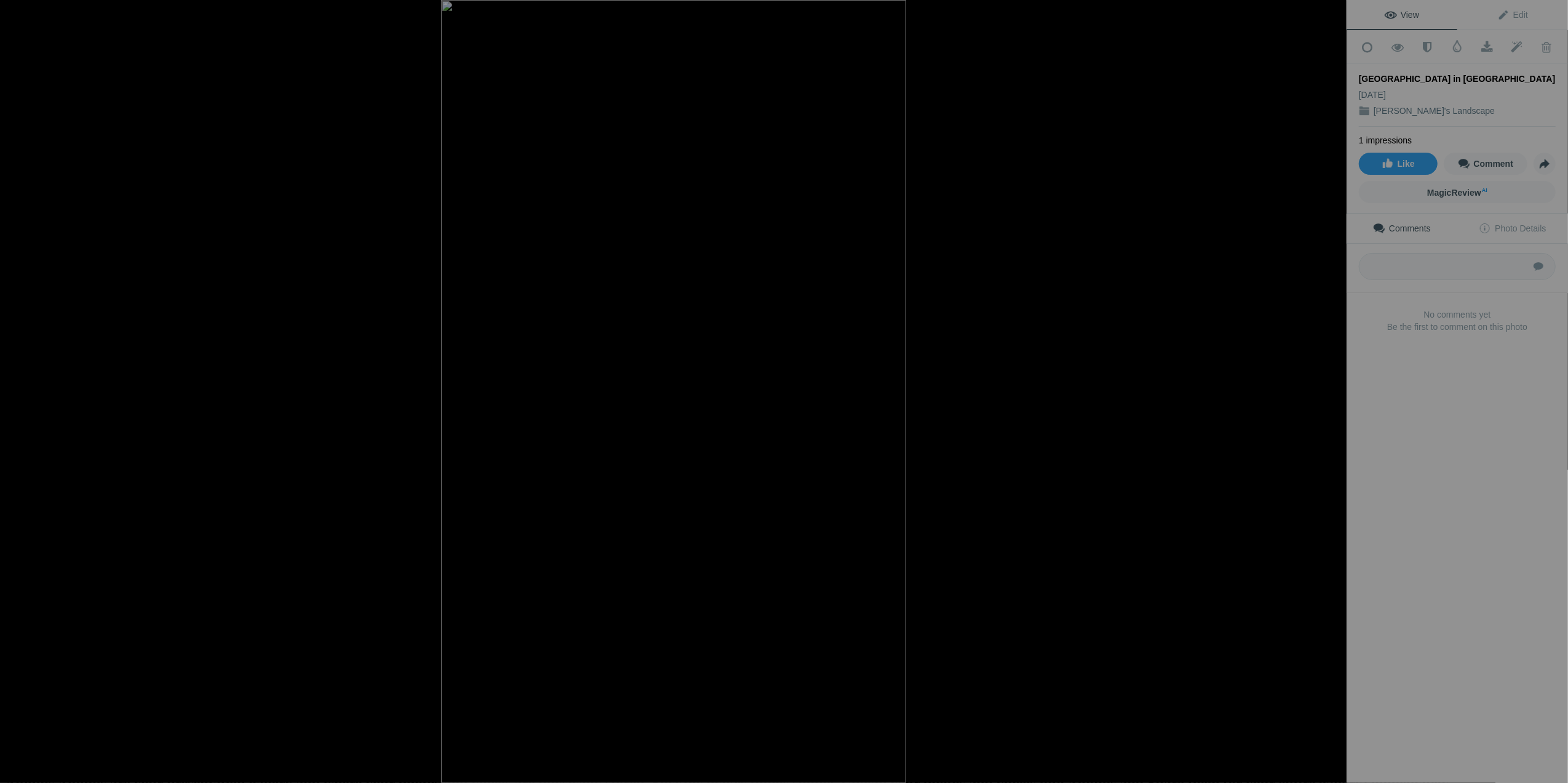
click at [1332, 384] on button at bounding box center [1300, 391] width 93 height 282
click at [1334, 11] on div at bounding box center [1333, 13] width 27 height 27
